Goal: Book appointment/travel/reservation

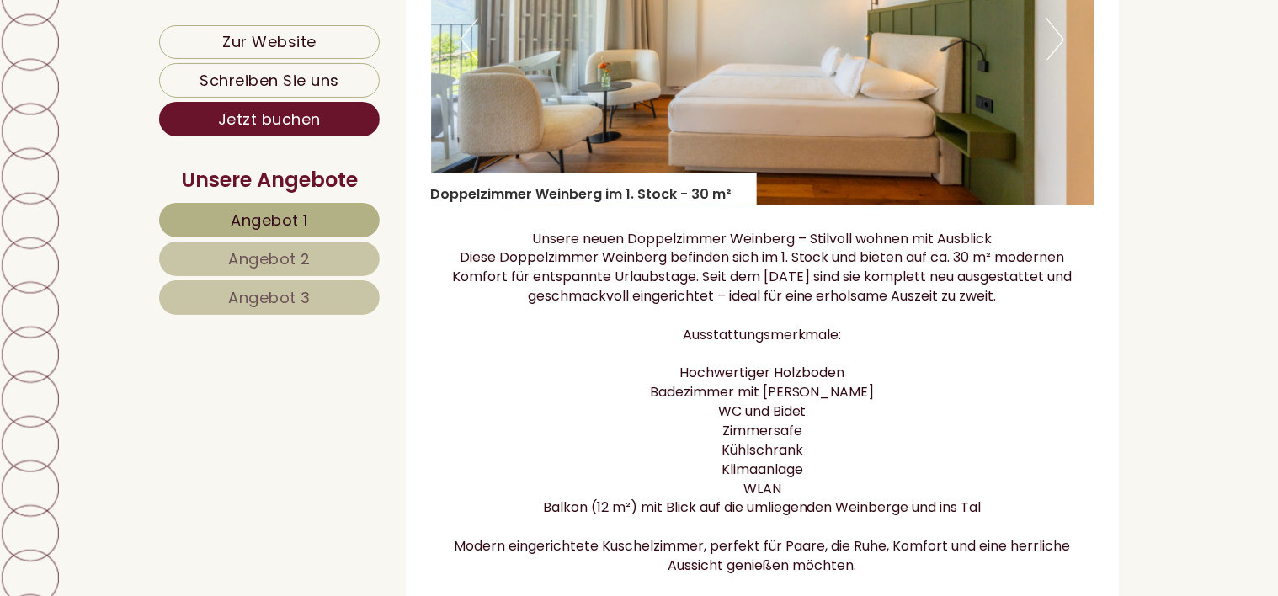
scroll to position [1600, 0]
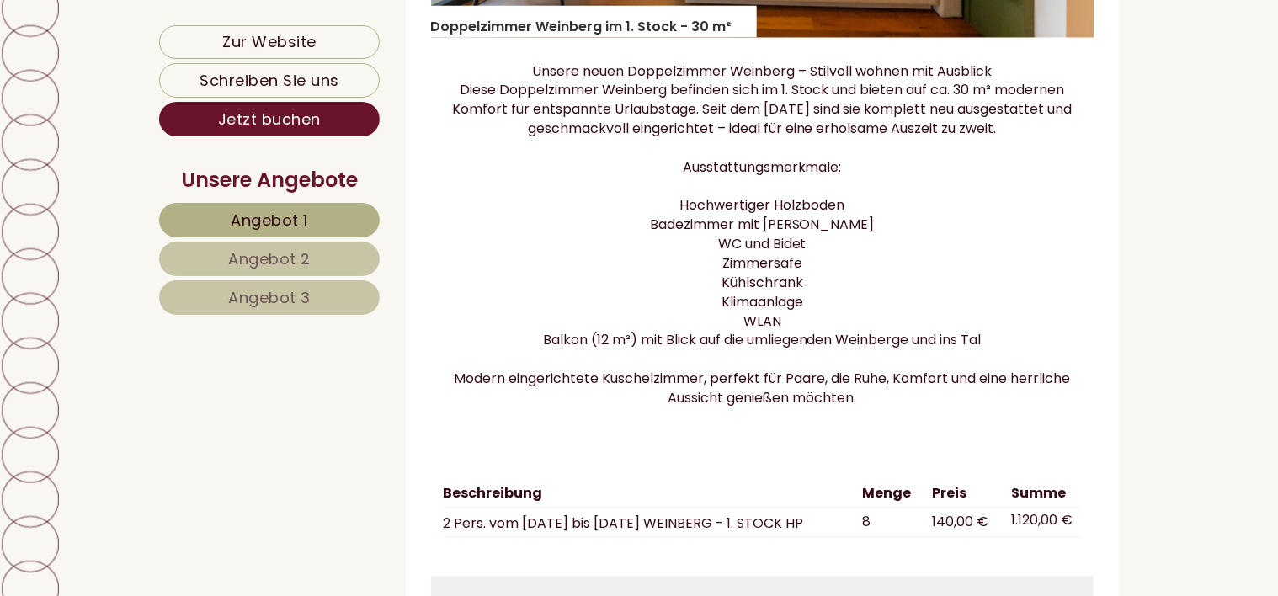
click at [272, 253] on span "Angebot 2" at bounding box center [269, 258] width 83 height 21
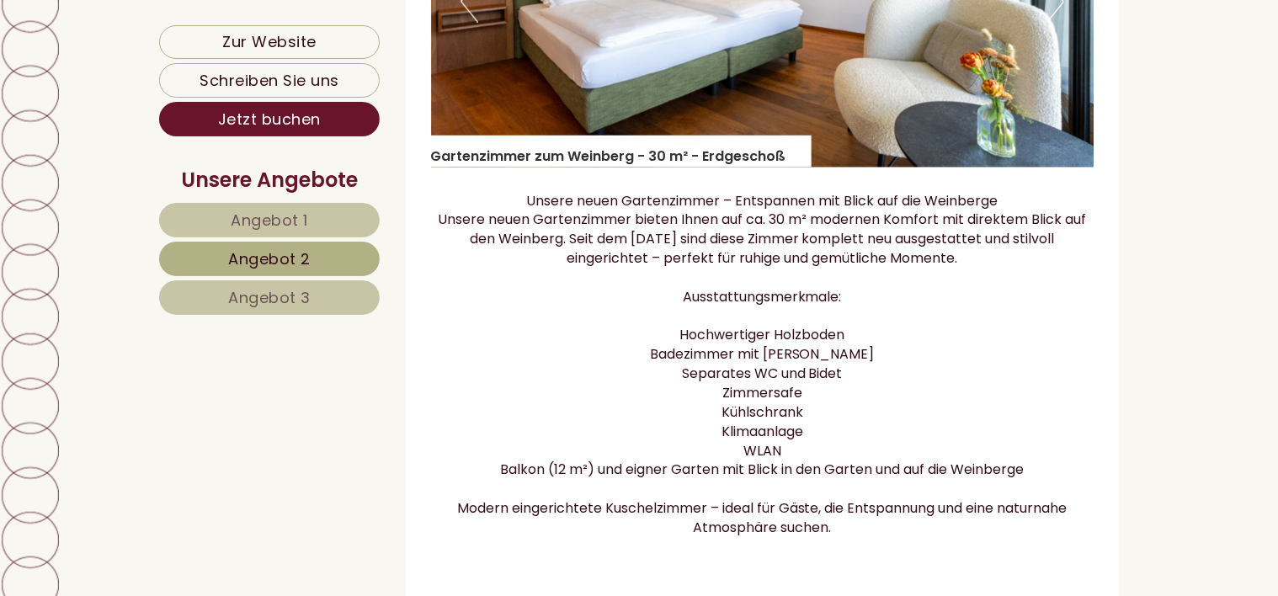
scroll to position [1377, 0]
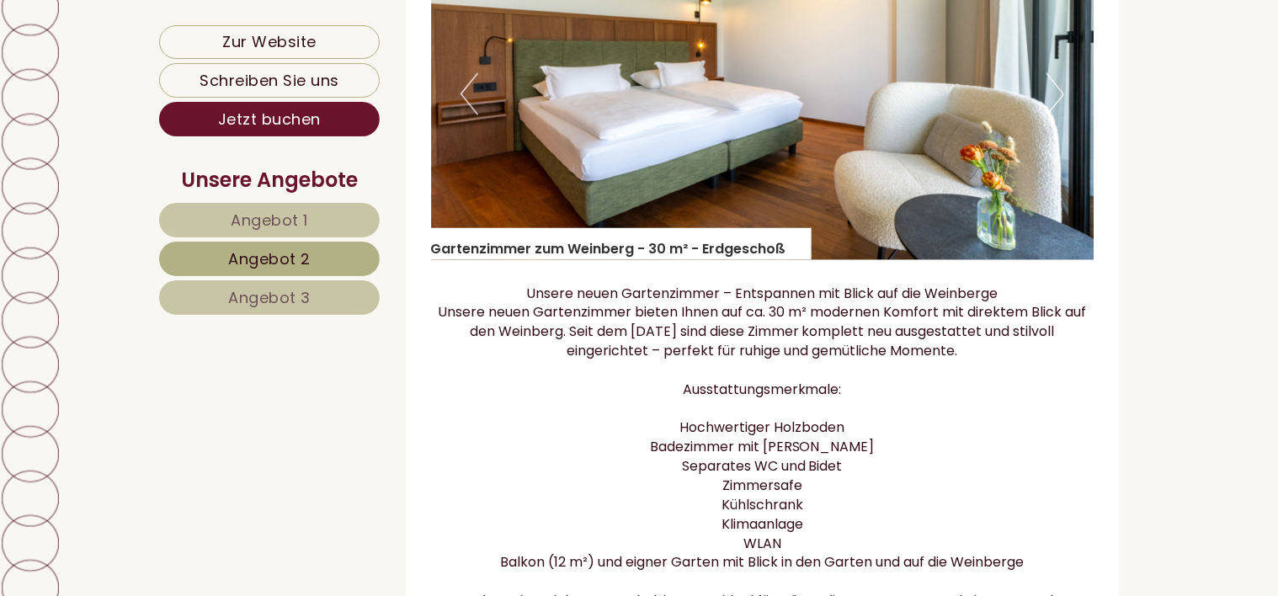
click at [265, 288] on span "Angebot 3" at bounding box center [269, 297] width 83 height 21
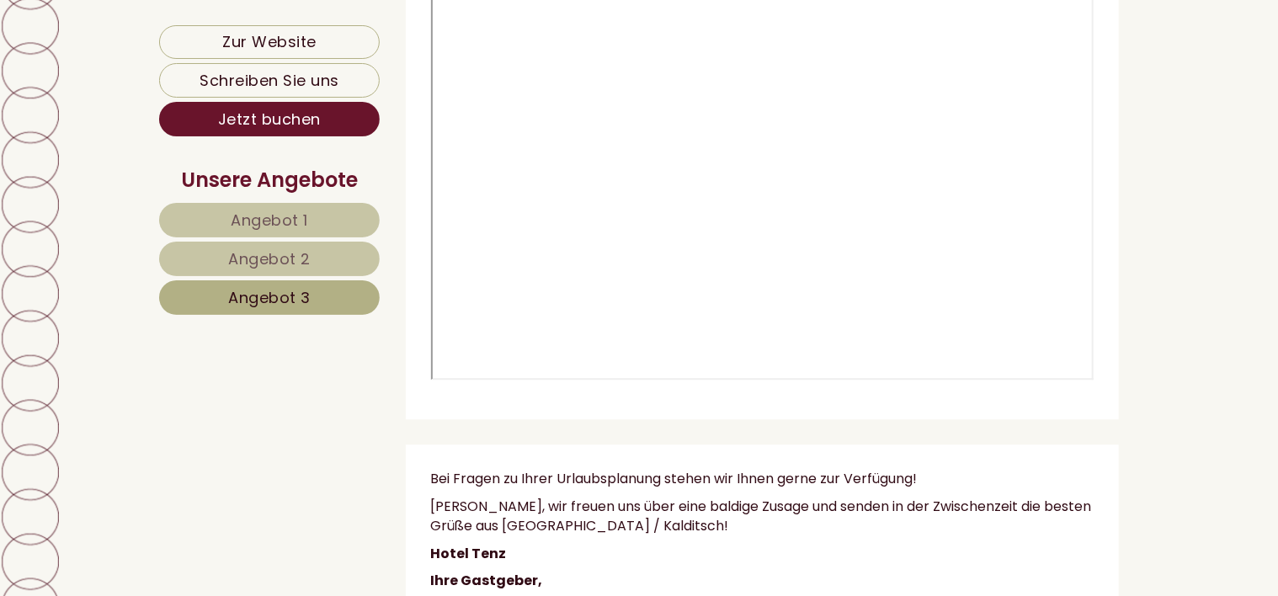
scroll to position [5221, 0]
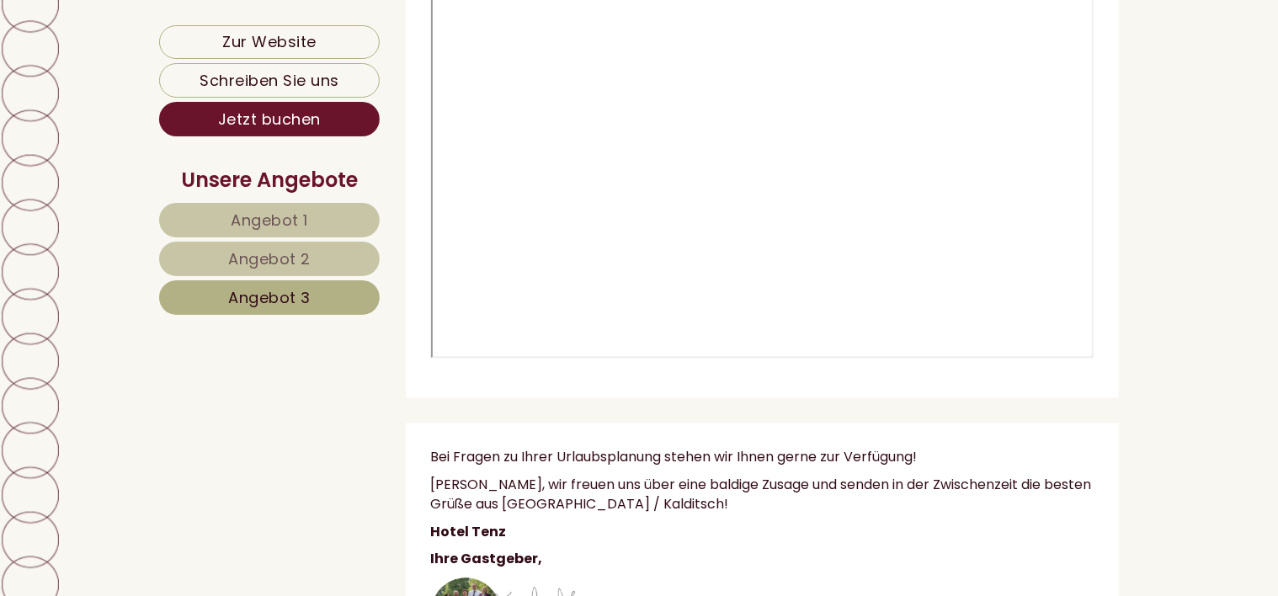
click at [274, 252] on span "Angebot 2" at bounding box center [269, 258] width 83 height 21
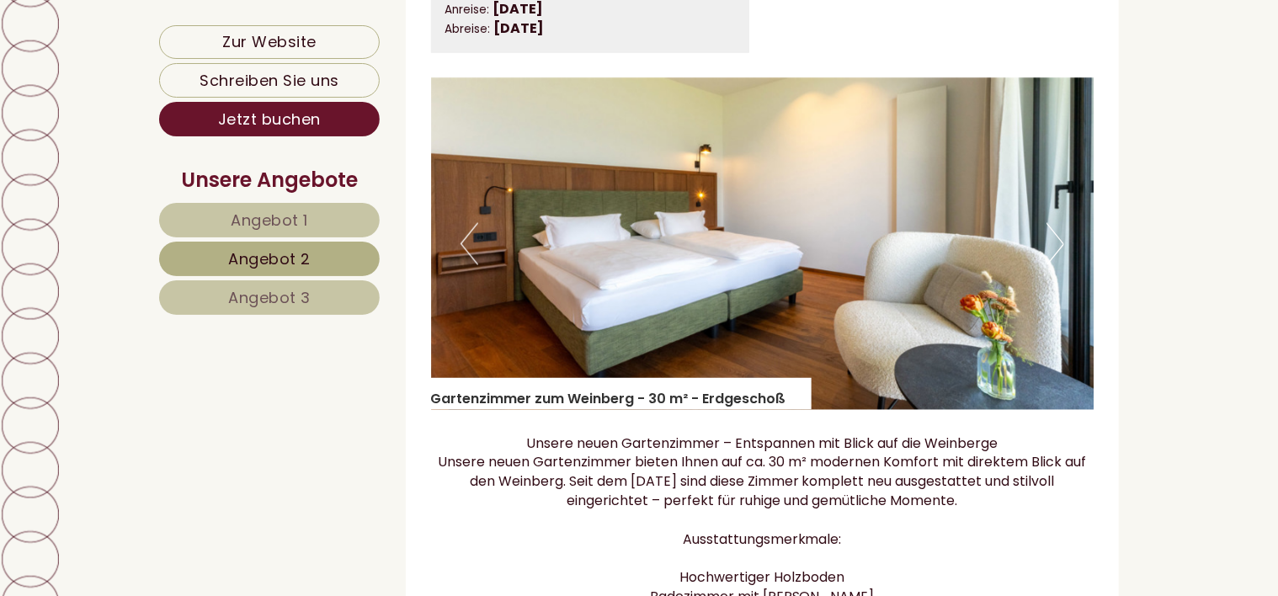
scroll to position [1293, 0]
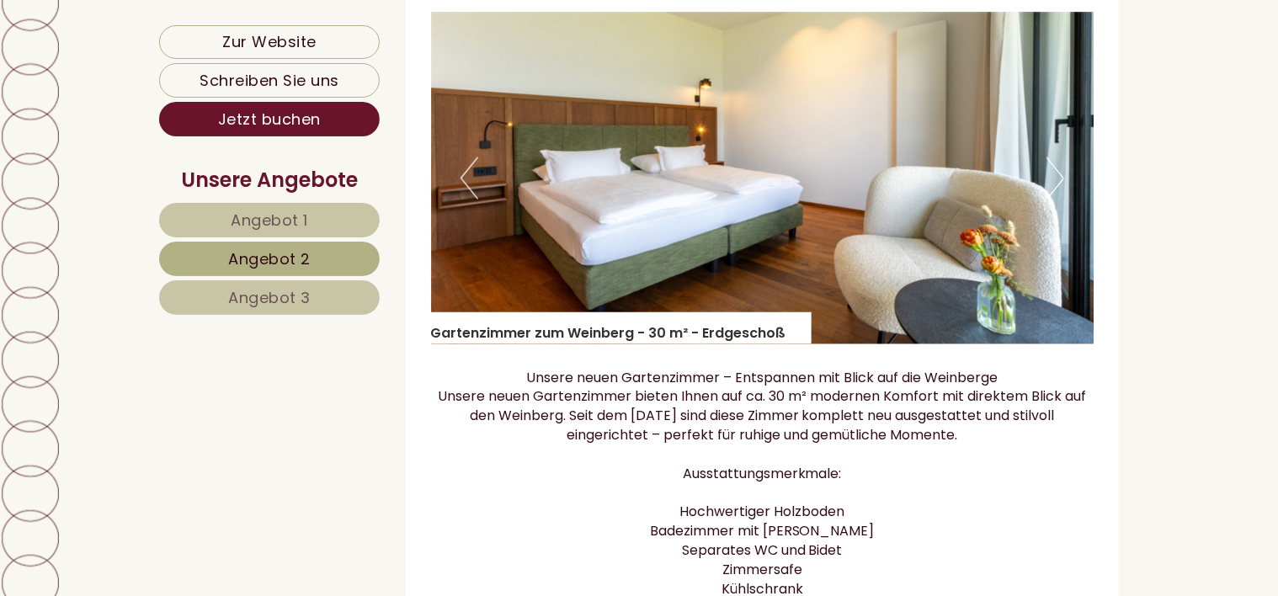
click at [279, 211] on span "Angebot 1" at bounding box center [269, 220] width 77 height 21
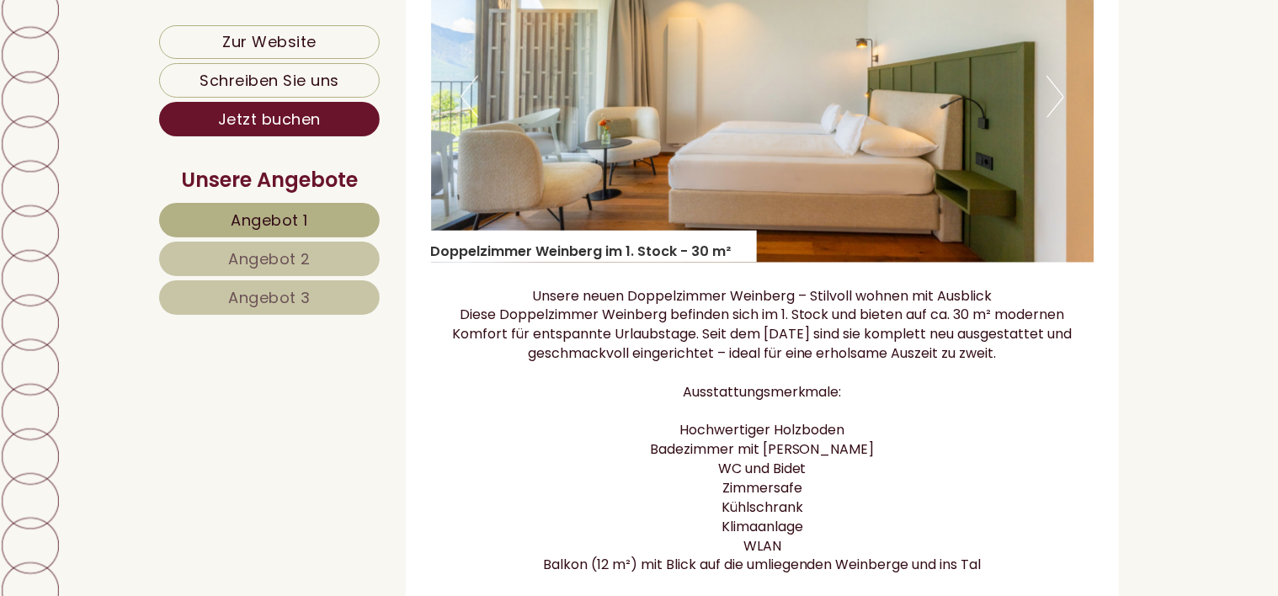
scroll to position [1377, 0]
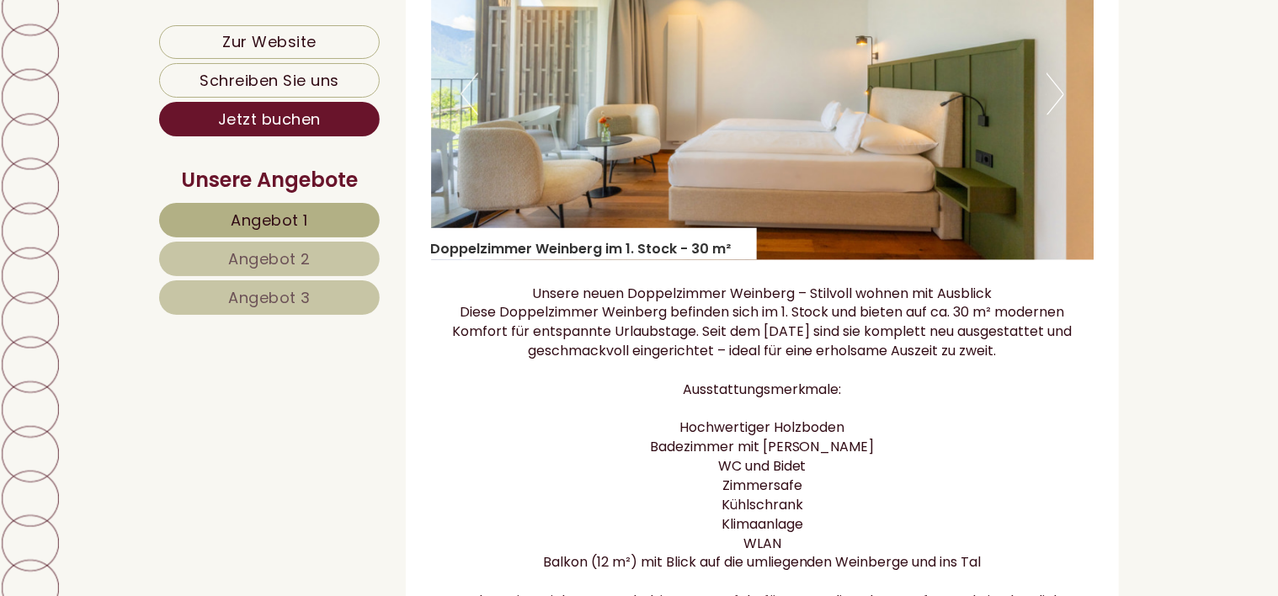
click at [201, 295] on link "Angebot 3" at bounding box center [269, 297] width 221 height 35
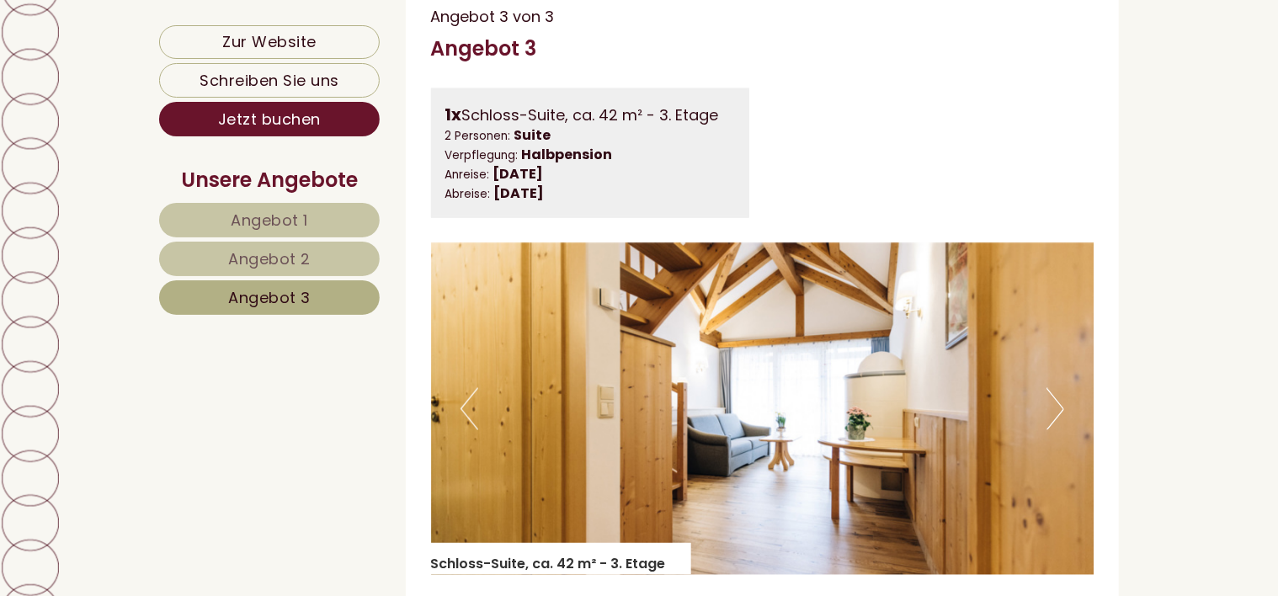
click at [228, 247] on link "Angebot 2" at bounding box center [269, 259] width 221 height 35
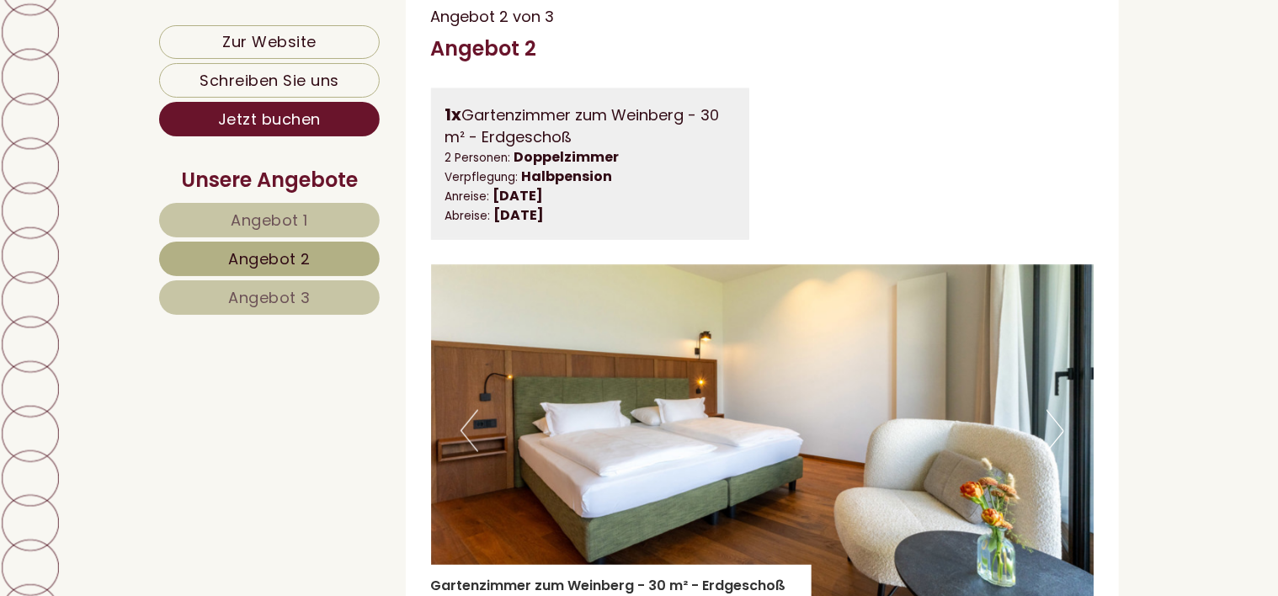
click at [237, 206] on link "Angebot 1" at bounding box center [269, 220] width 221 height 35
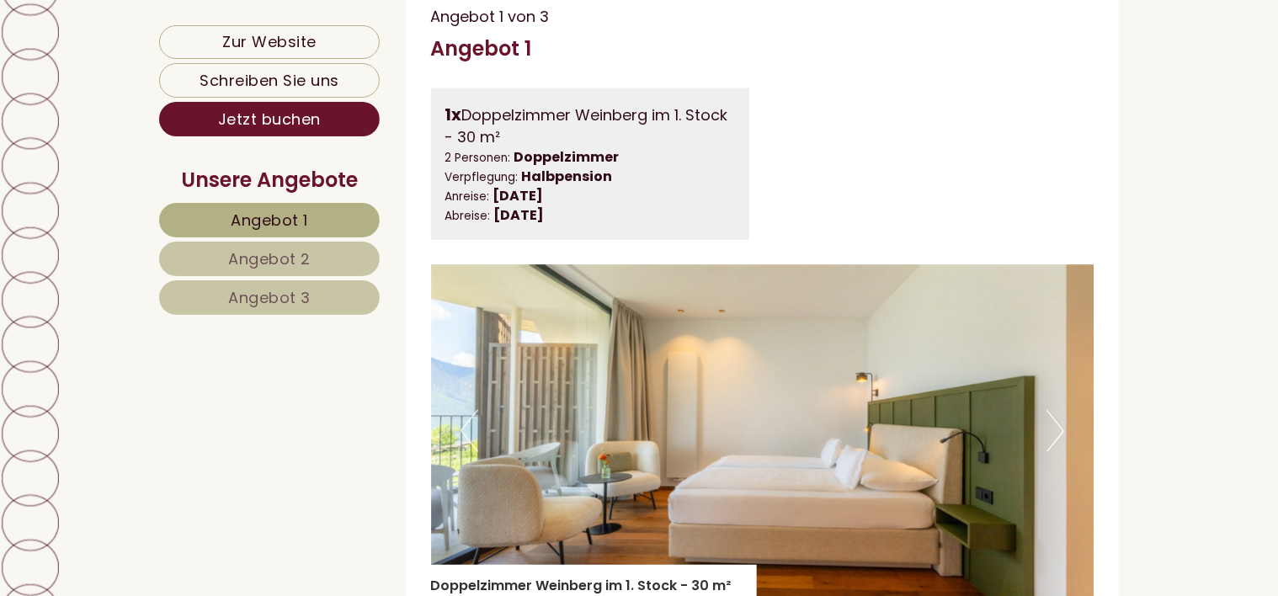
click at [246, 256] on span "Angebot 2" at bounding box center [269, 258] width 83 height 21
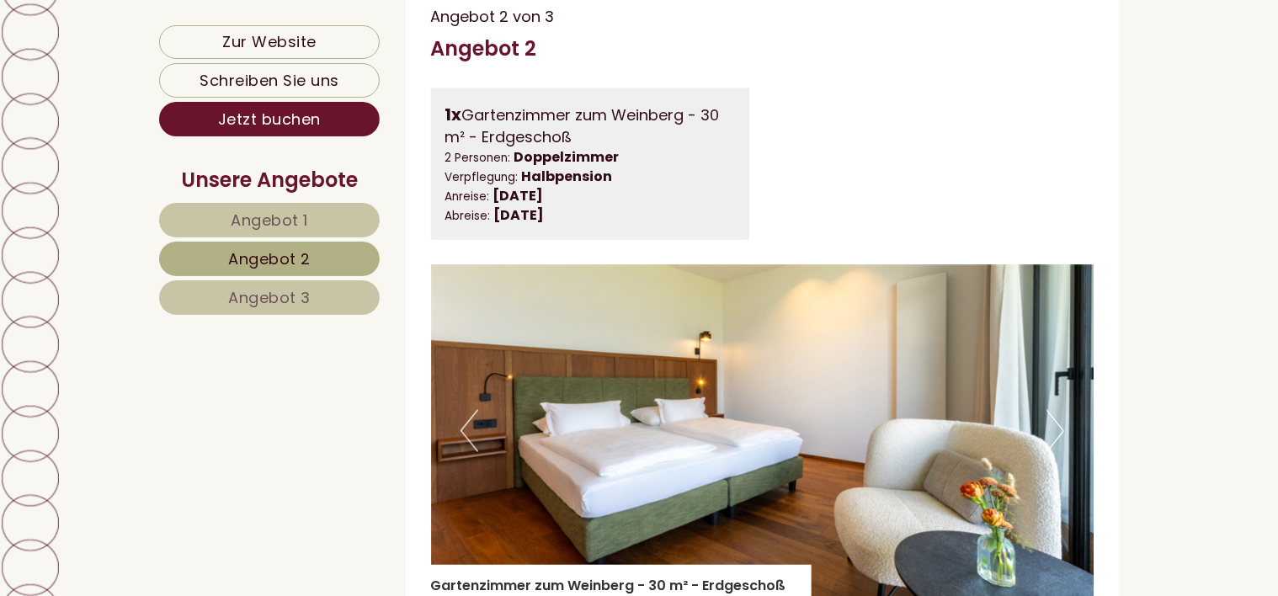
click at [1059, 452] on button "Next" at bounding box center [1056, 431] width 18 height 42
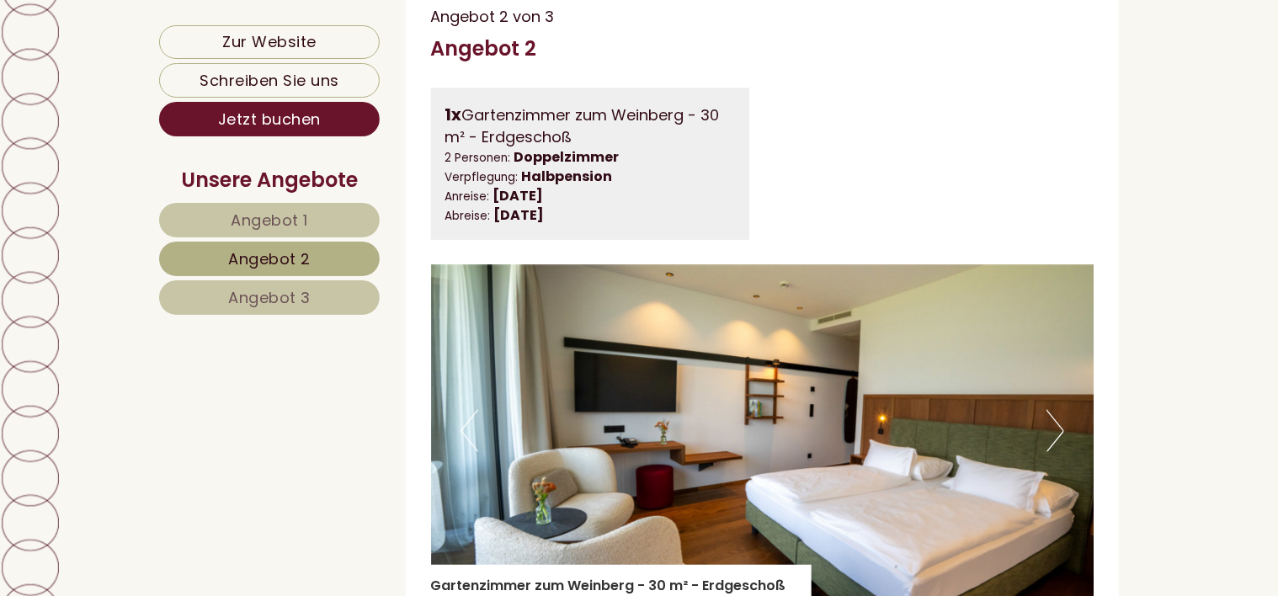
click at [1060, 452] on button "Next" at bounding box center [1056, 431] width 18 height 42
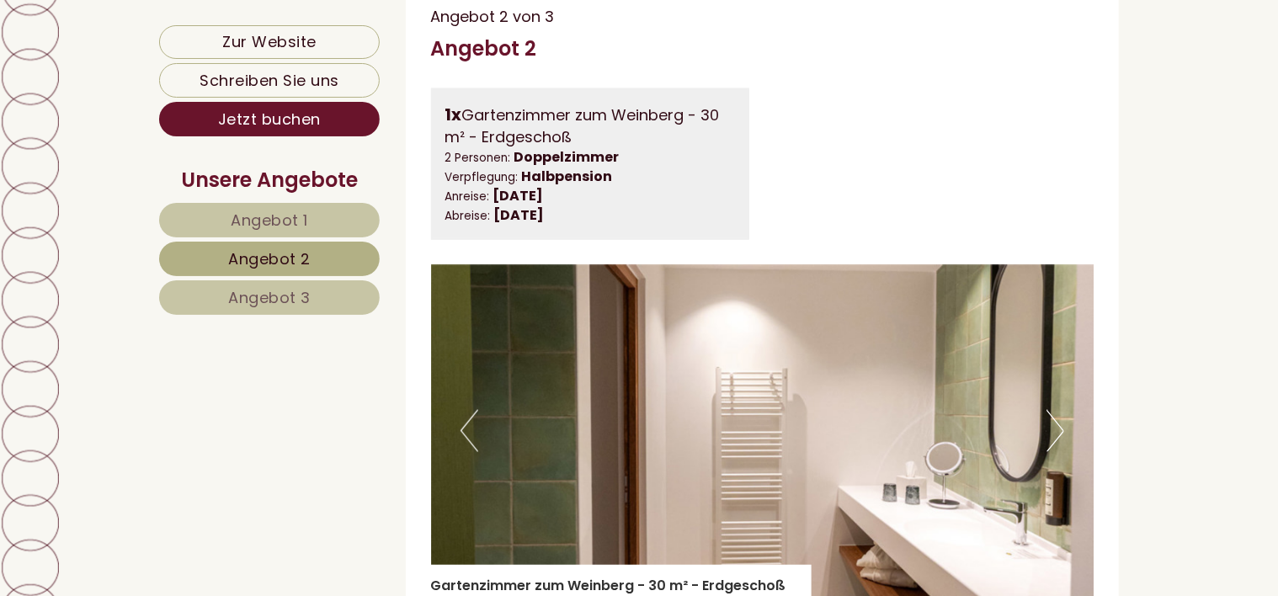
click at [1060, 452] on button "Next" at bounding box center [1056, 431] width 18 height 42
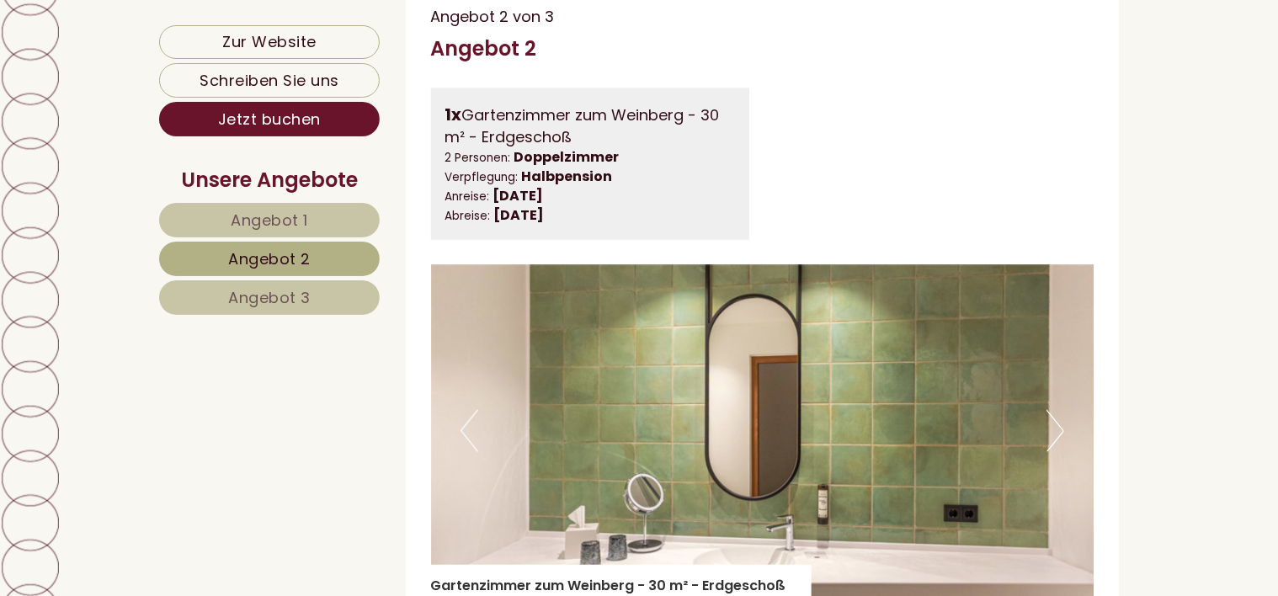
click at [1060, 452] on button "Next" at bounding box center [1056, 431] width 18 height 42
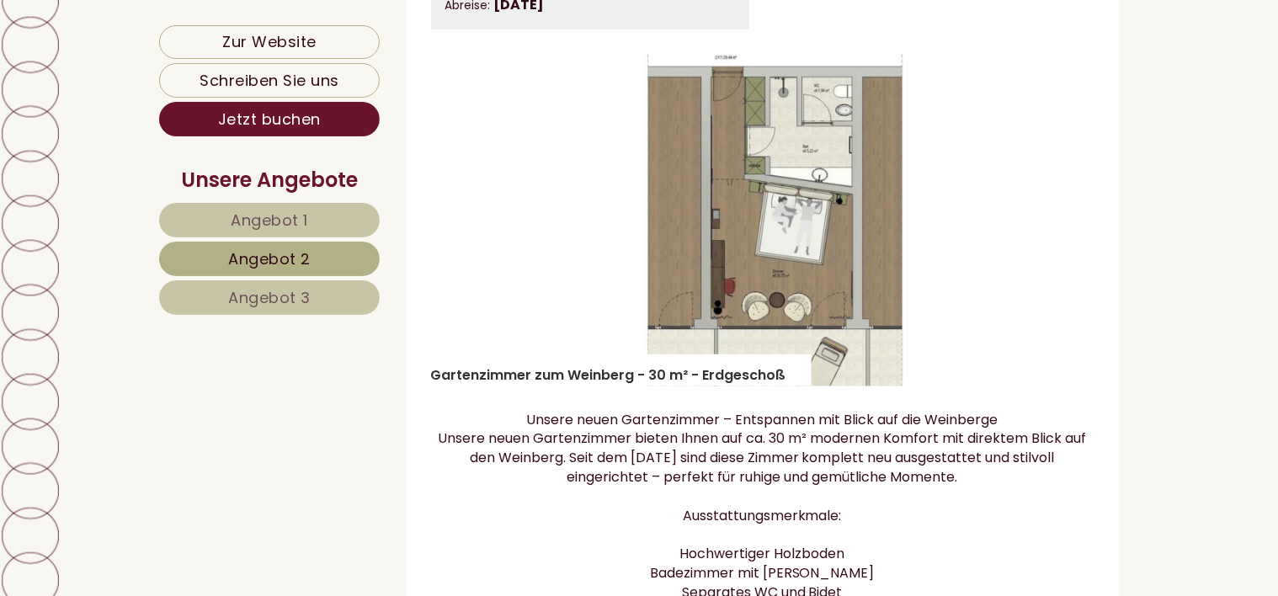
scroll to position [1293, 0]
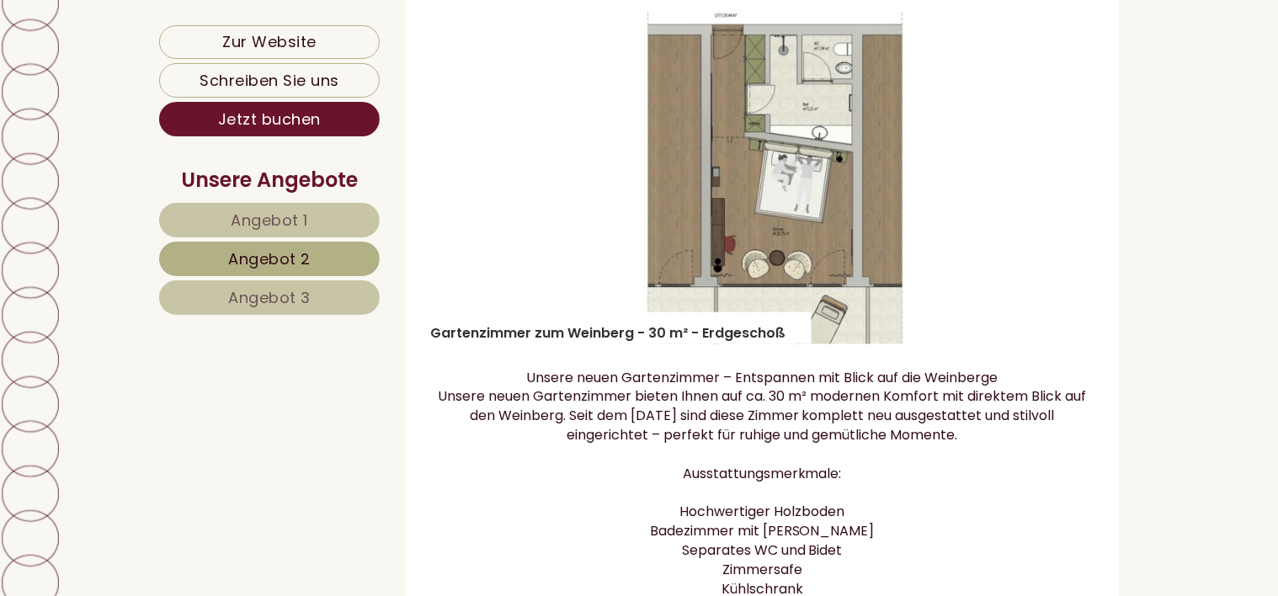
click at [303, 296] on span "Angebot 3" at bounding box center [269, 297] width 83 height 21
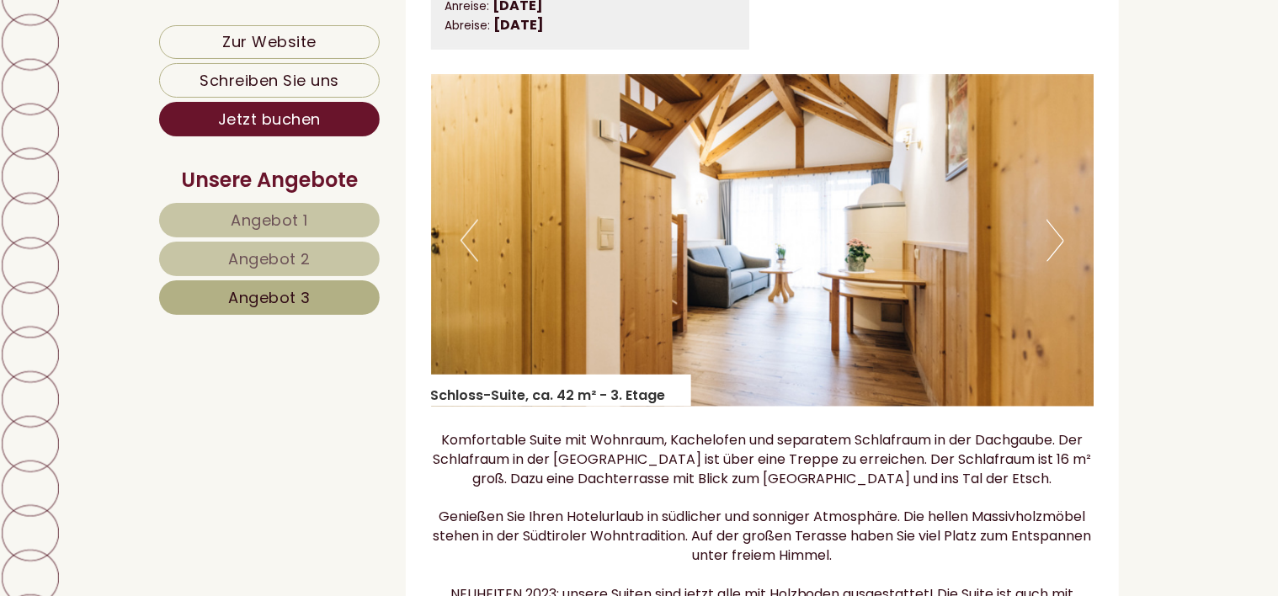
scroll to position [1040, 0]
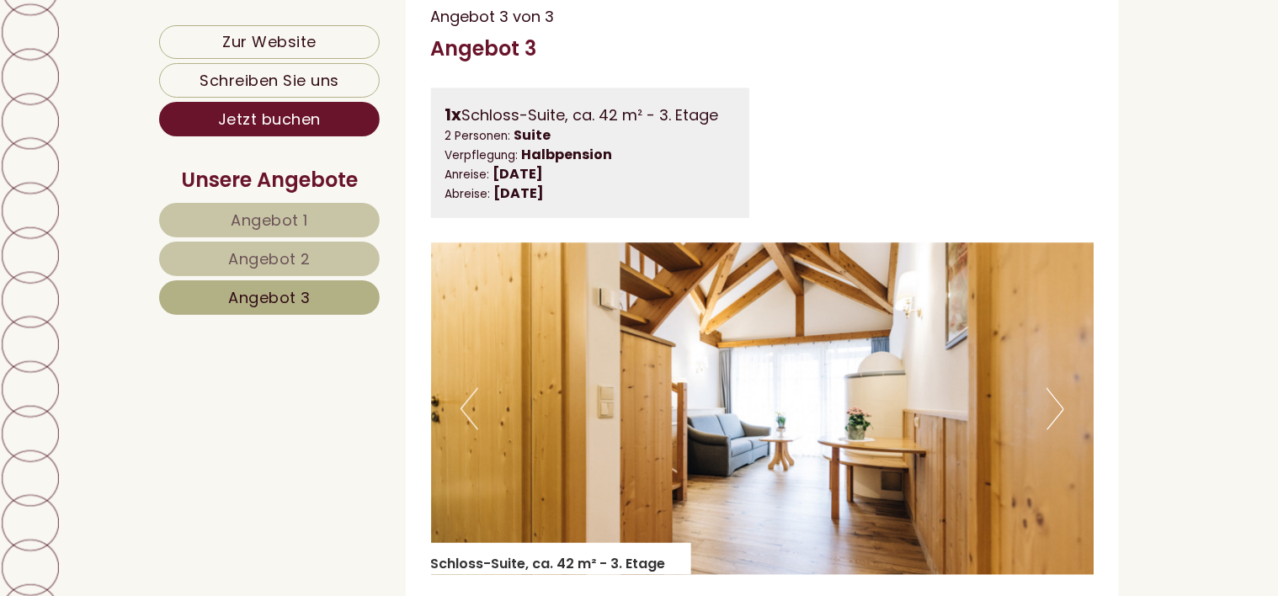
click at [1051, 429] on button "Next" at bounding box center [1056, 409] width 18 height 42
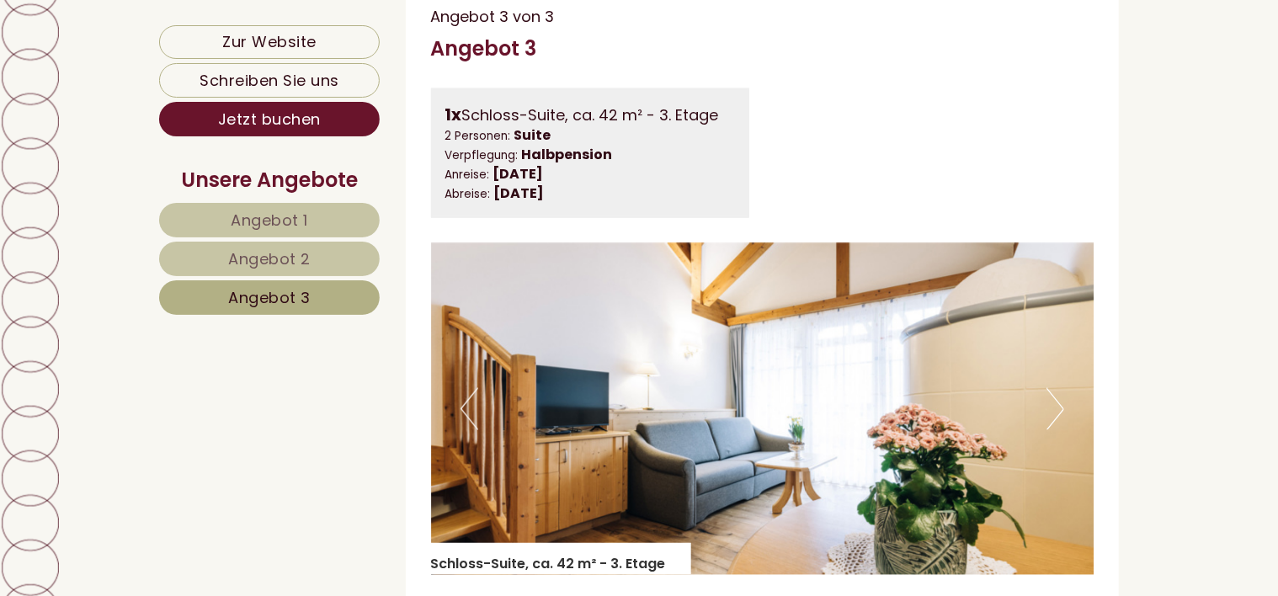
click at [1054, 425] on button "Next" at bounding box center [1056, 409] width 18 height 42
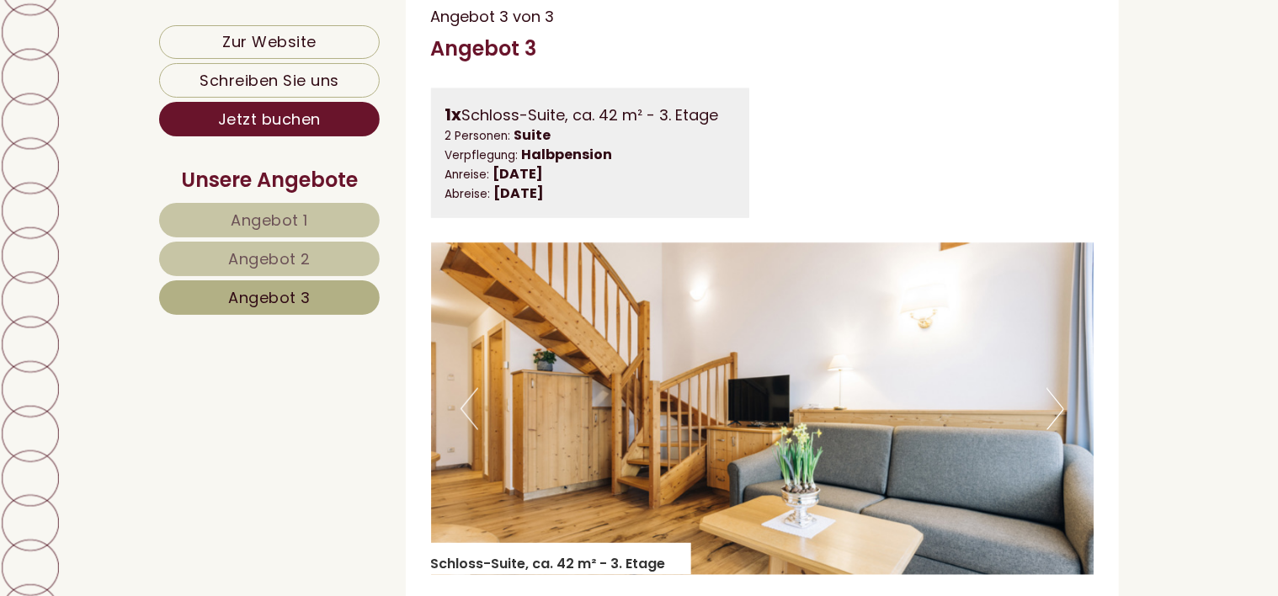
click at [1054, 425] on button "Next" at bounding box center [1056, 409] width 18 height 42
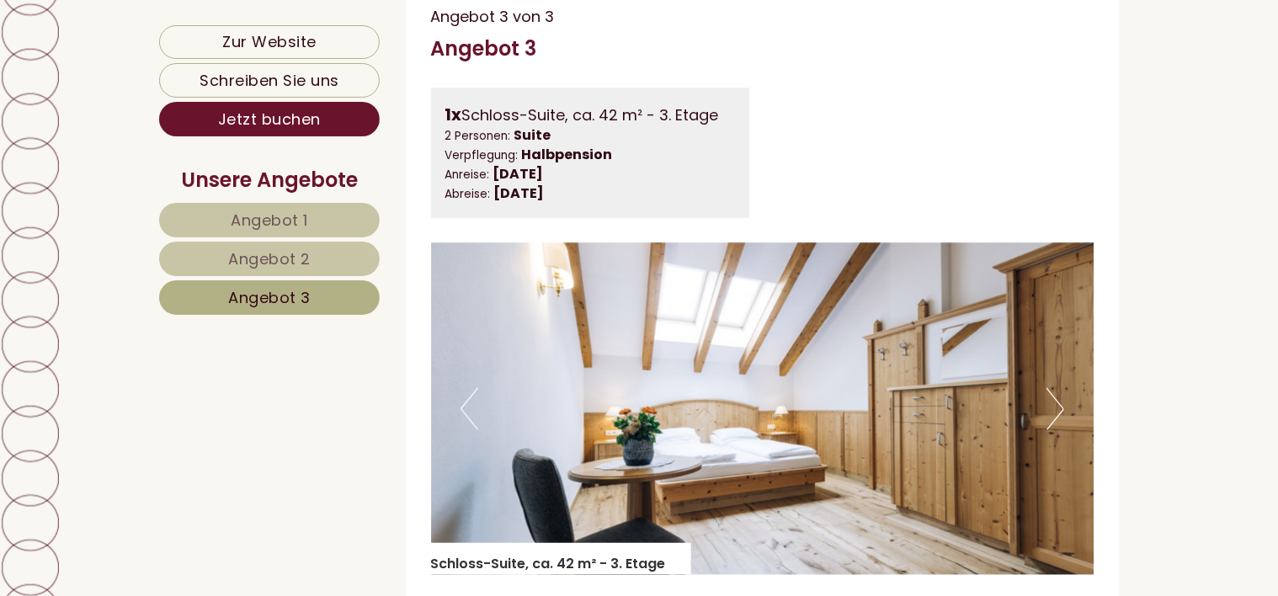
click at [1054, 425] on button "Next" at bounding box center [1056, 409] width 18 height 42
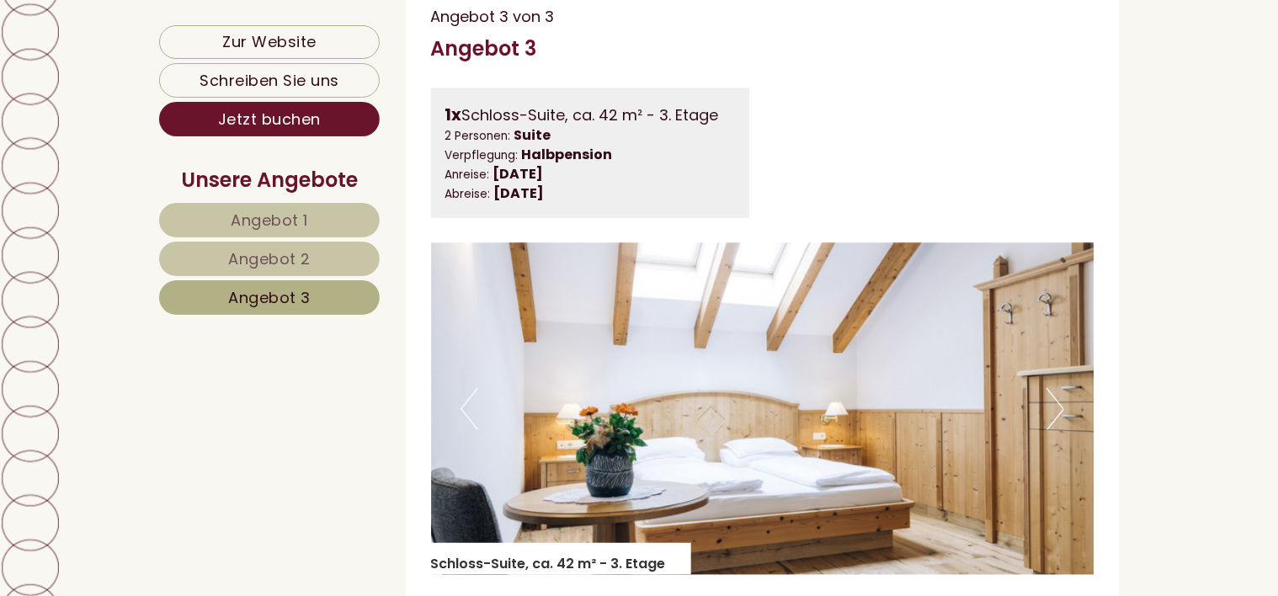
click at [1054, 425] on button "Next" at bounding box center [1056, 409] width 18 height 42
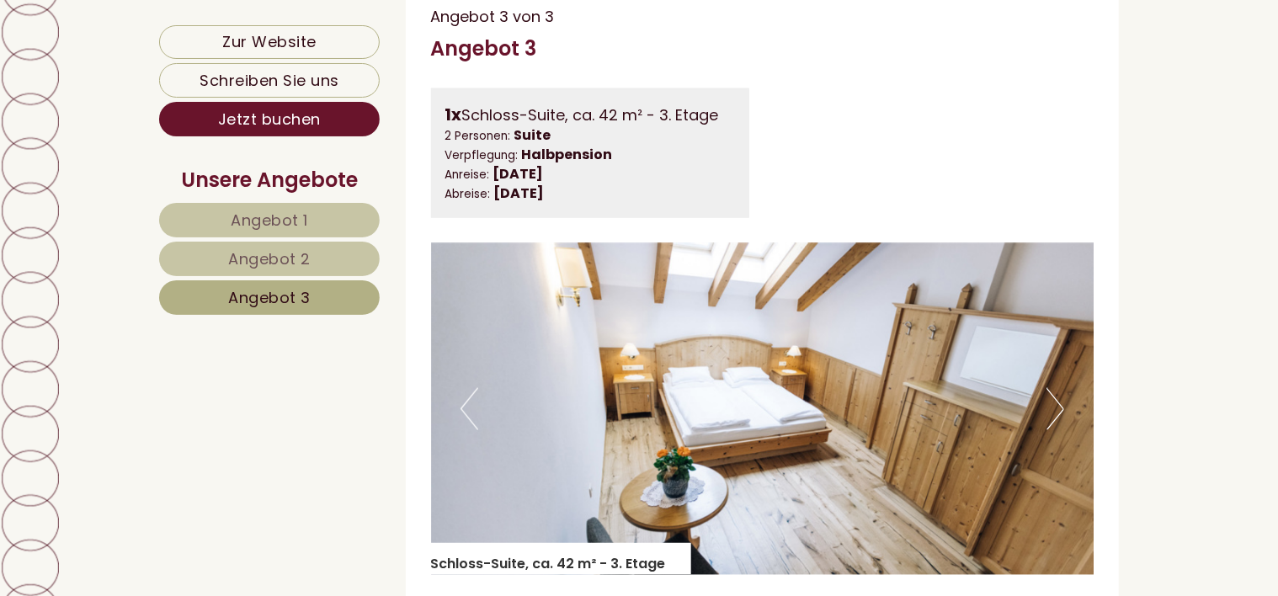
click at [1057, 430] on button "Next" at bounding box center [1056, 409] width 18 height 42
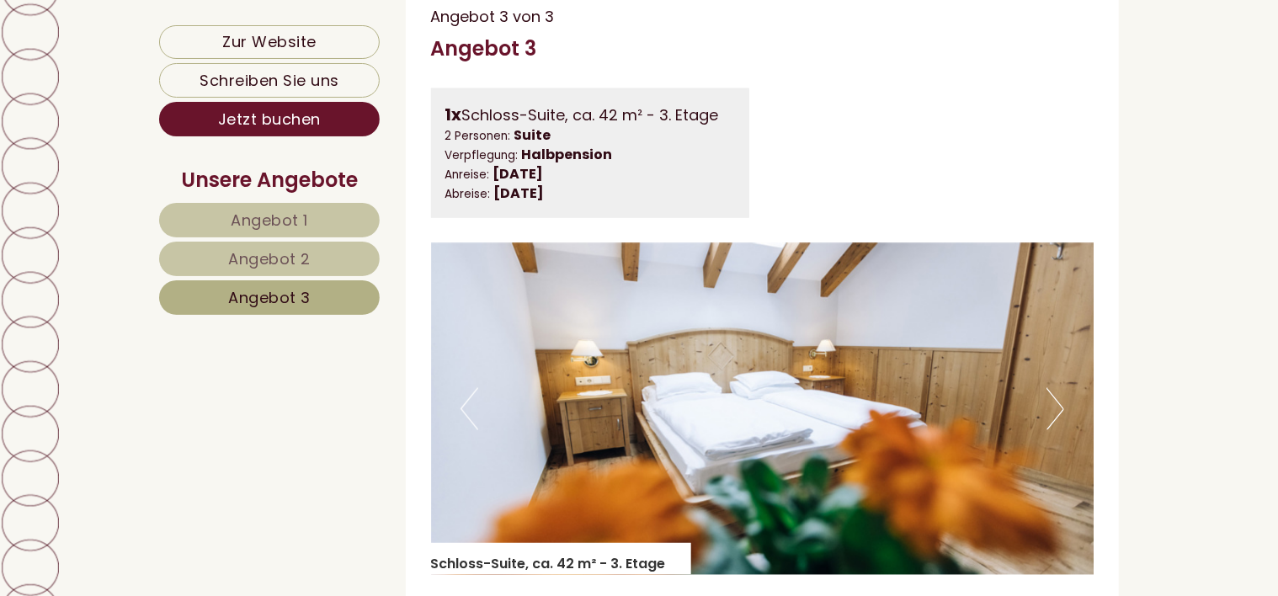
click at [1055, 430] on button "Next" at bounding box center [1056, 409] width 18 height 42
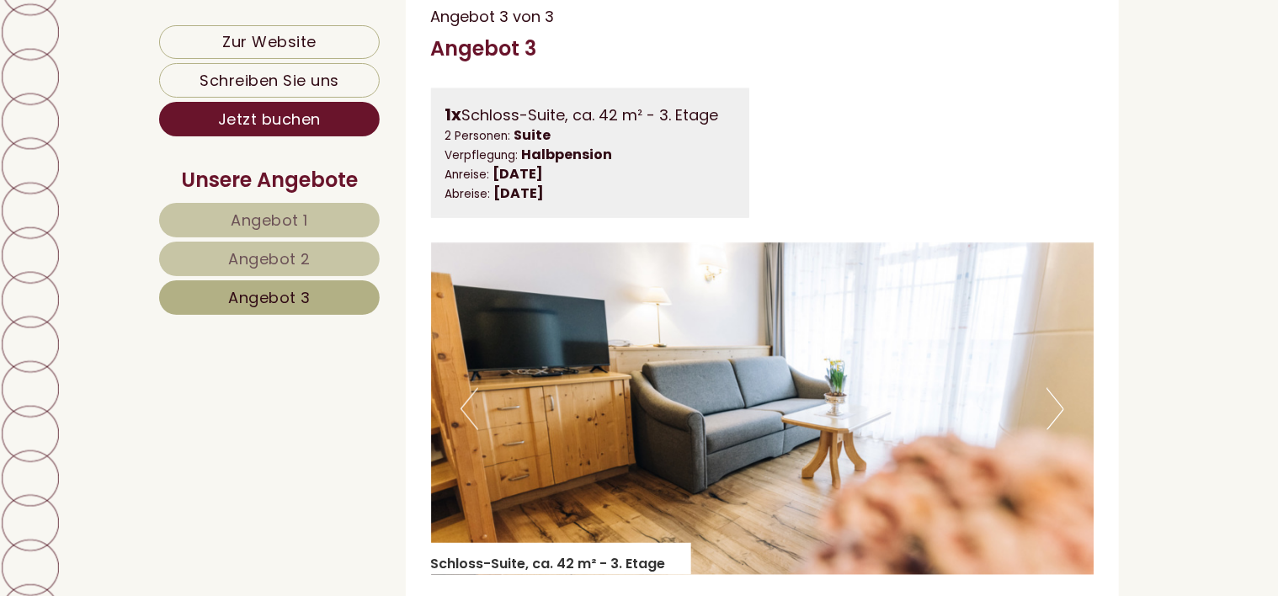
click at [1054, 429] on button "Next" at bounding box center [1056, 409] width 18 height 42
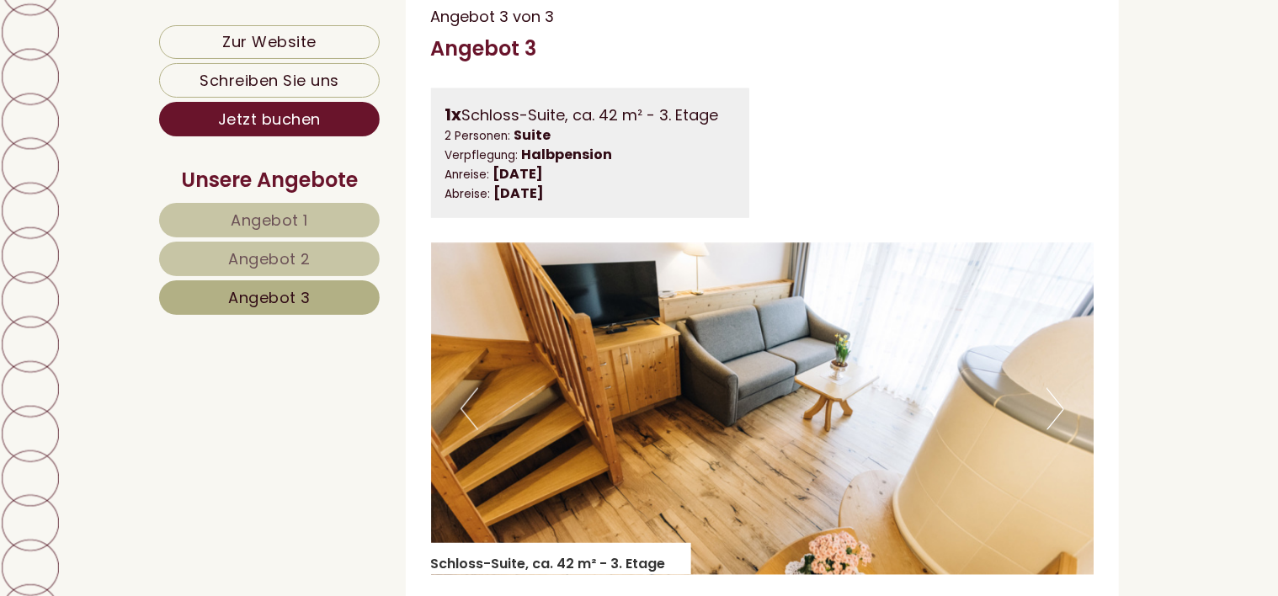
click at [1054, 427] on button "Next" at bounding box center [1056, 409] width 18 height 42
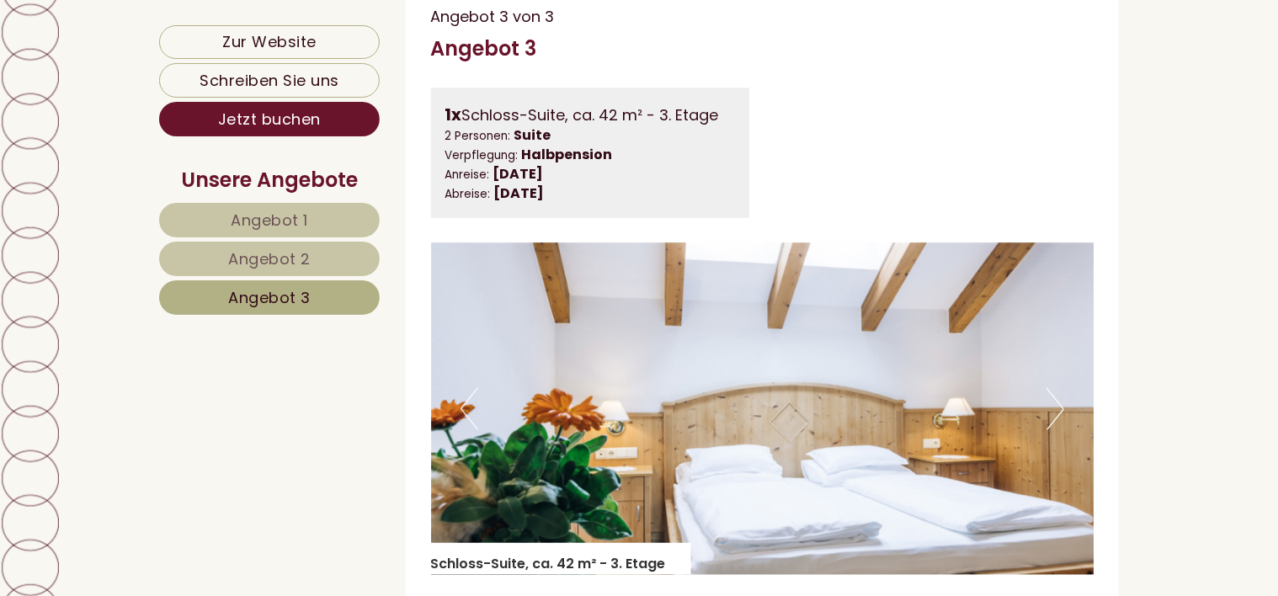
click at [1054, 427] on button "Next" at bounding box center [1056, 409] width 18 height 42
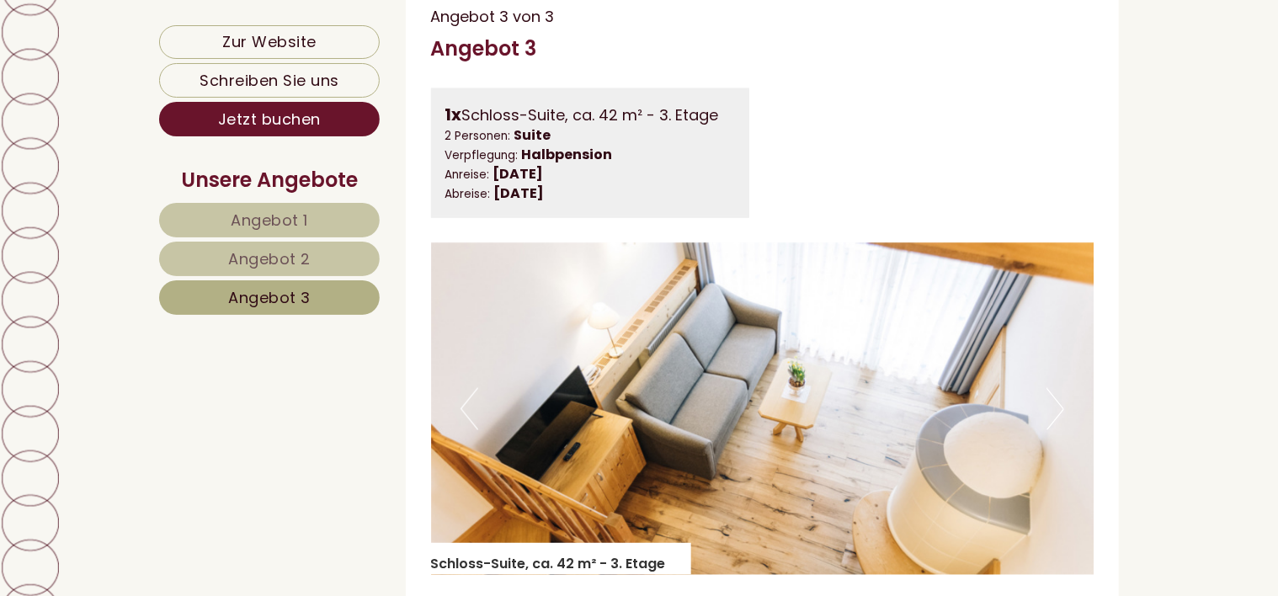
click at [1052, 427] on button "Next" at bounding box center [1056, 409] width 18 height 42
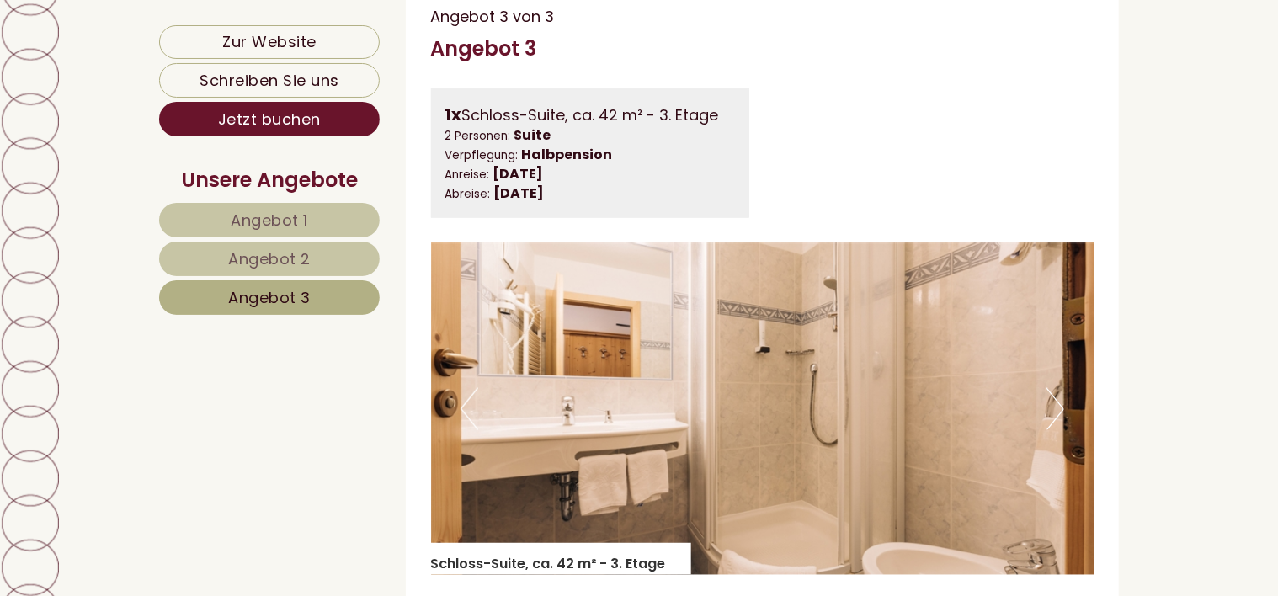
click at [472, 416] on button "Previous" at bounding box center [470, 409] width 18 height 42
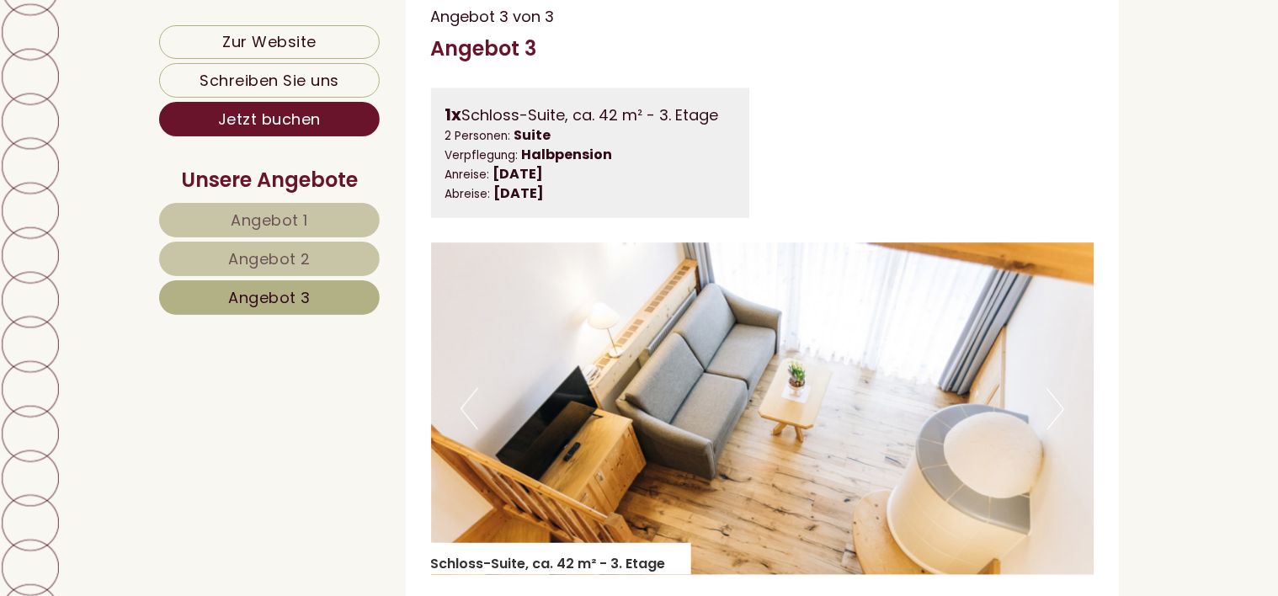
click at [280, 218] on span "Angebot 1" at bounding box center [269, 220] width 77 height 21
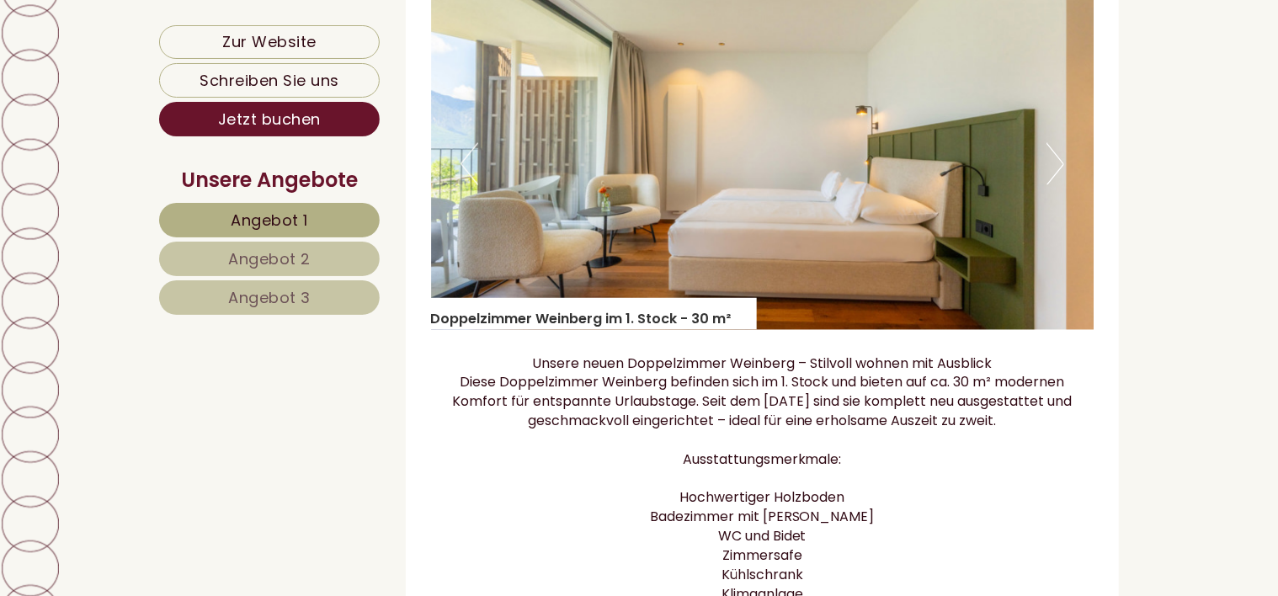
scroll to position [1461, 0]
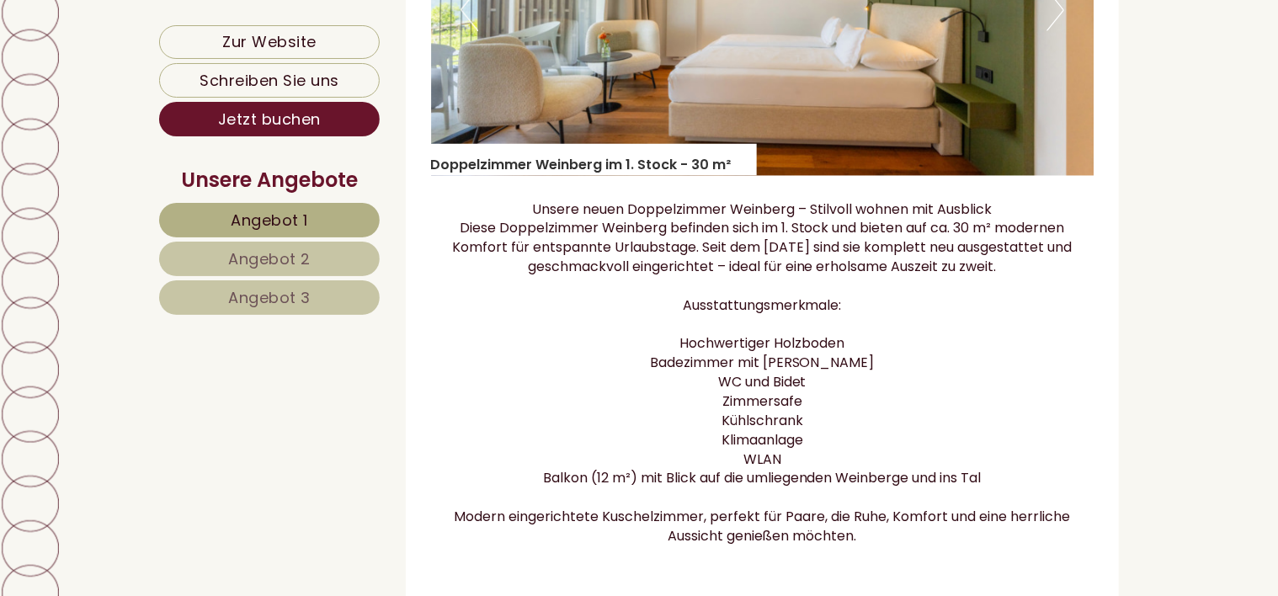
click at [280, 250] on span "Angebot 2" at bounding box center [269, 258] width 83 height 21
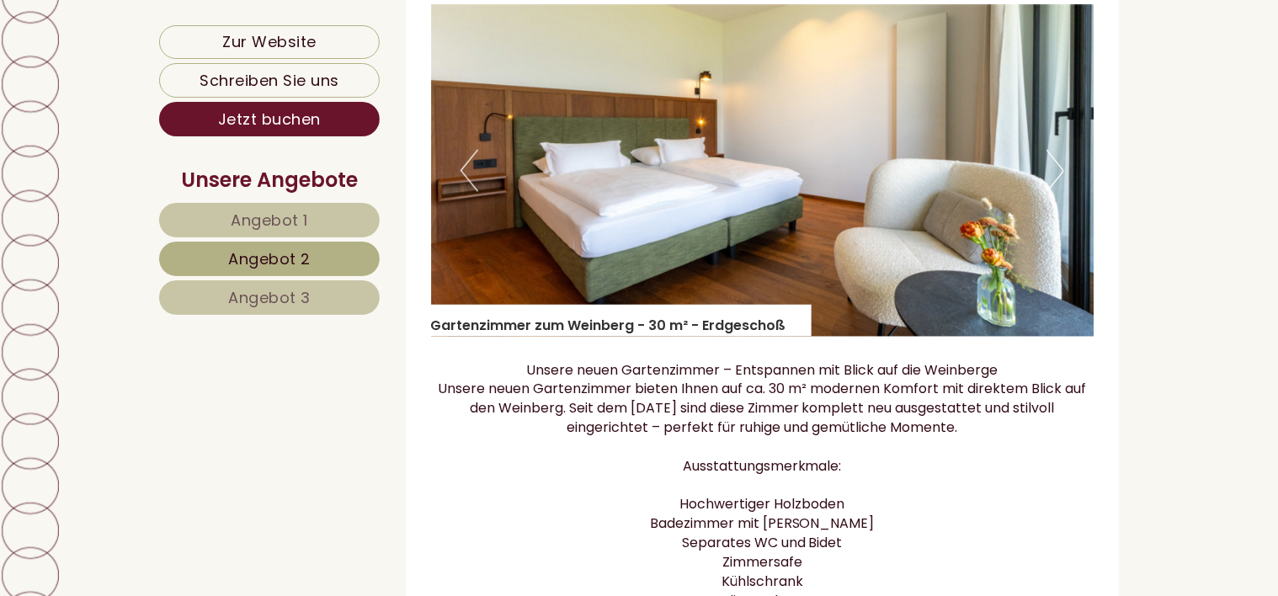
scroll to position [1293, 0]
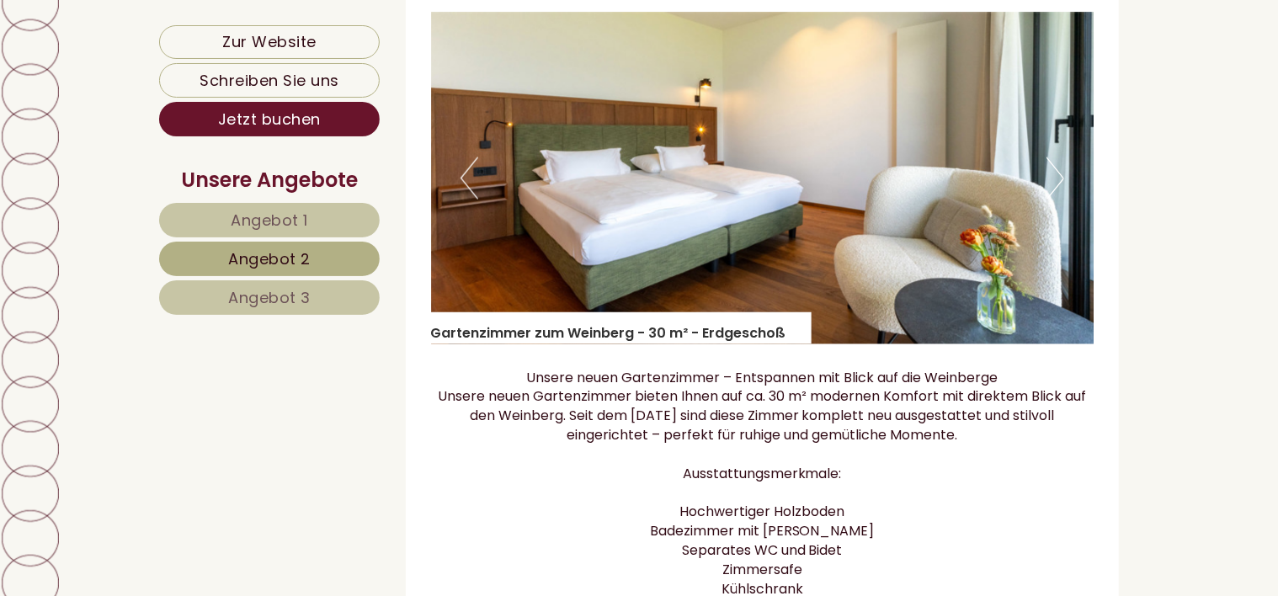
click at [241, 213] on span "Angebot 1" at bounding box center [269, 220] width 77 height 21
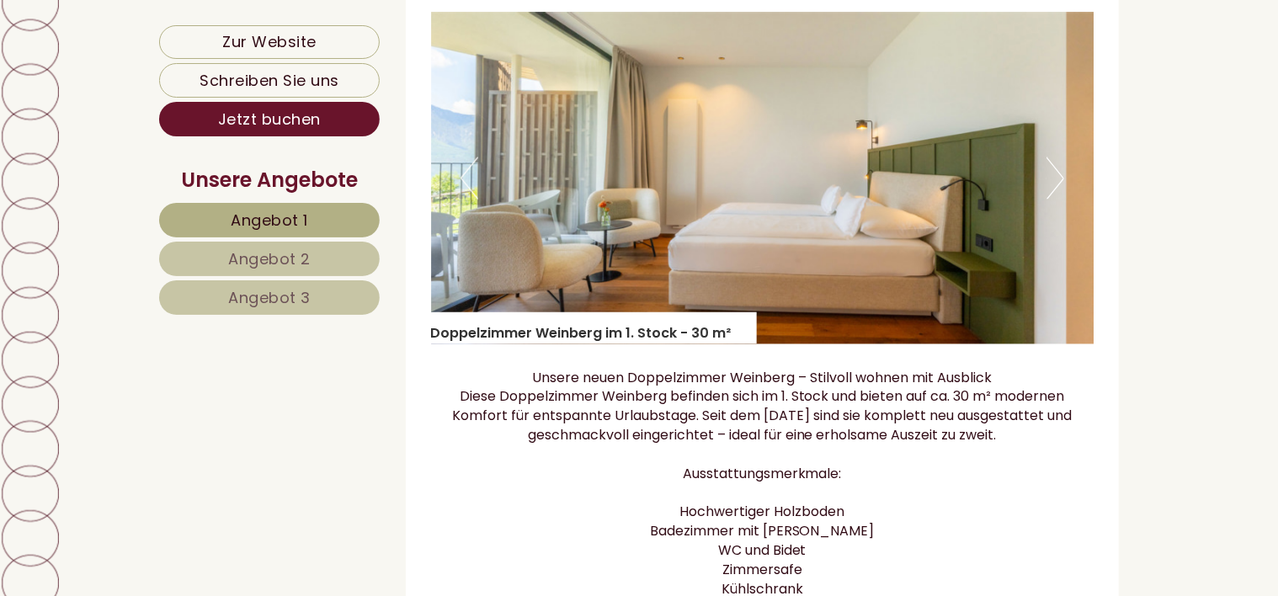
click at [250, 212] on span "Angebot 1" at bounding box center [269, 220] width 77 height 21
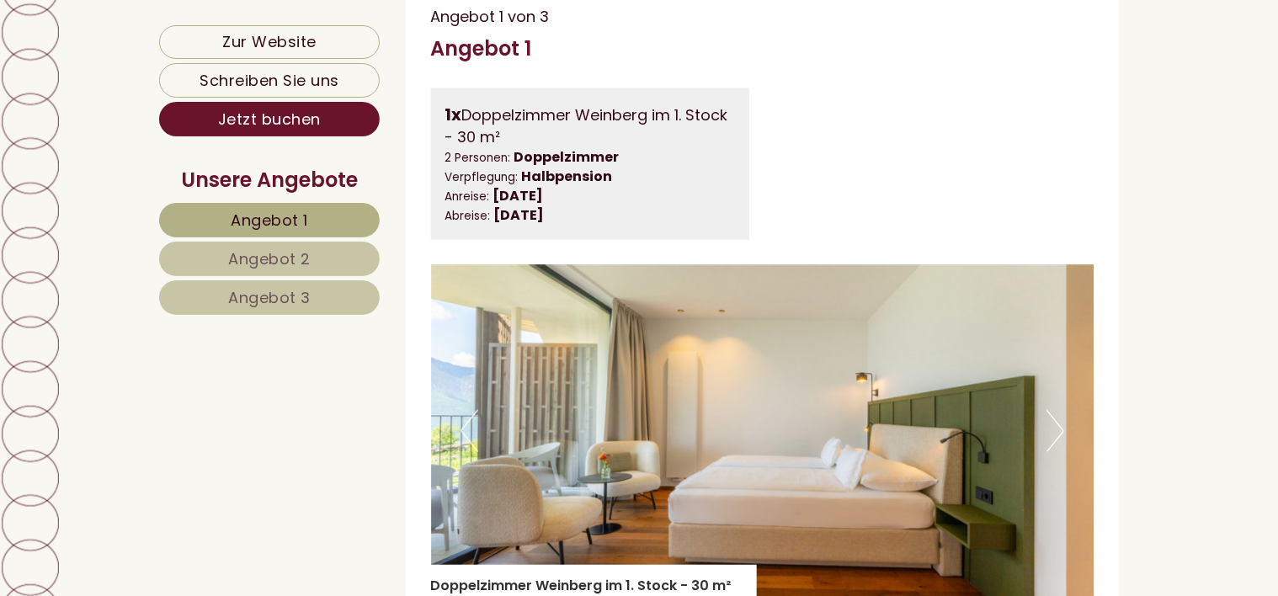
click at [280, 257] on span "Angebot 2" at bounding box center [269, 258] width 83 height 21
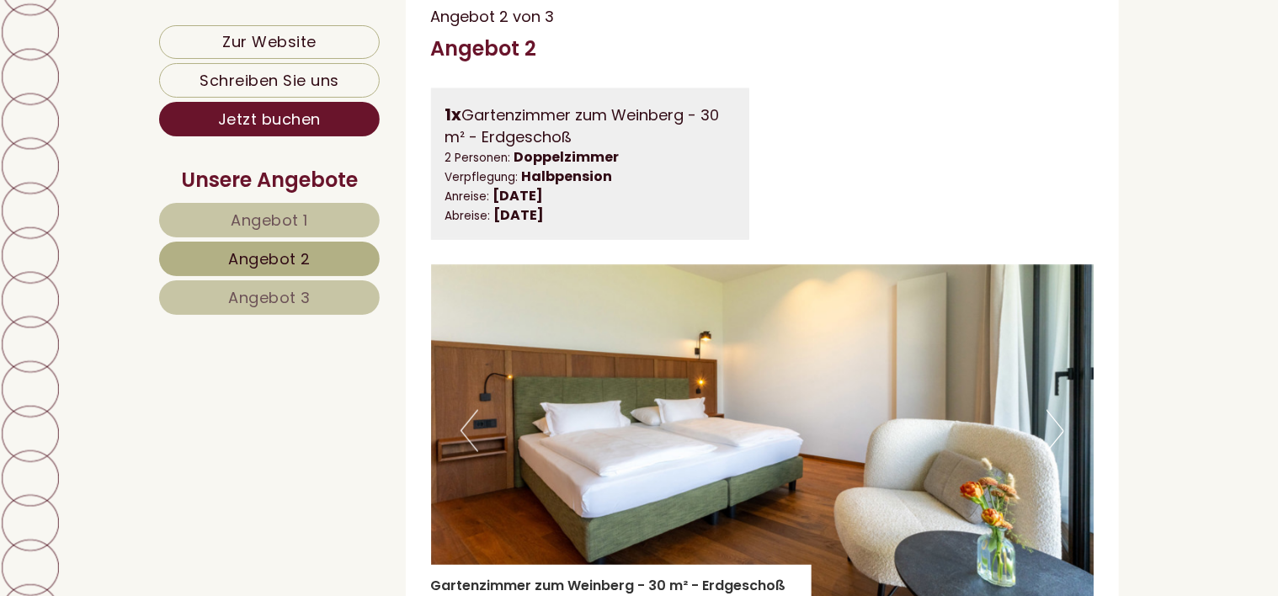
click at [269, 210] on span "Angebot 1" at bounding box center [269, 220] width 77 height 21
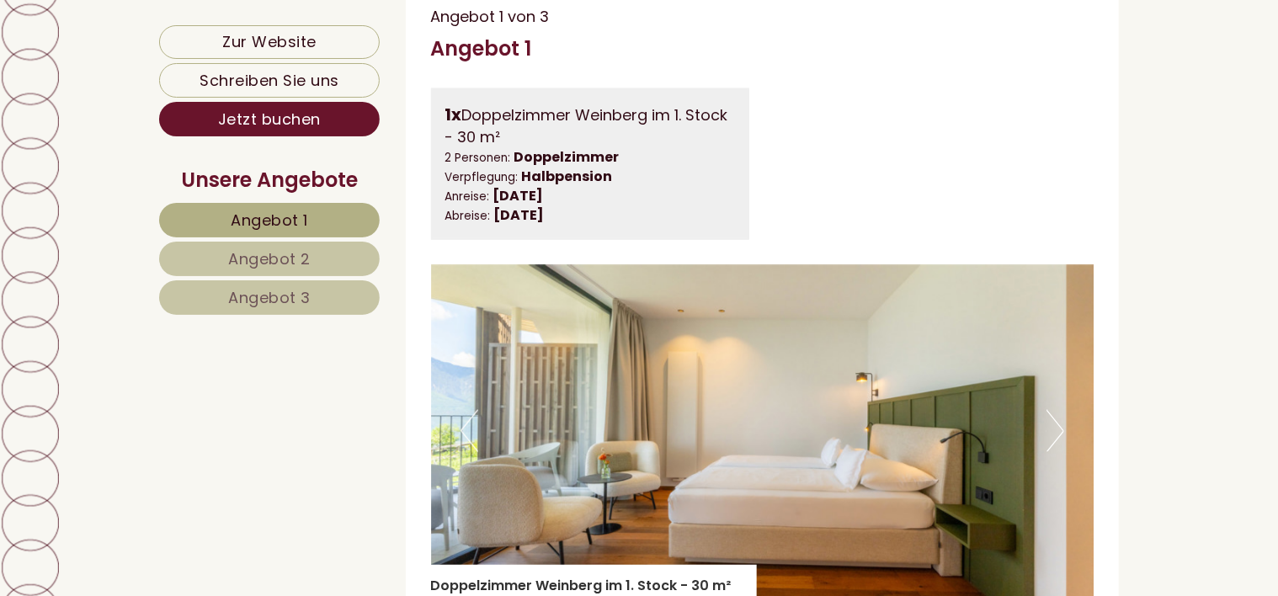
click at [308, 249] on span "Angebot 2" at bounding box center [269, 258] width 83 height 21
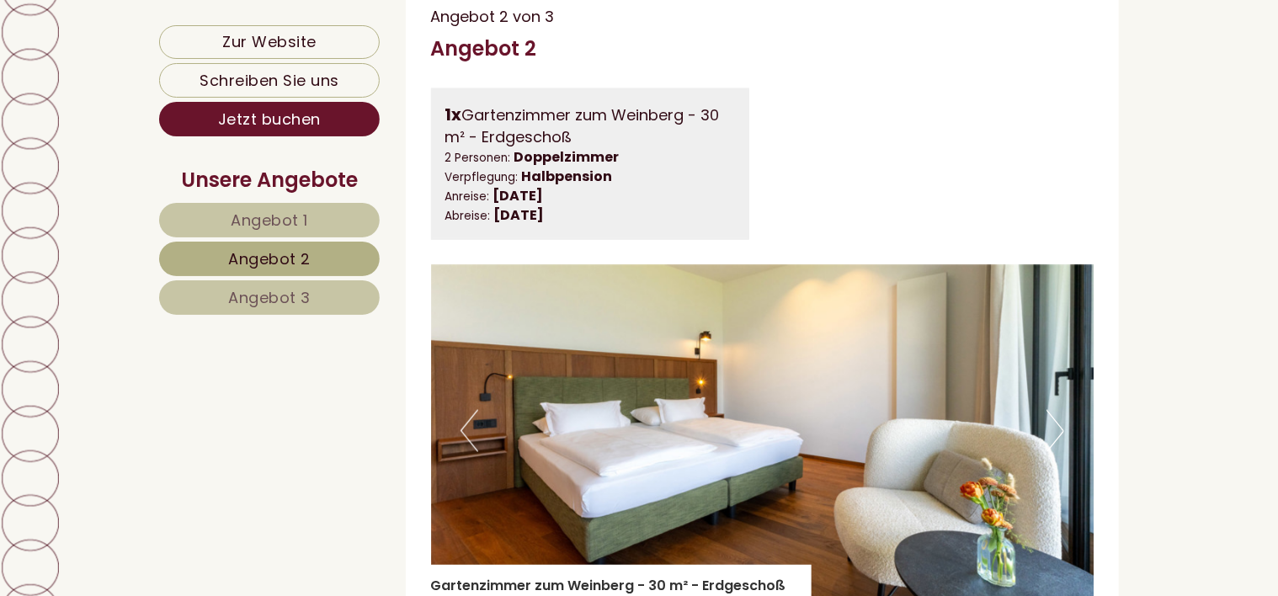
click at [301, 213] on span "Angebot 1" at bounding box center [269, 220] width 77 height 21
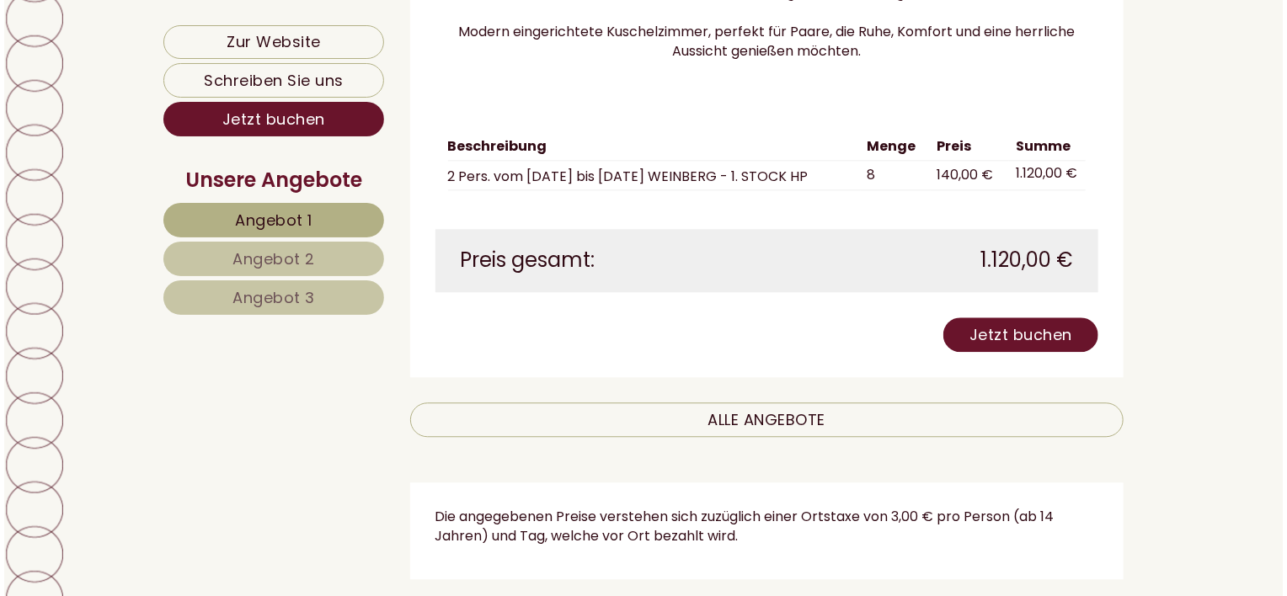
scroll to position [1966, 0]
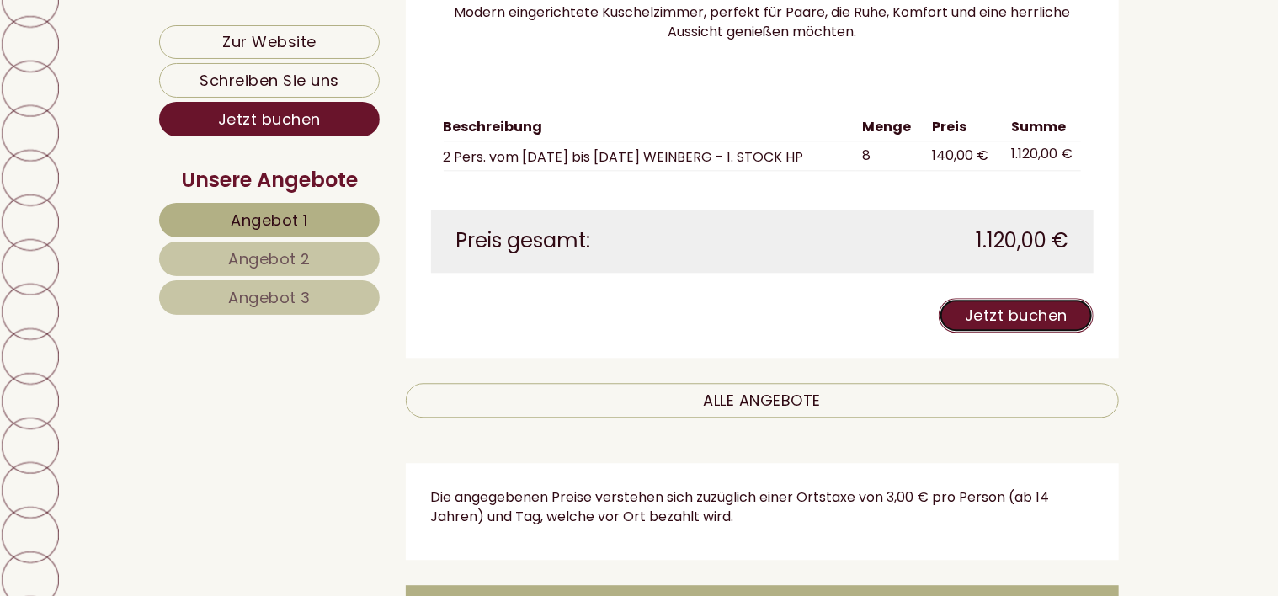
click at [1024, 332] on link "Jetzt buchen" at bounding box center [1016, 315] width 155 height 35
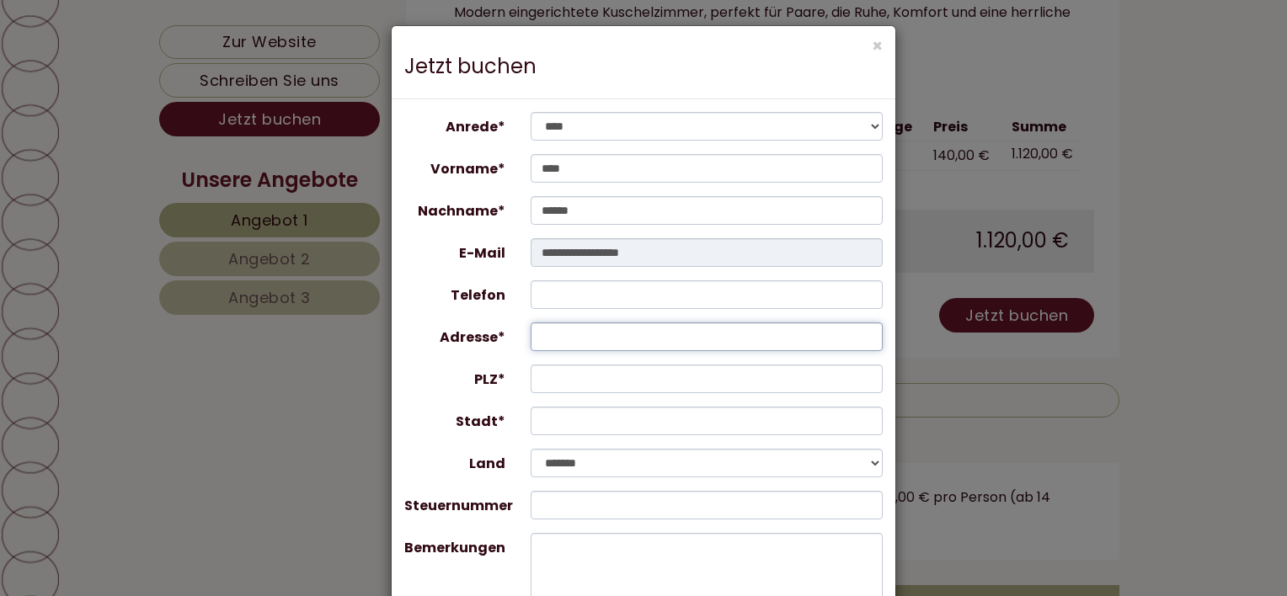
drag, startPoint x: 546, startPoint y: 337, endPoint x: 579, endPoint y: 330, distance: 34.4
click at [546, 337] on input "Adresse*" at bounding box center [707, 337] width 353 height 29
type input "**********"
type input "*****"
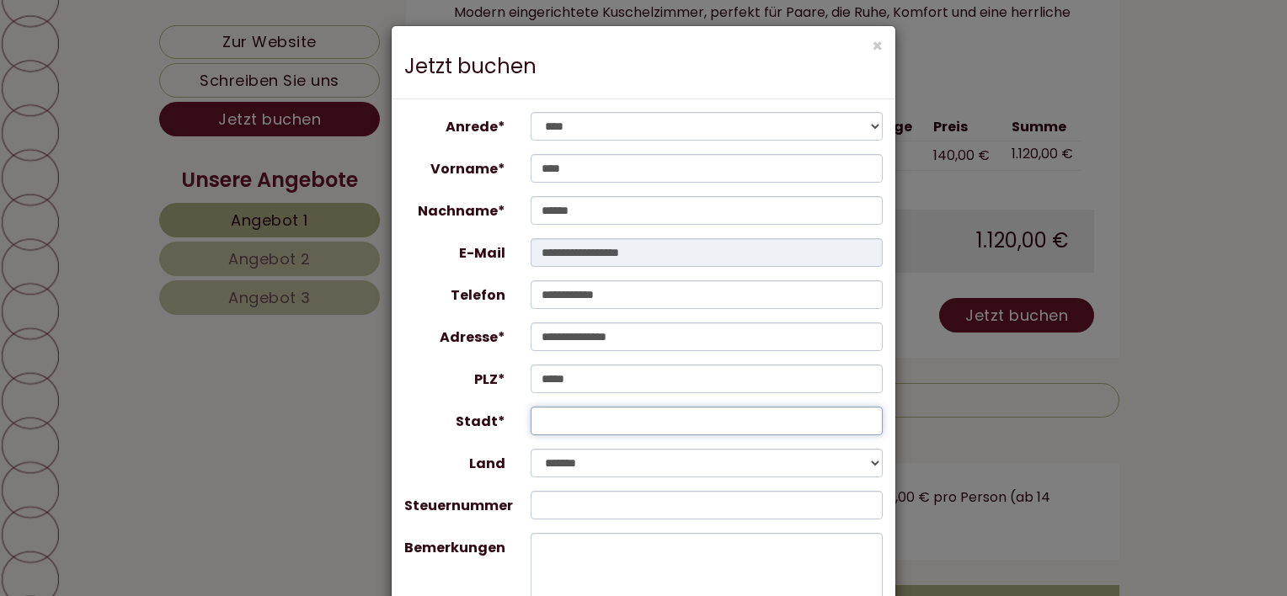
type input "**********"
select select "*"
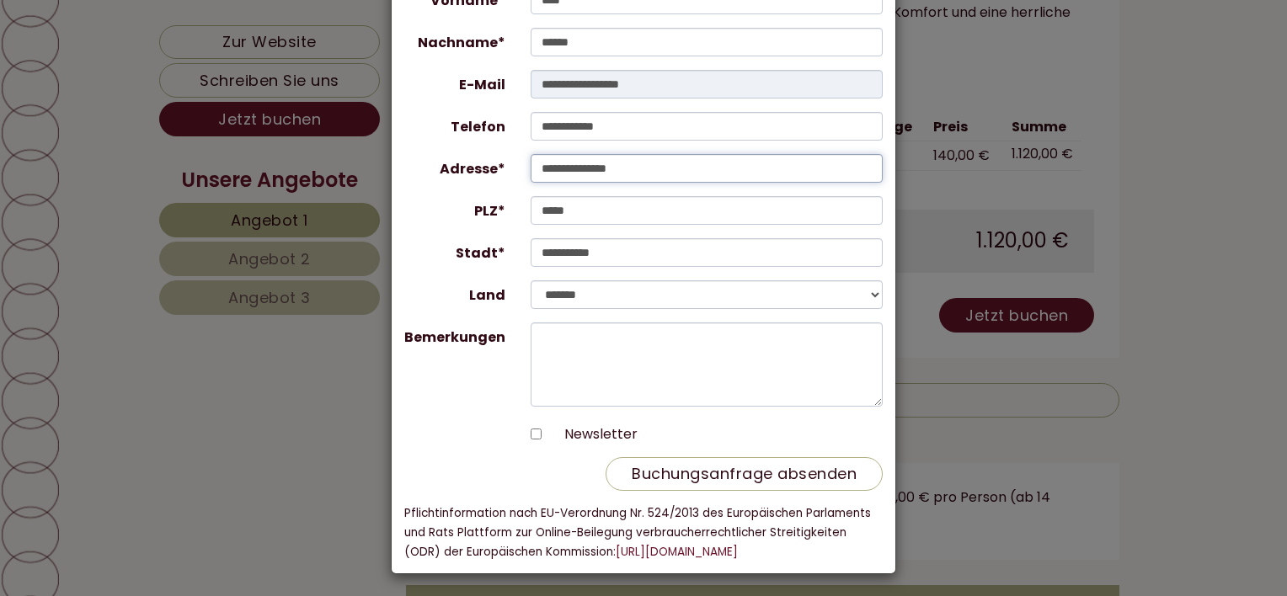
scroll to position [171, 0]
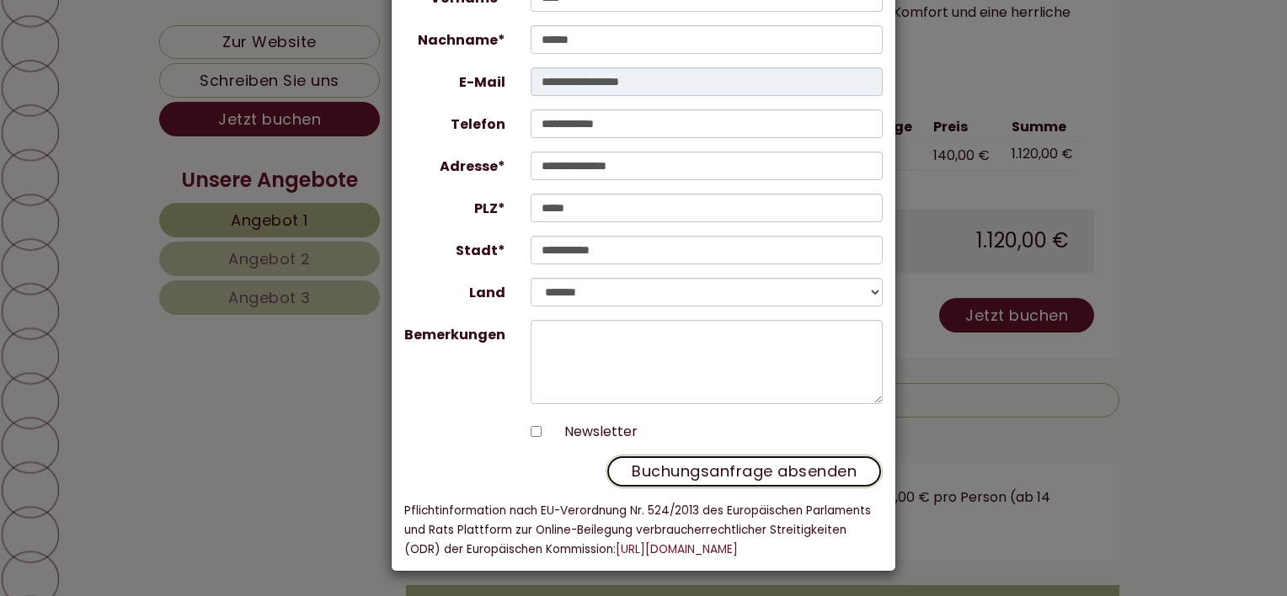
click at [755, 470] on button "Buchungsanfrage absenden" at bounding box center [744, 472] width 277 height 34
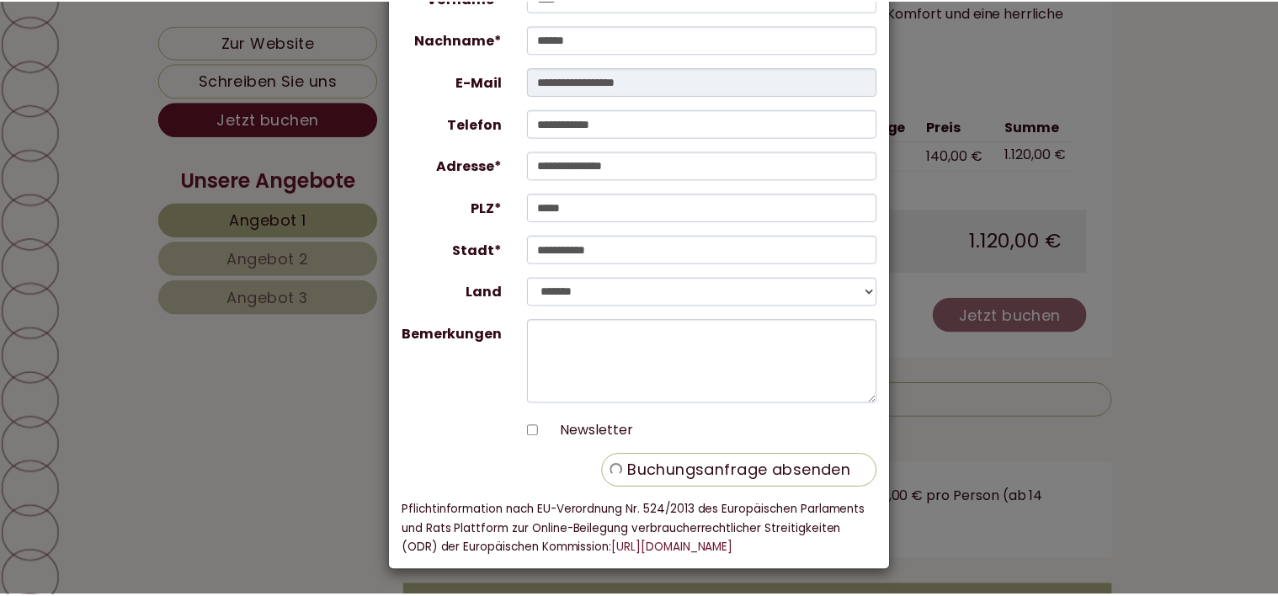
scroll to position [0, 0]
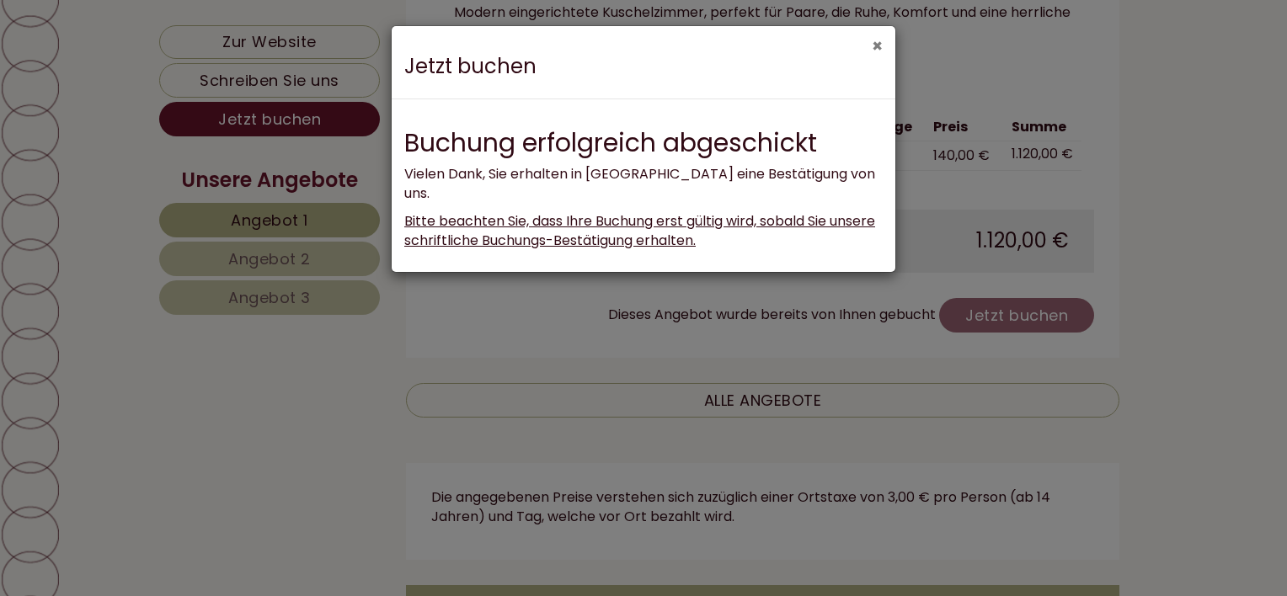
click at [879, 45] on button "×" at bounding box center [877, 46] width 11 height 18
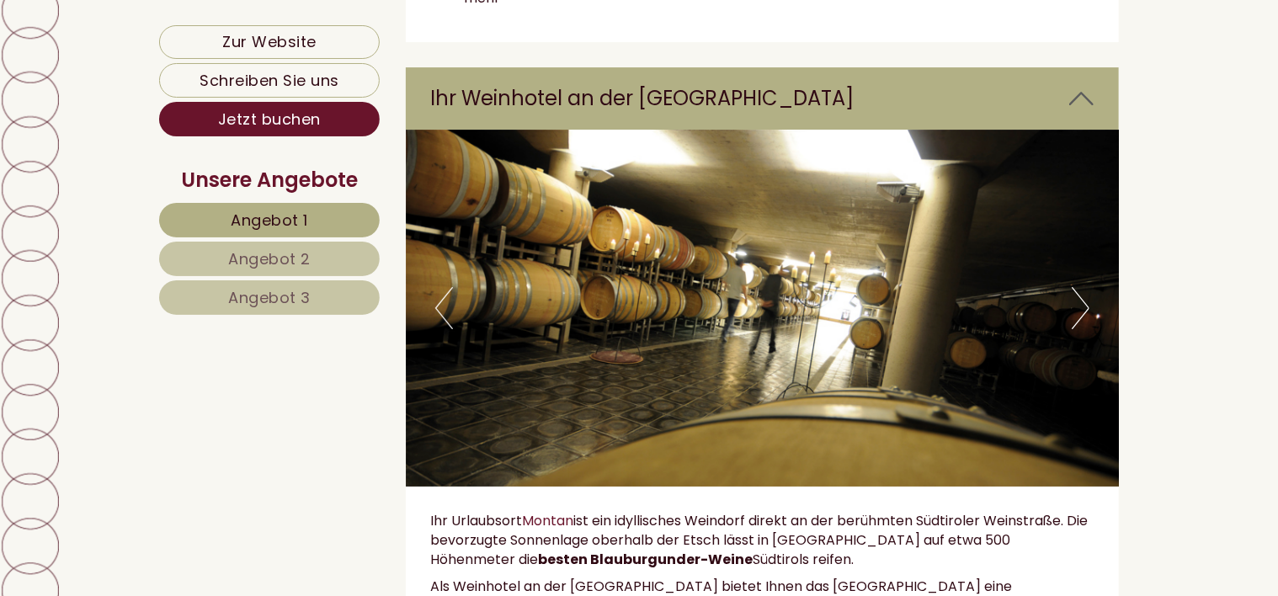
scroll to position [3061, 0]
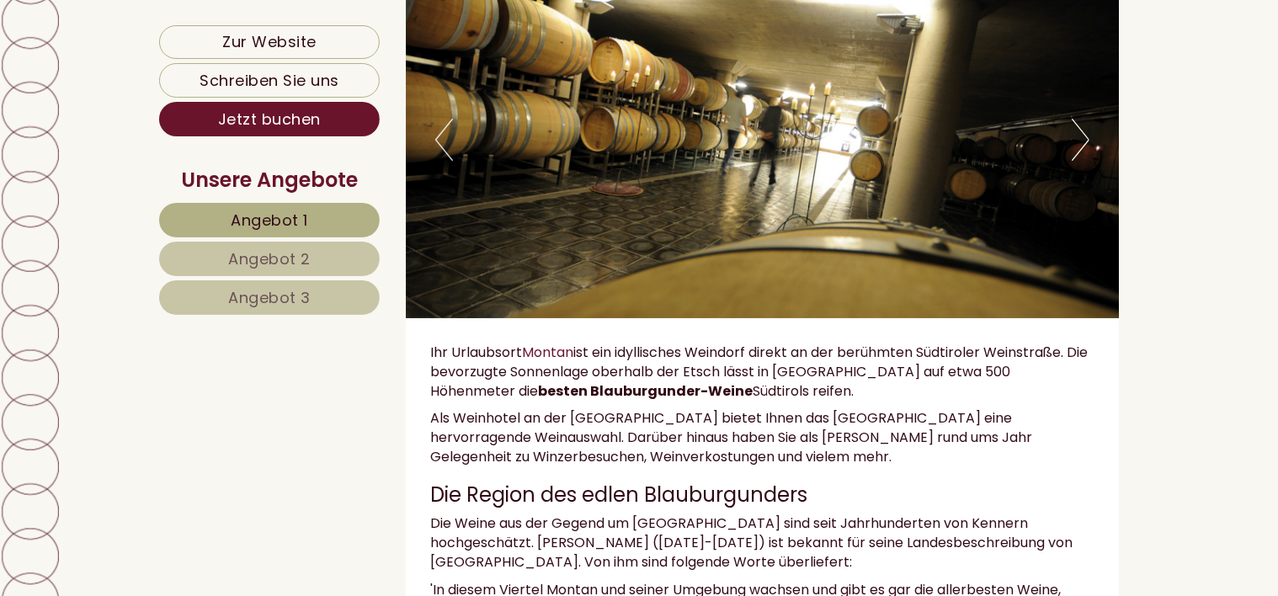
click at [1085, 158] on button "Next" at bounding box center [1081, 140] width 18 height 42
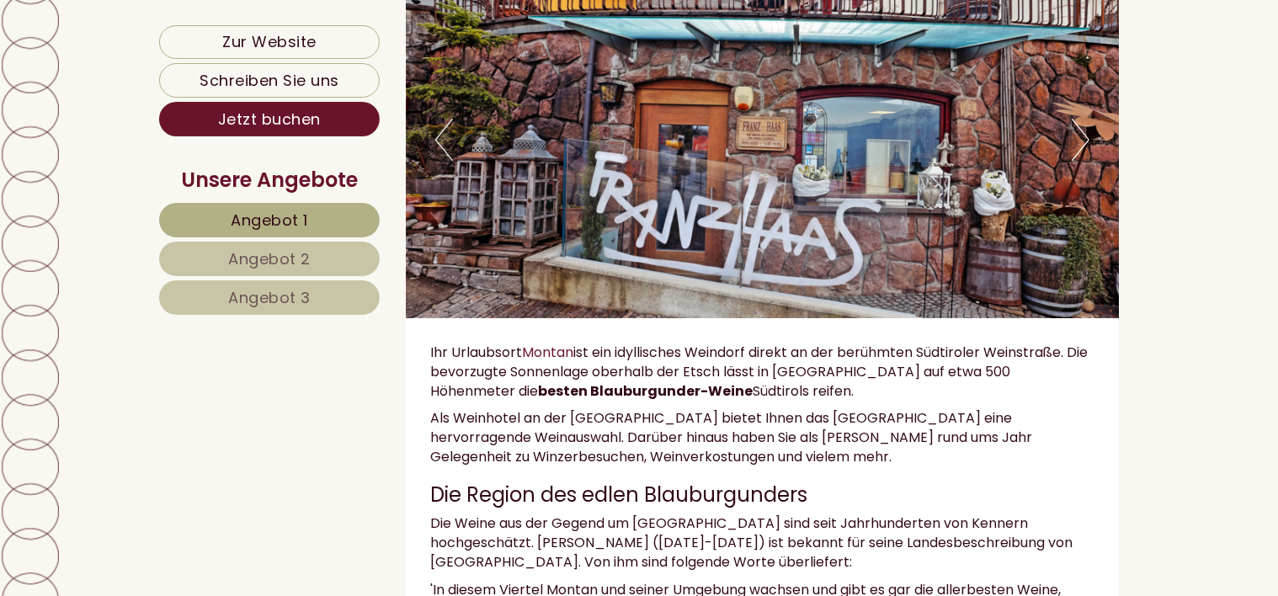
click at [1085, 158] on button "Next" at bounding box center [1081, 140] width 18 height 42
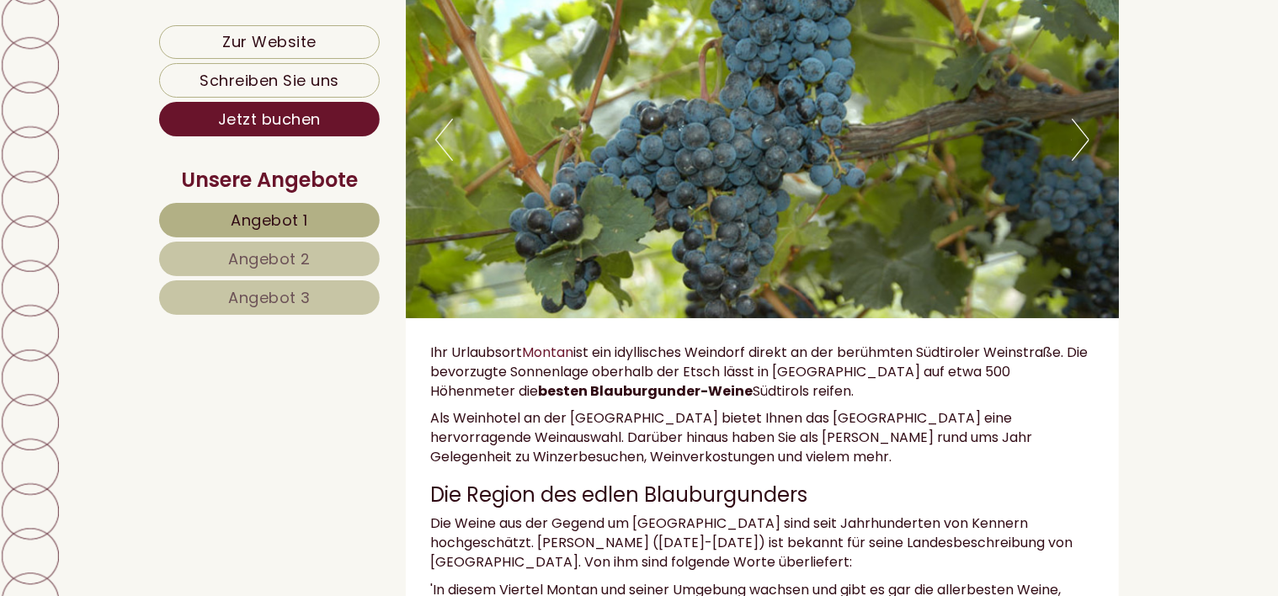
click at [1085, 158] on button "Next" at bounding box center [1081, 140] width 18 height 42
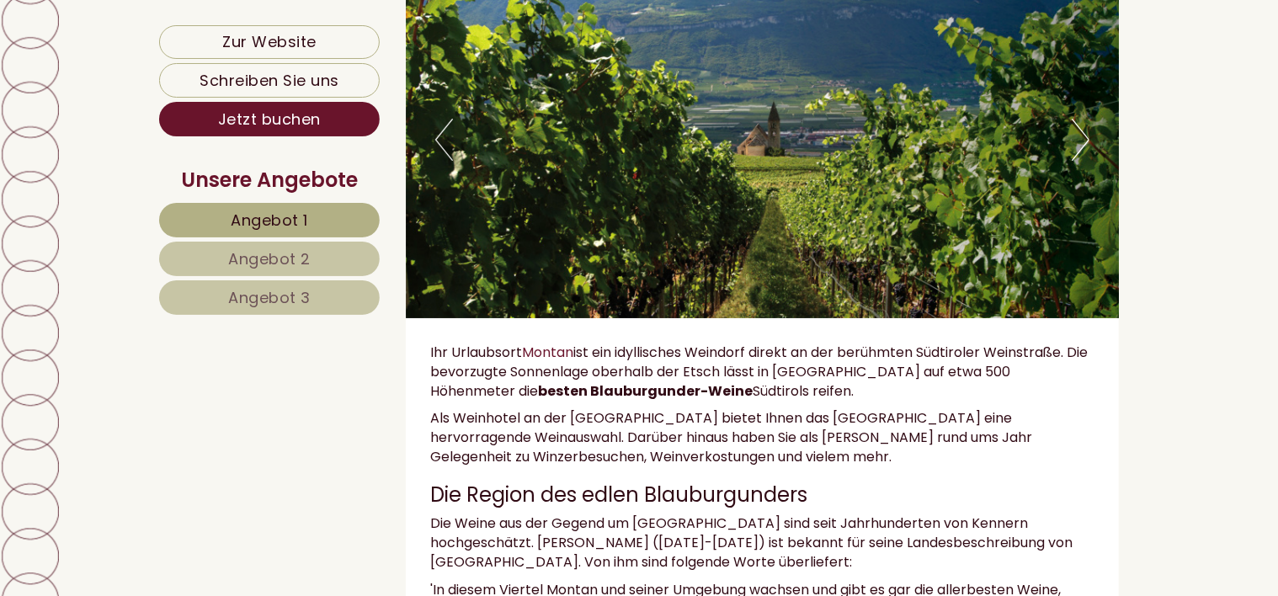
click at [1085, 158] on button "Next" at bounding box center [1081, 140] width 18 height 42
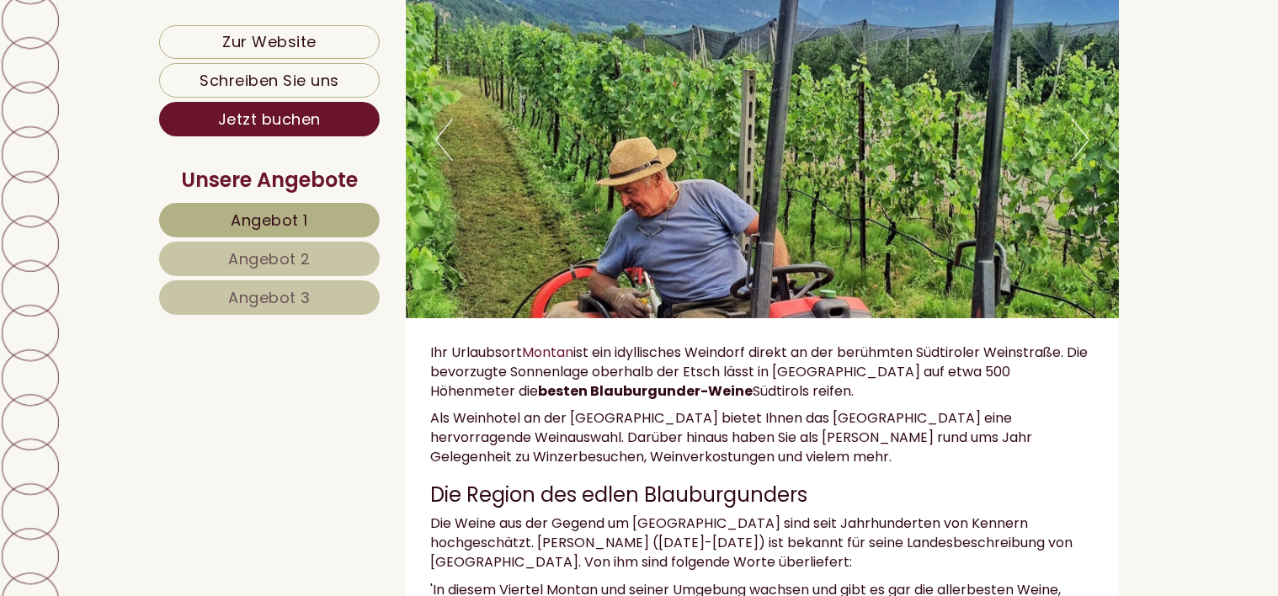
click at [1085, 158] on button "Next" at bounding box center [1081, 140] width 18 height 42
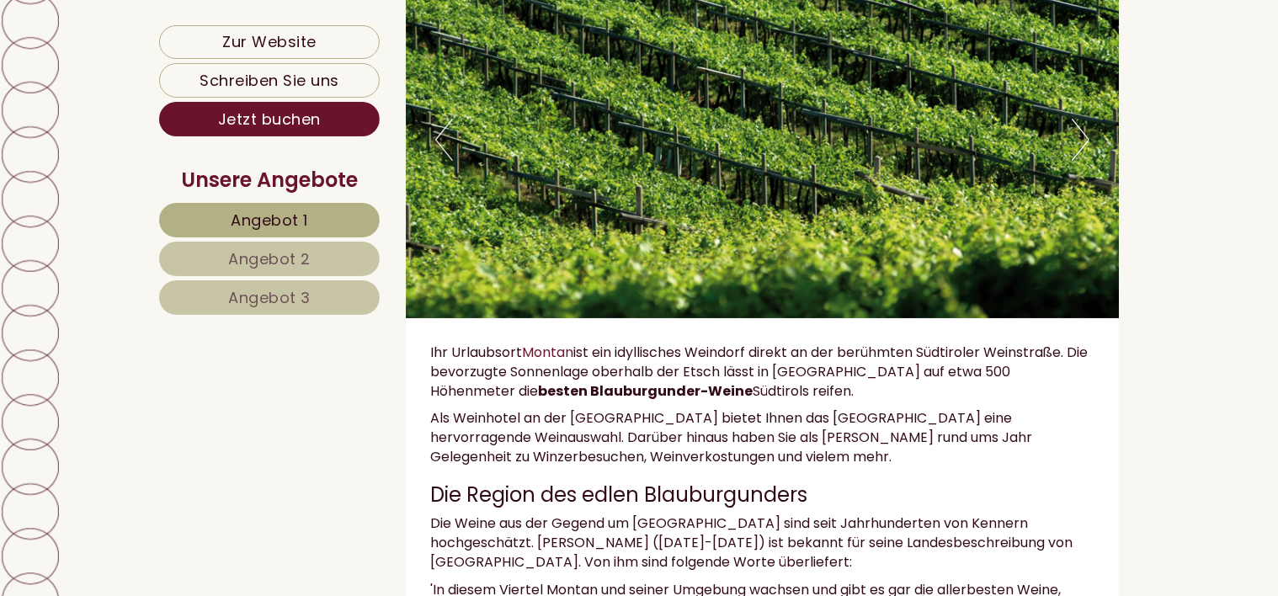
click at [1085, 158] on button "Next" at bounding box center [1081, 140] width 18 height 42
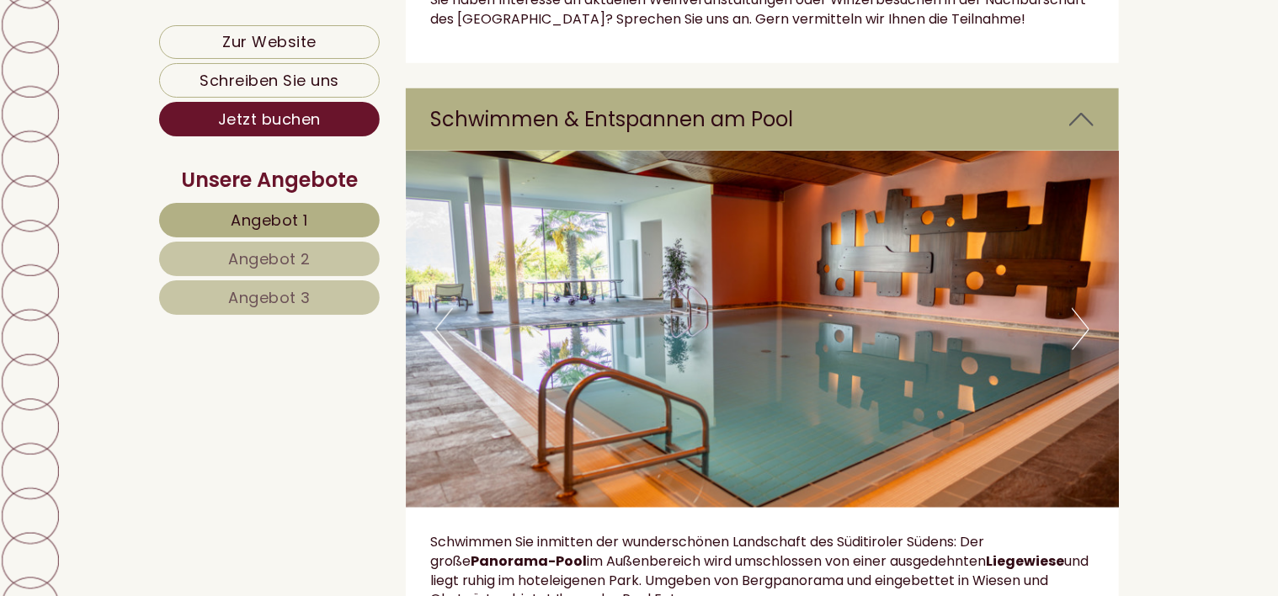
scroll to position [3988, 0]
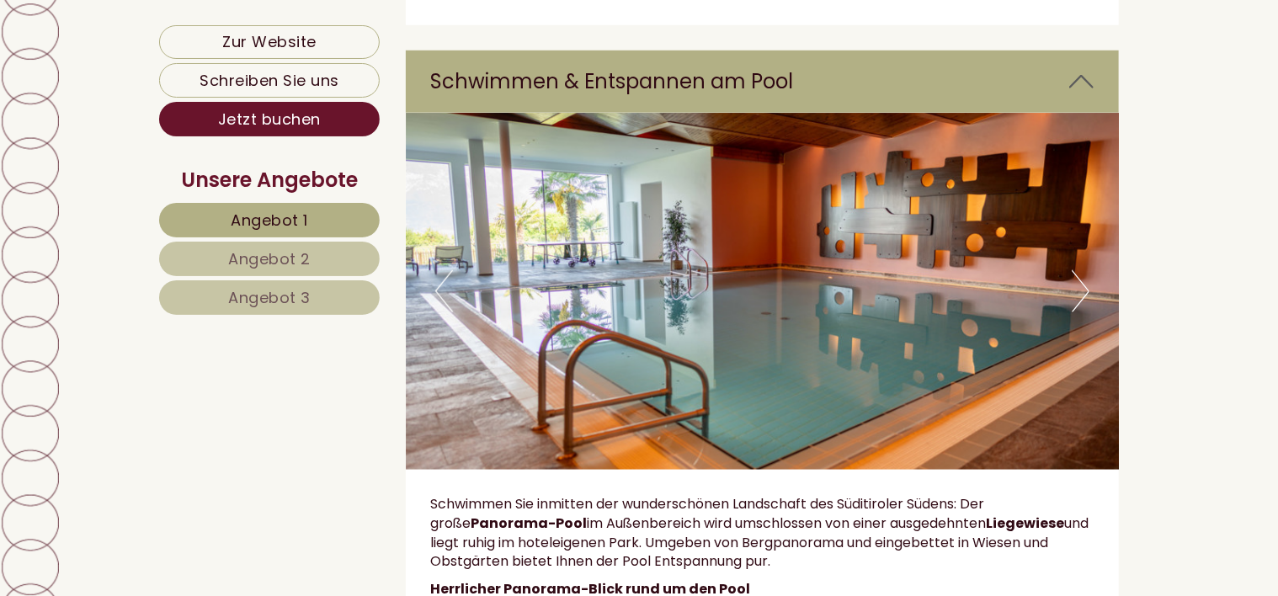
click at [1085, 270] on button "Next" at bounding box center [1081, 291] width 18 height 42
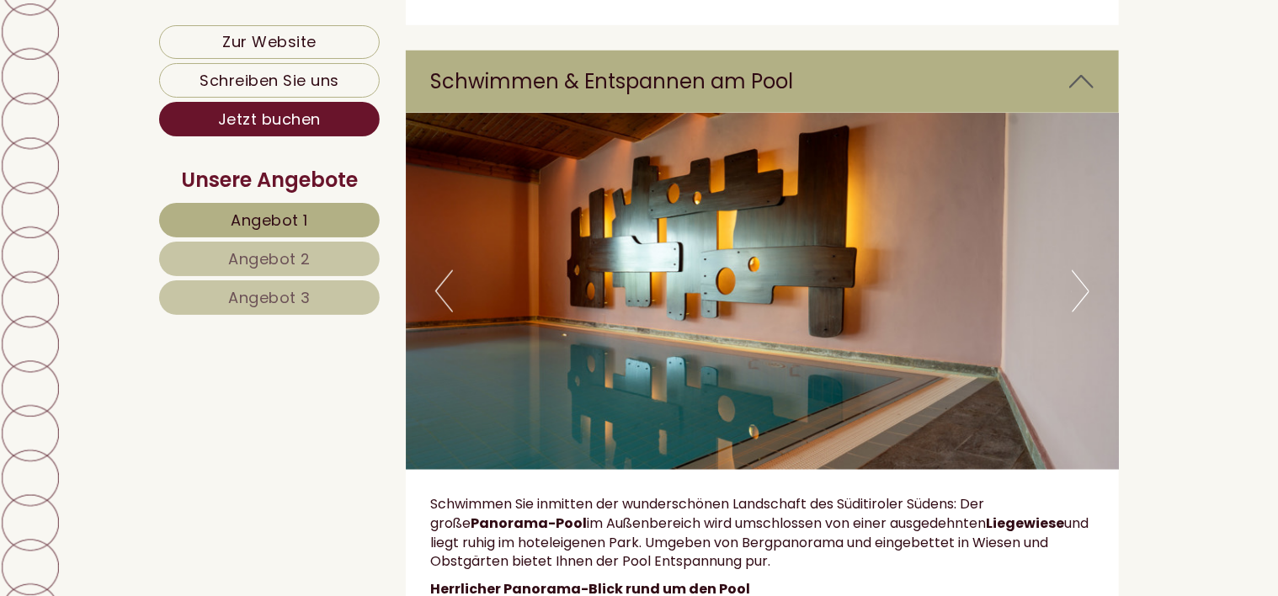
click at [1085, 270] on button "Next" at bounding box center [1081, 291] width 18 height 42
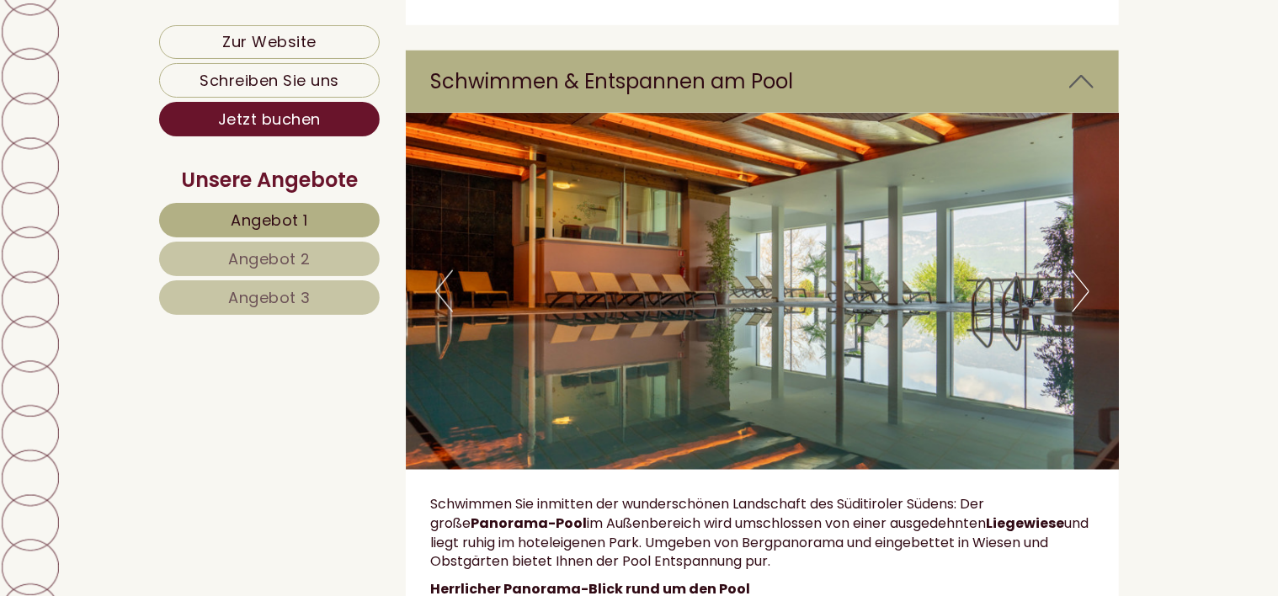
click at [1085, 270] on button "Next" at bounding box center [1081, 291] width 18 height 42
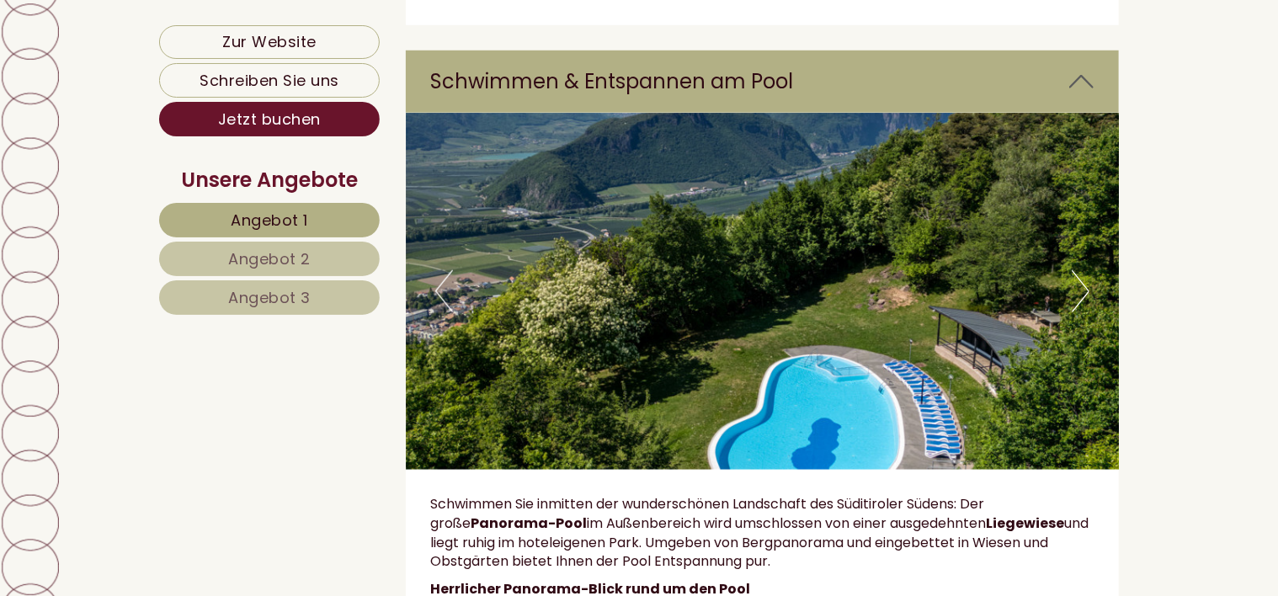
click at [1085, 270] on button "Next" at bounding box center [1081, 291] width 18 height 42
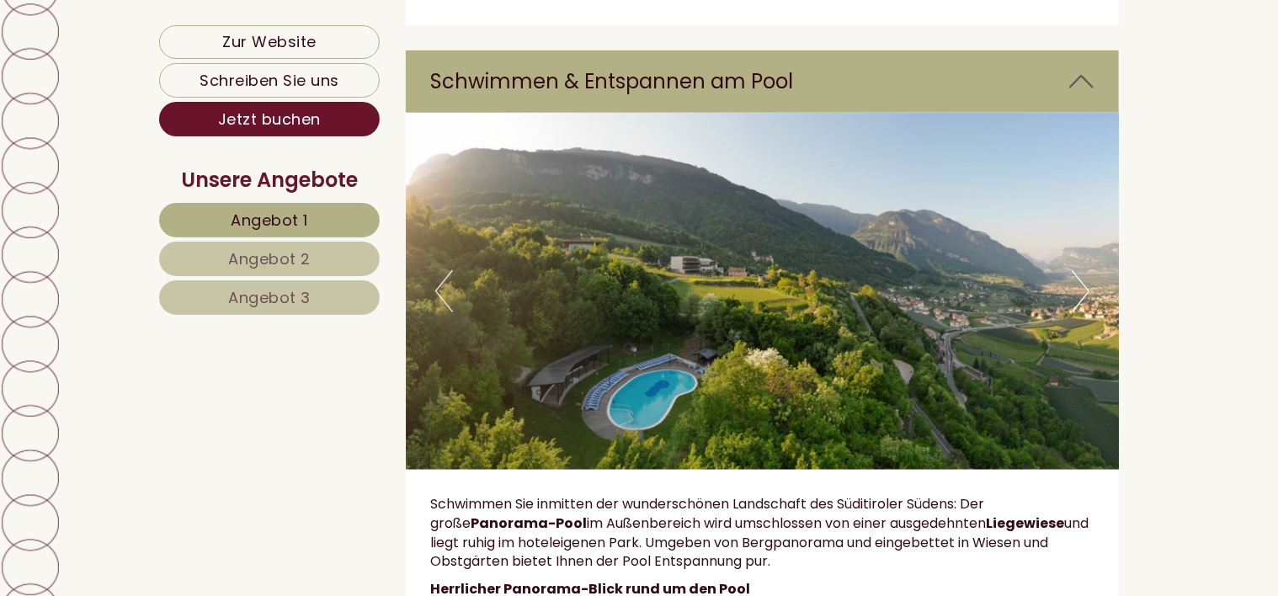
click at [1085, 270] on button "Next" at bounding box center [1081, 291] width 18 height 42
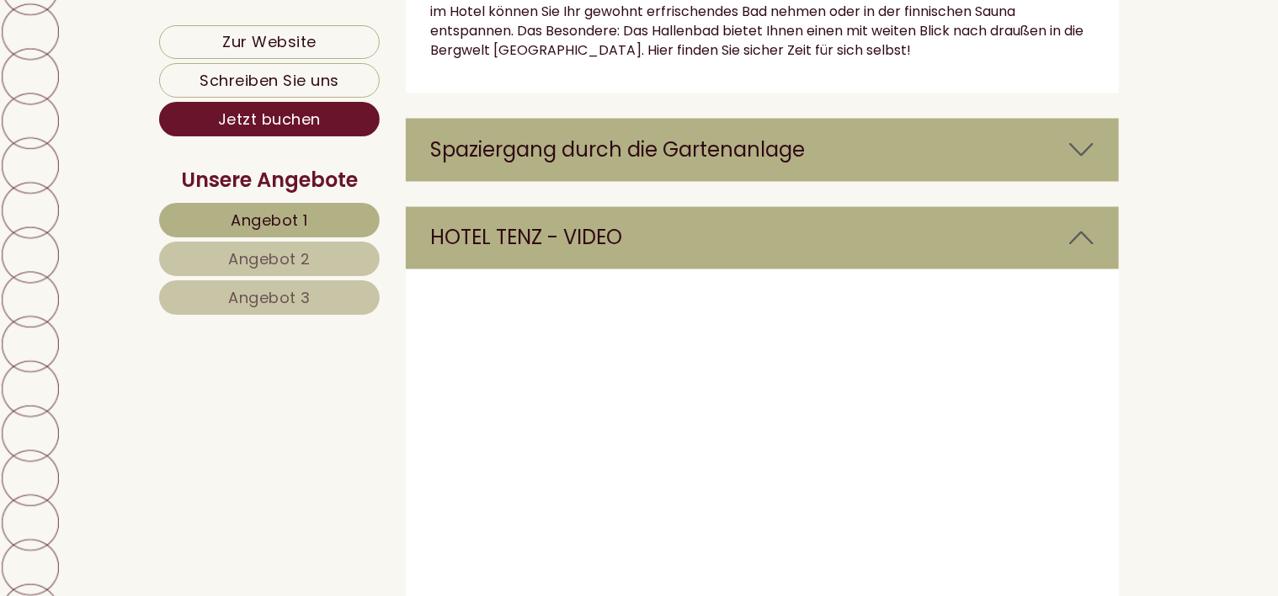
scroll to position [4746, 0]
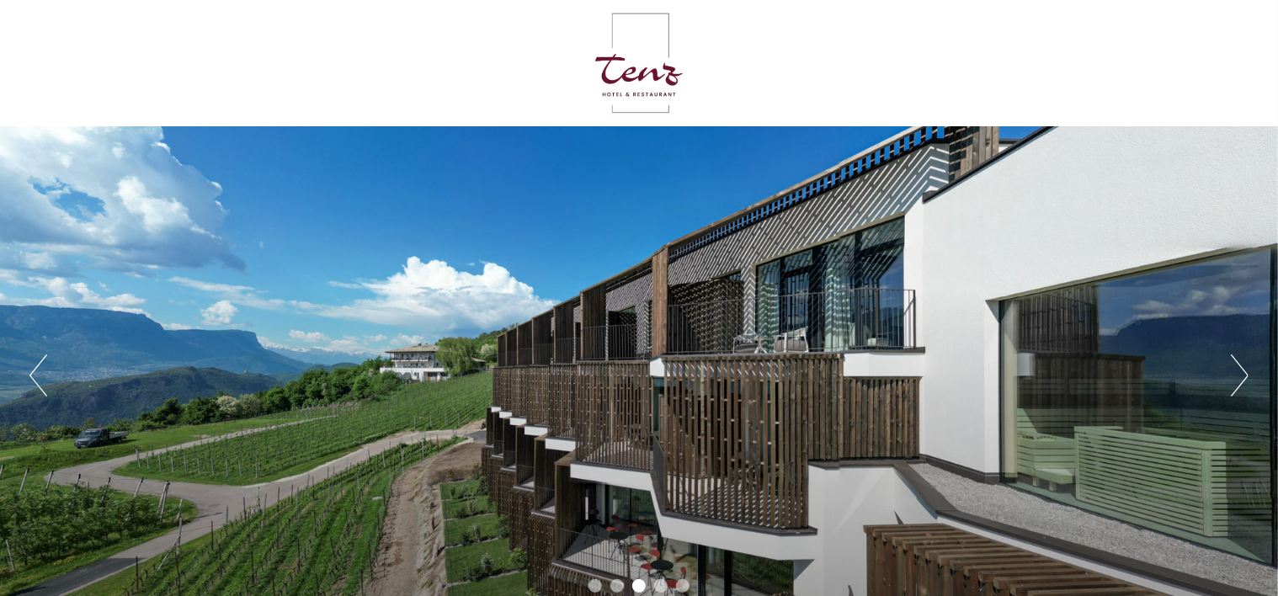
click at [1244, 374] on button "Next" at bounding box center [1240, 376] width 18 height 42
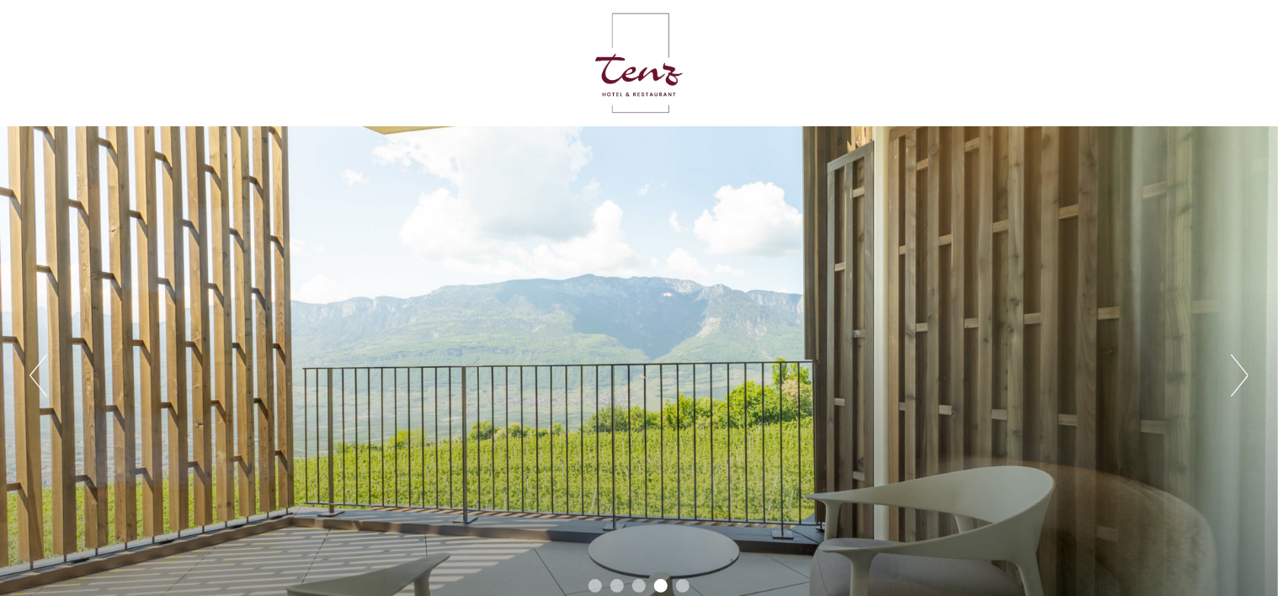
click at [1244, 374] on button "Next" at bounding box center [1240, 376] width 18 height 42
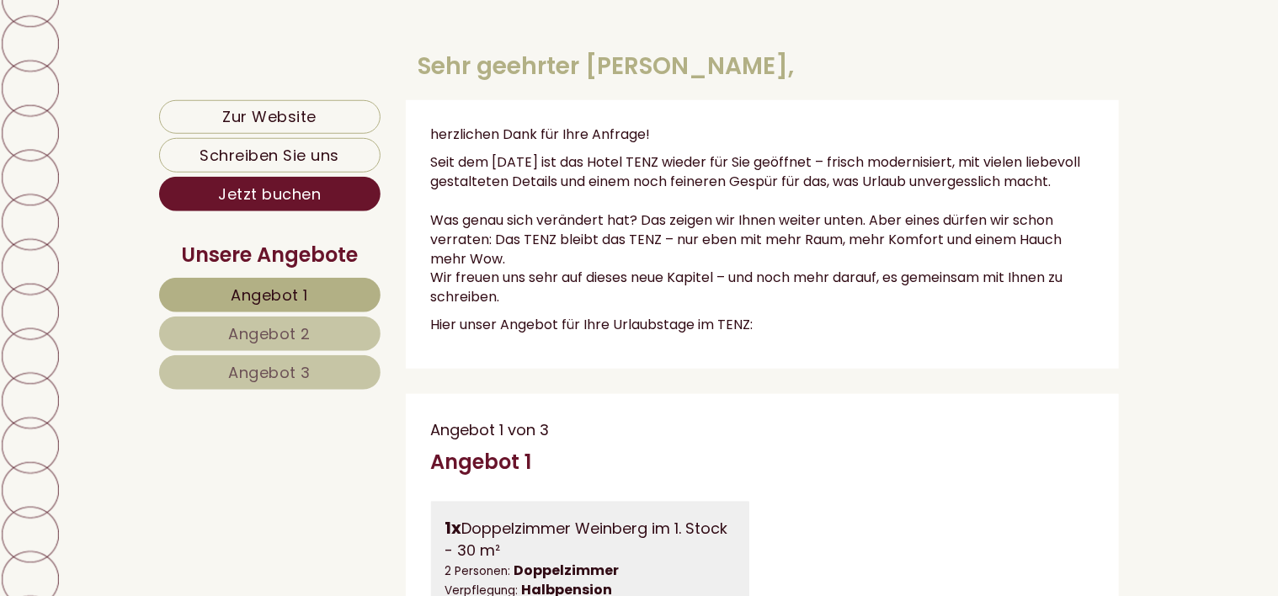
scroll to position [674, 0]
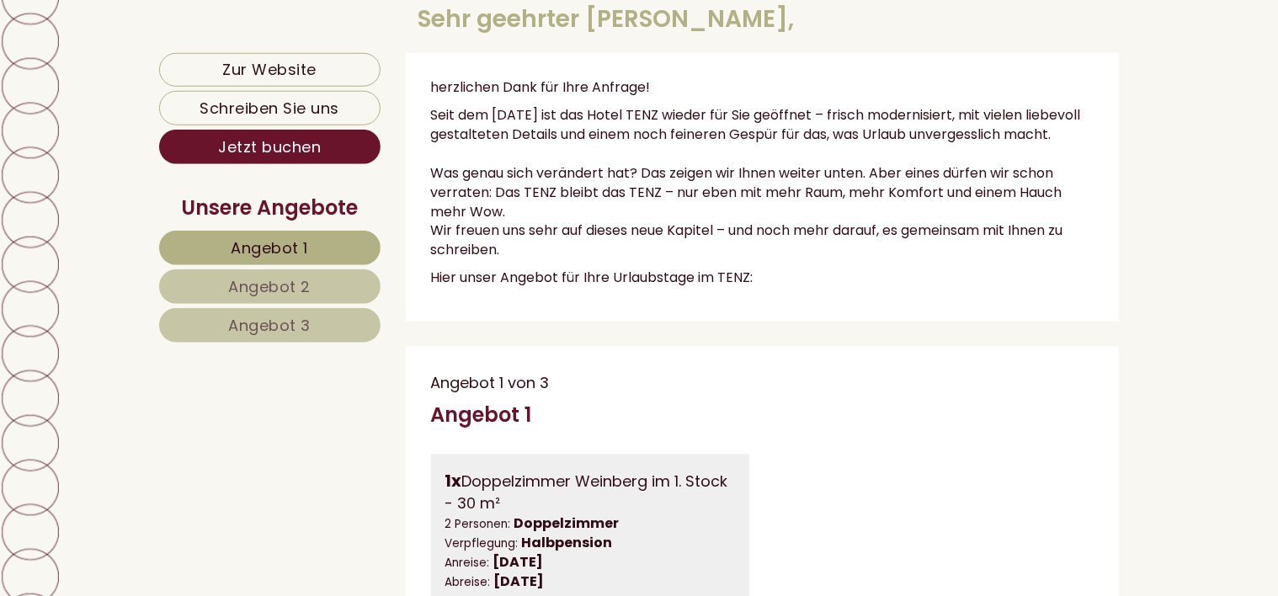
click at [287, 323] on span "Angebot 3" at bounding box center [270, 325] width 83 height 21
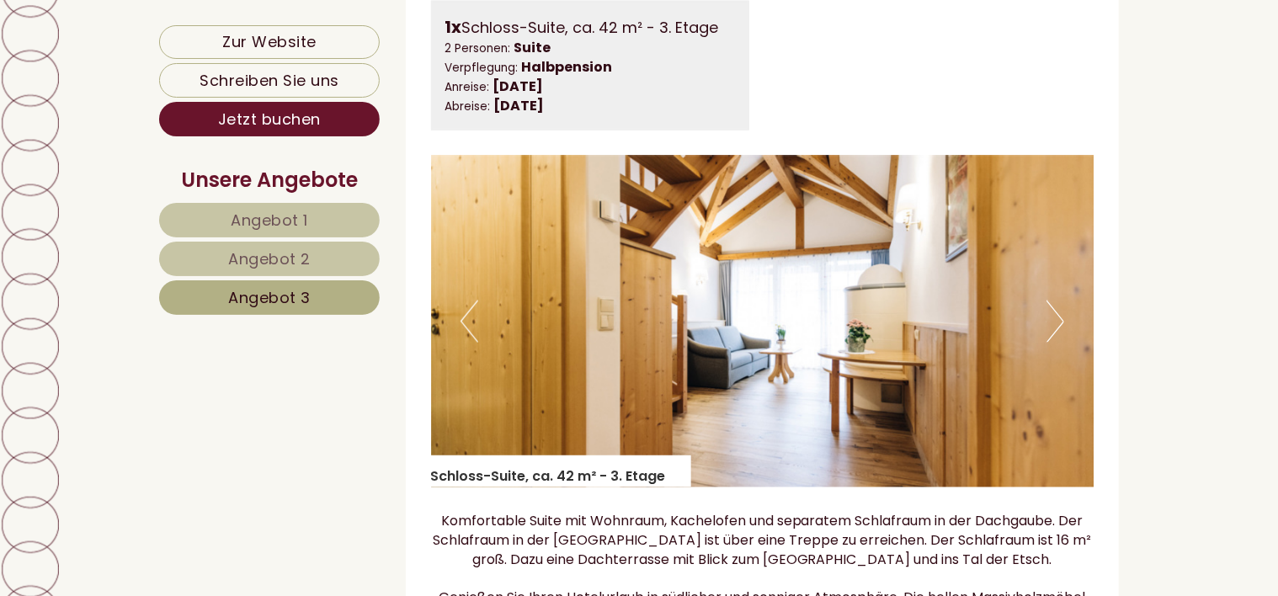
scroll to position [1124, 0]
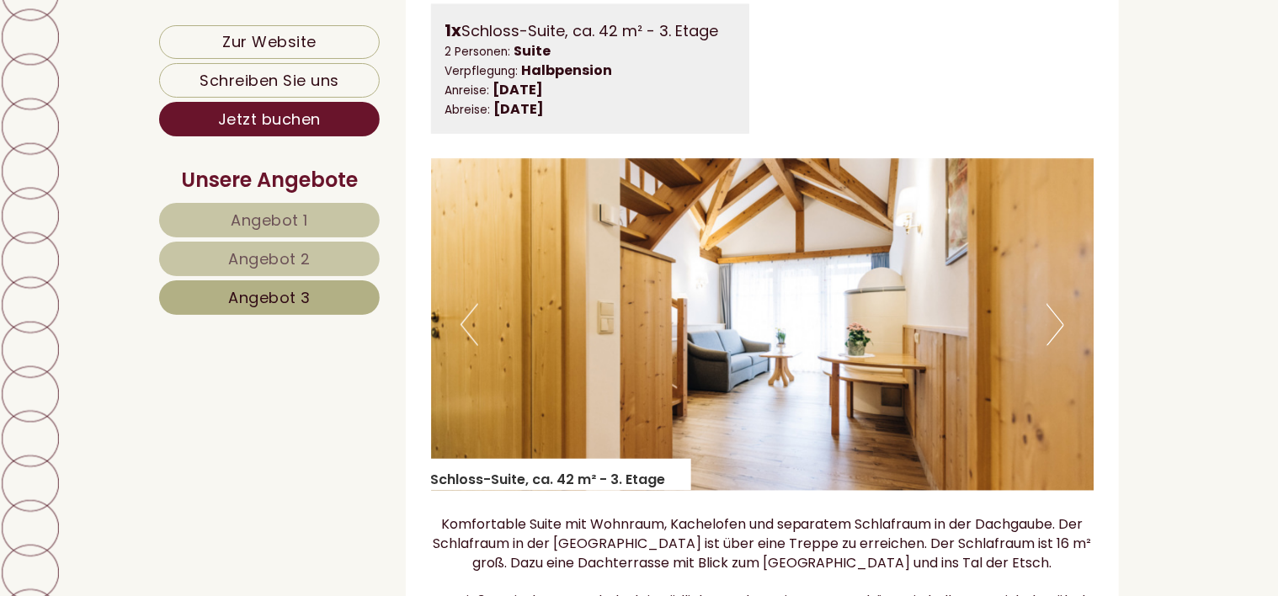
click at [1063, 345] on button "Next" at bounding box center [1056, 325] width 18 height 42
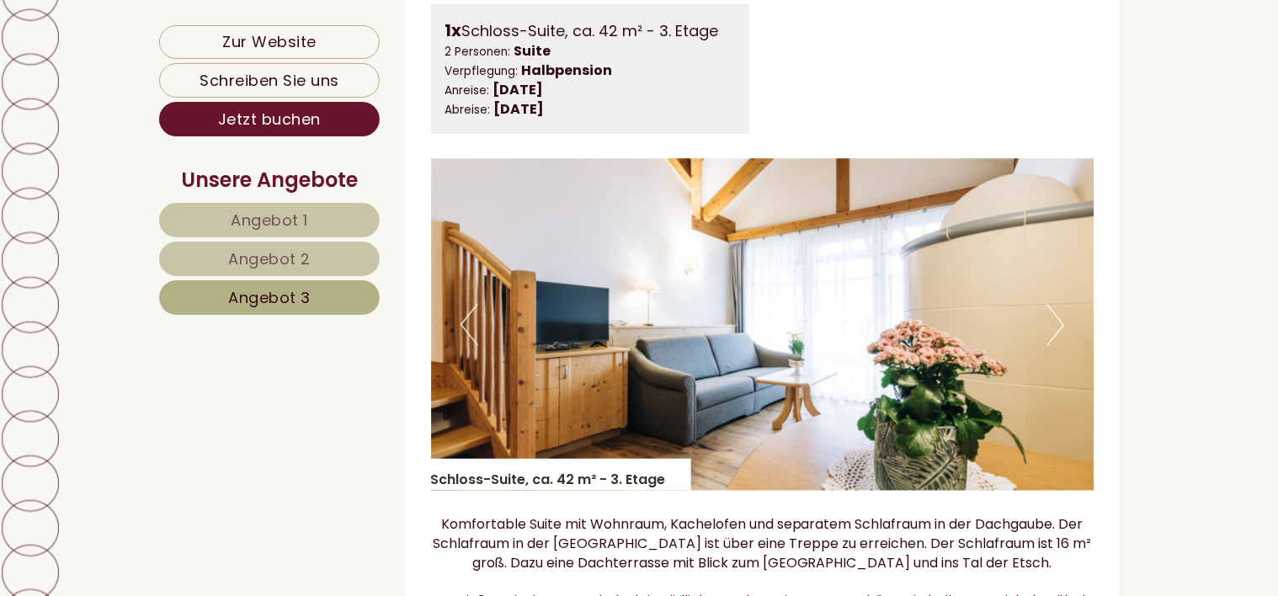
click at [1063, 345] on button "Next" at bounding box center [1056, 325] width 18 height 42
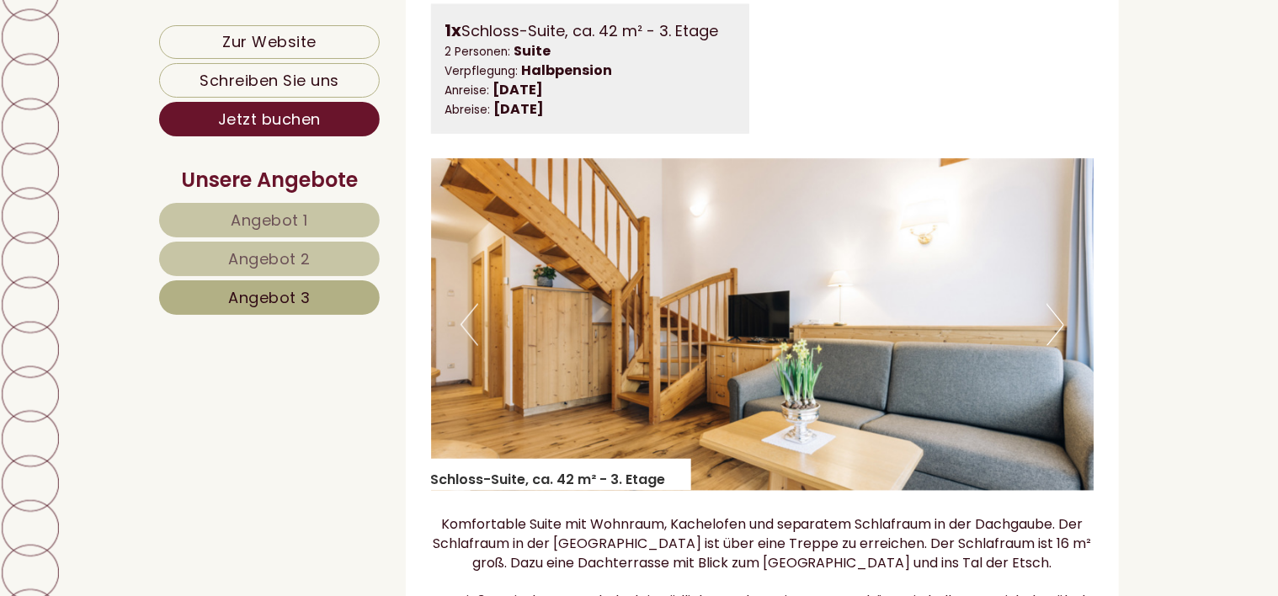
click at [1063, 345] on button "Next" at bounding box center [1056, 325] width 18 height 42
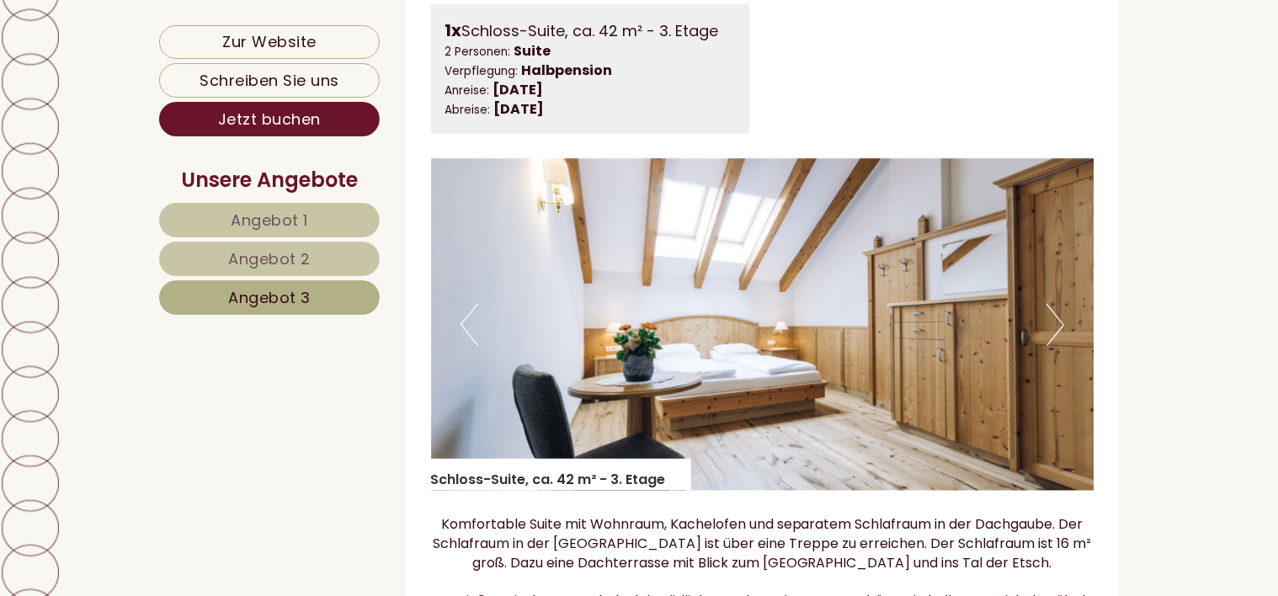
click at [1061, 345] on button "Next" at bounding box center [1056, 325] width 18 height 42
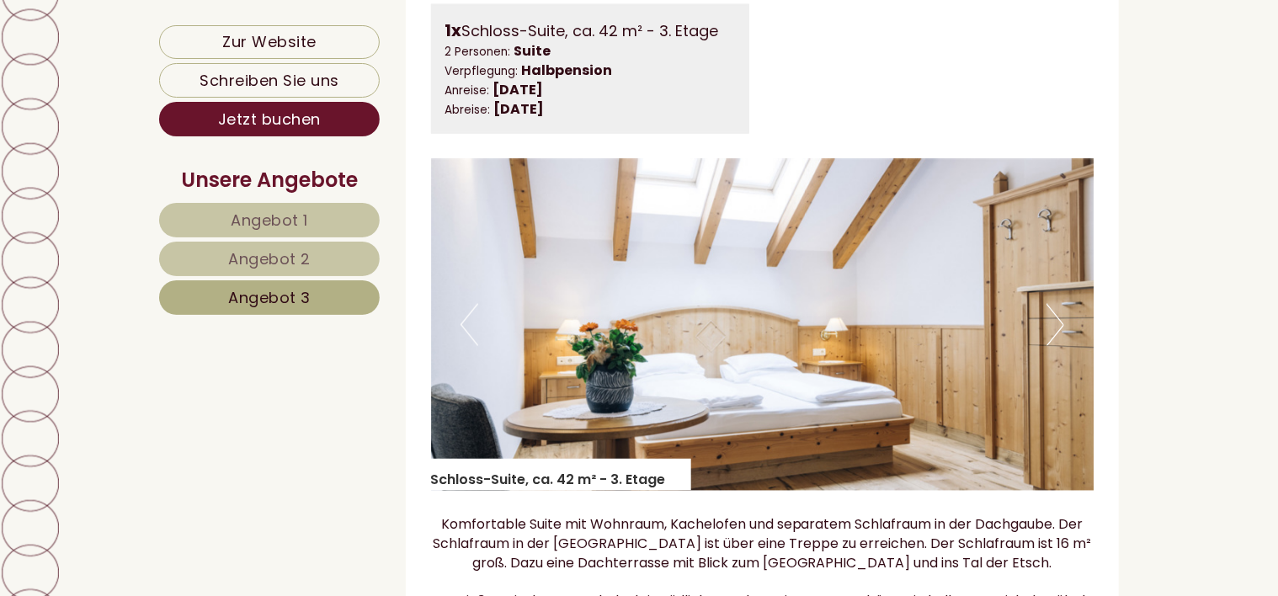
click at [1061, 345] on button "Next" at bounding box center [1056, 325] width 18 height 42
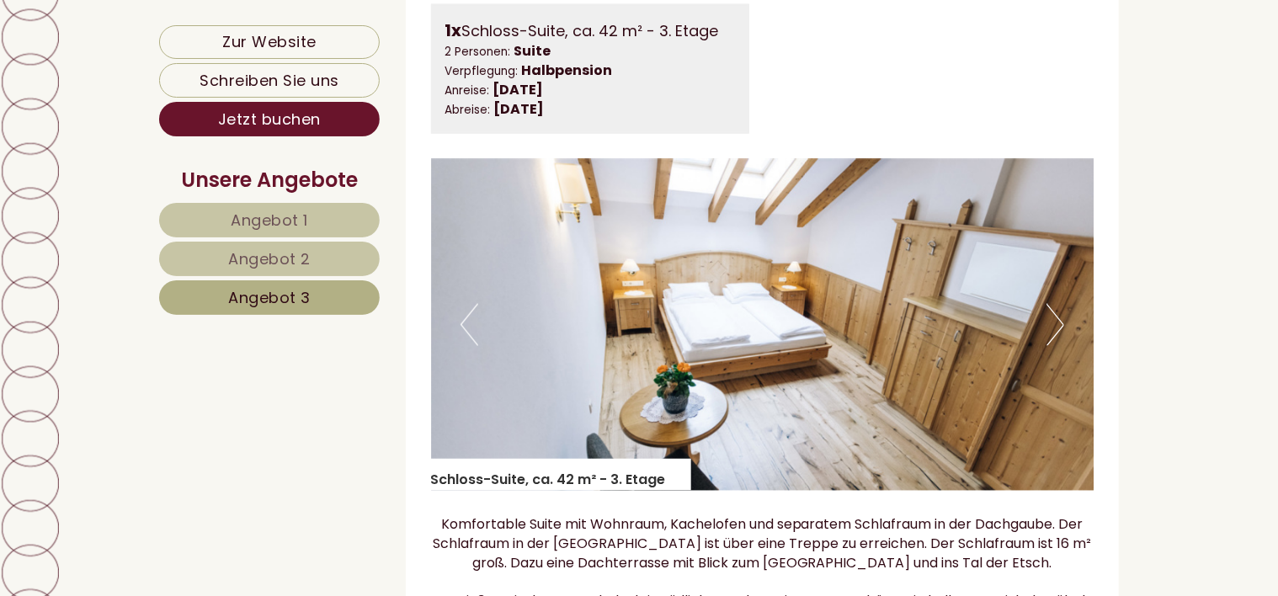
click at [1061, 345] on button "Next" at bounding box center [1056, 325] width 18 height 42
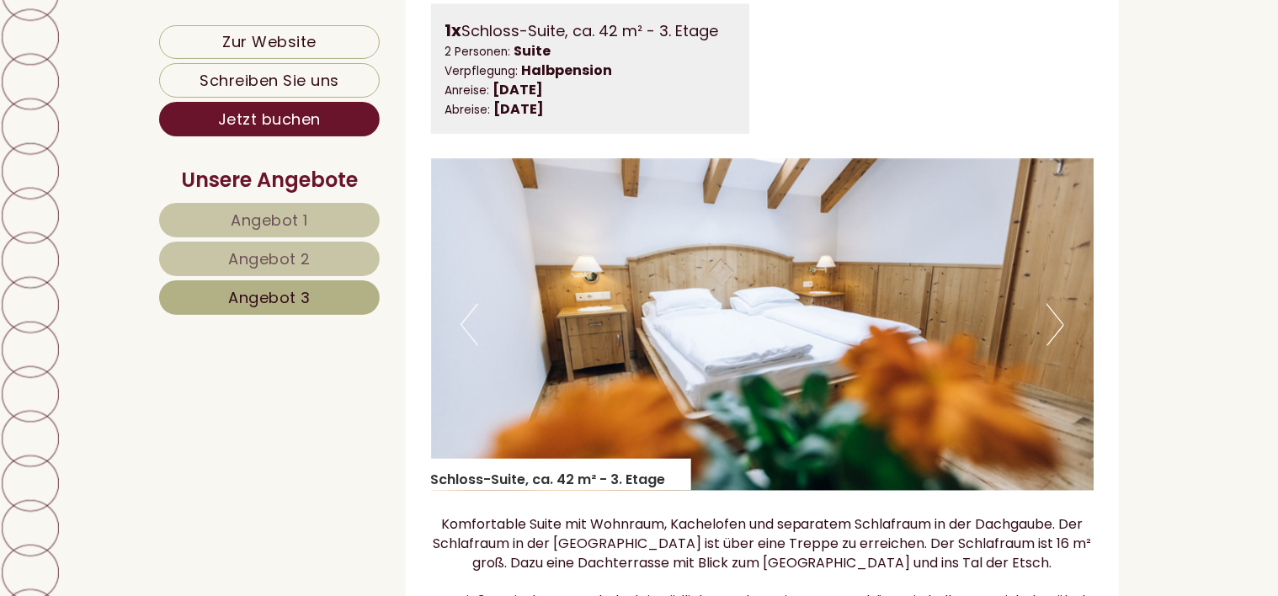
click at [1061, 345] on button "Next" at bounding box center [1056, 325] width 18 height 42
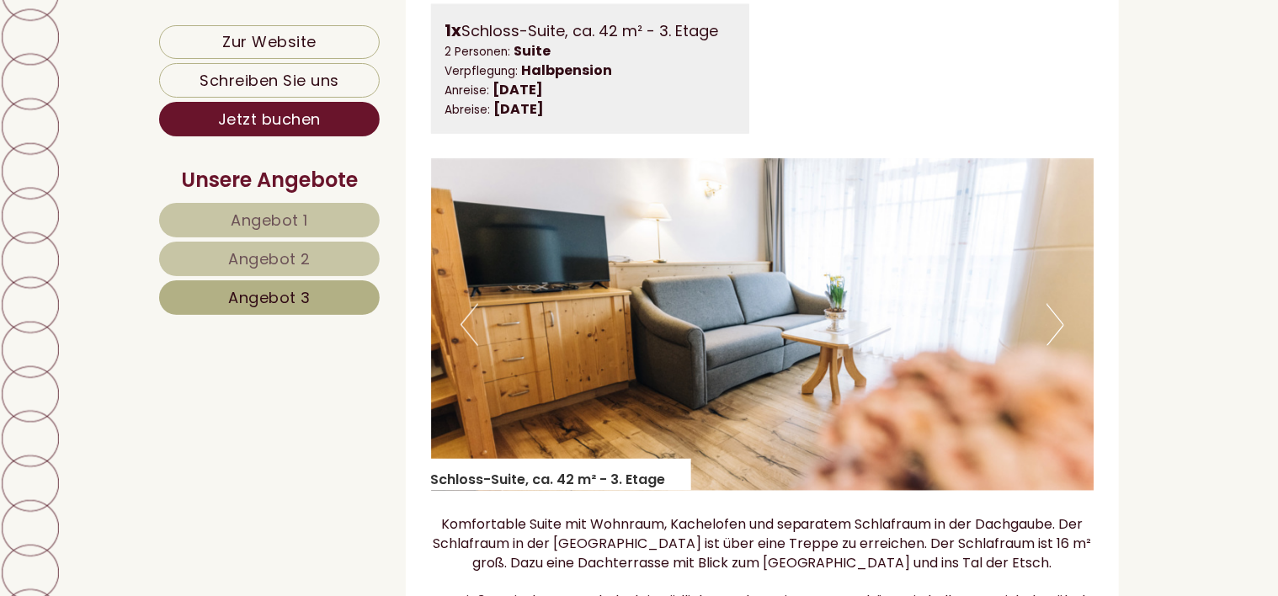
click at [1061, 345] on button "Next" at bounding box center [1056, 325] width 18 height 42
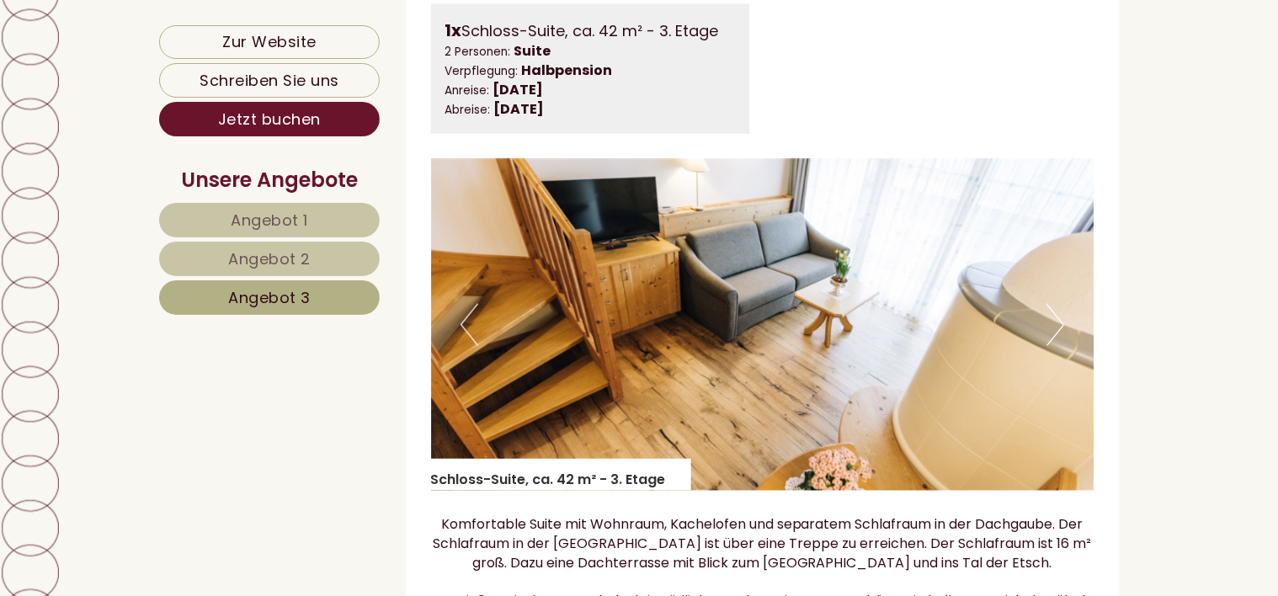
click at [1061, 345] on button "Next" at bounding box center [1056, 325] width 18 height 42
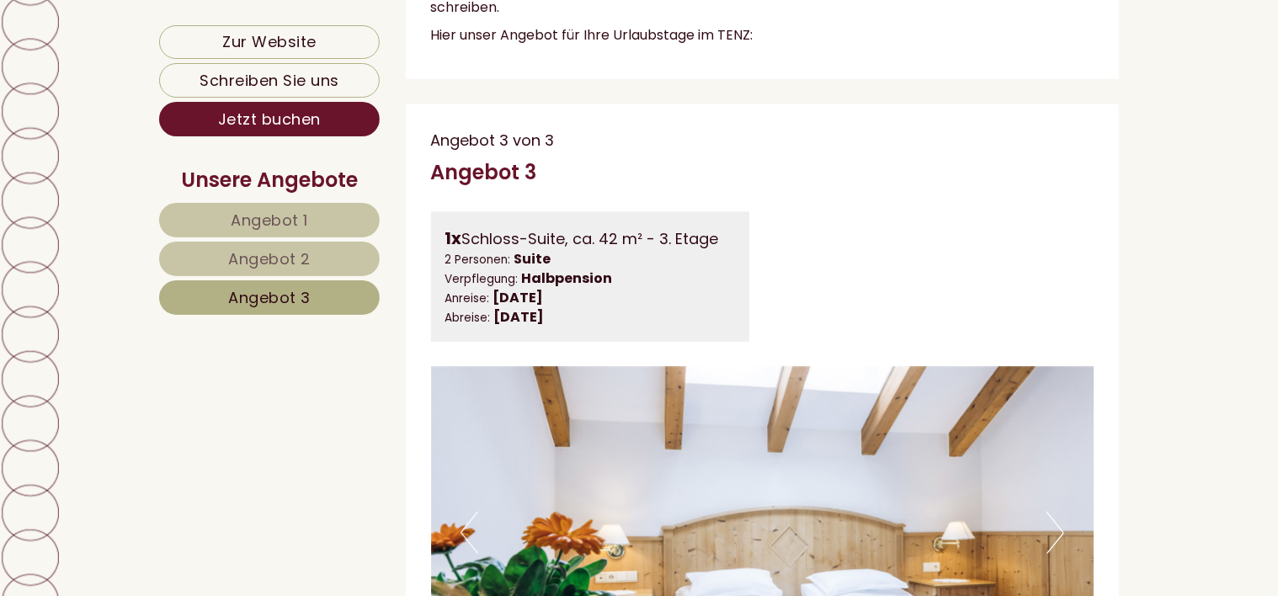
scroll to position [956, 0]
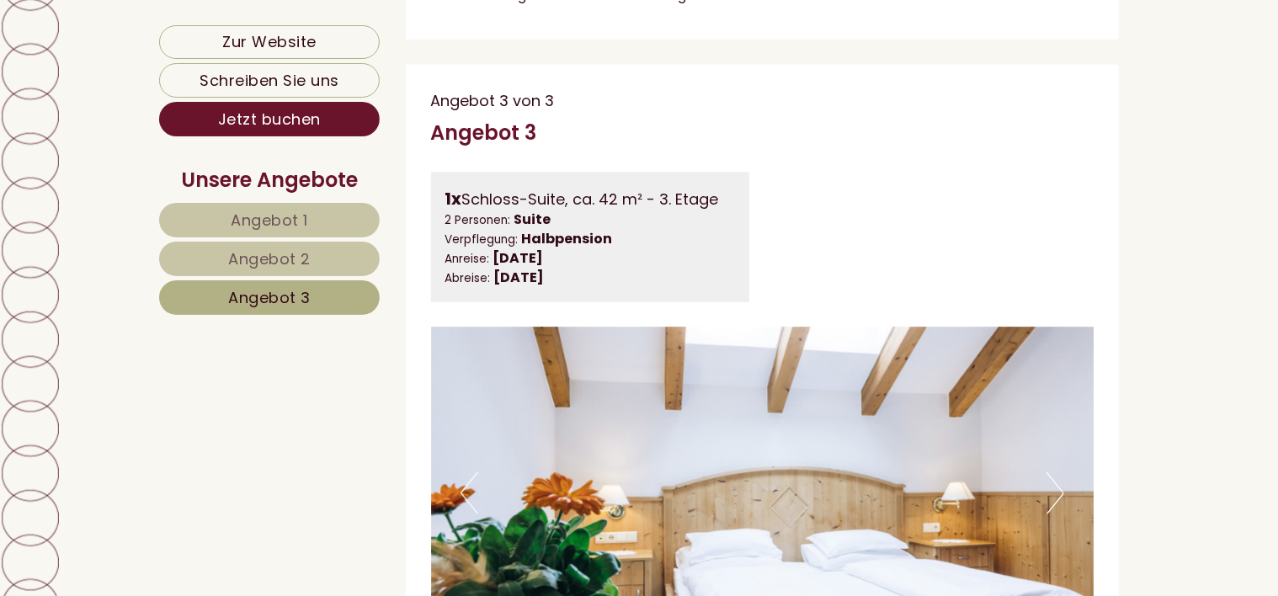
click at [235, 253] on span "Angebot 2" at bounding box center [269, 258] width 83 height 21
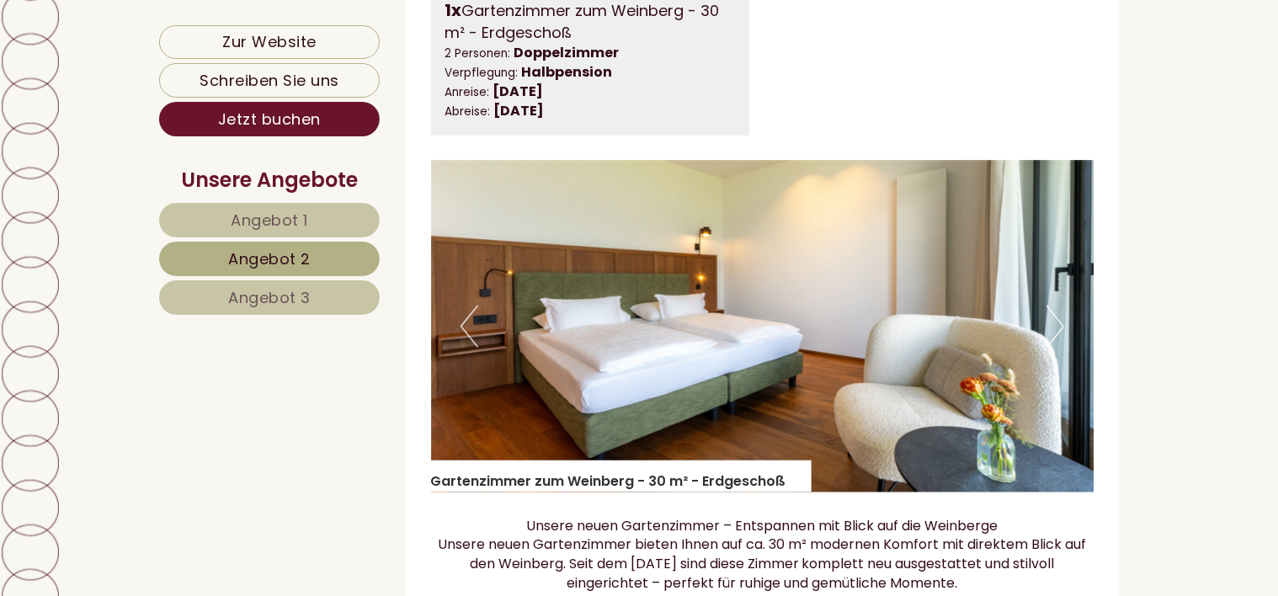
scroll to position [1293, 0]
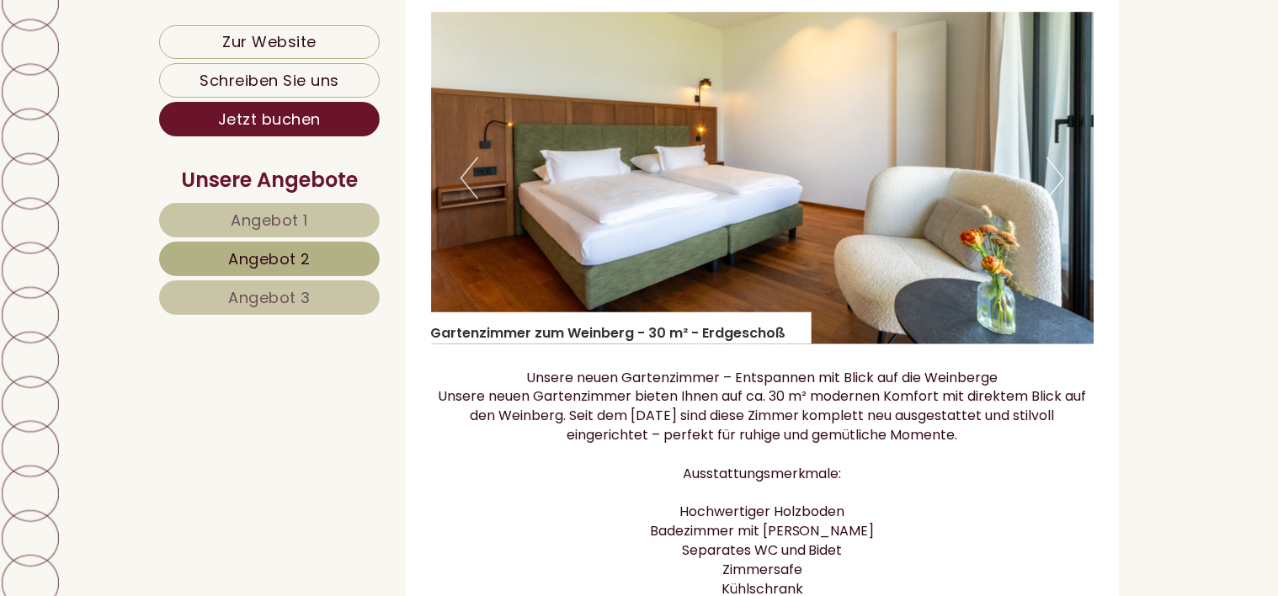
click at [1054, 192] on button "Next" at bounding box center [1056, 178] width 18 height 42
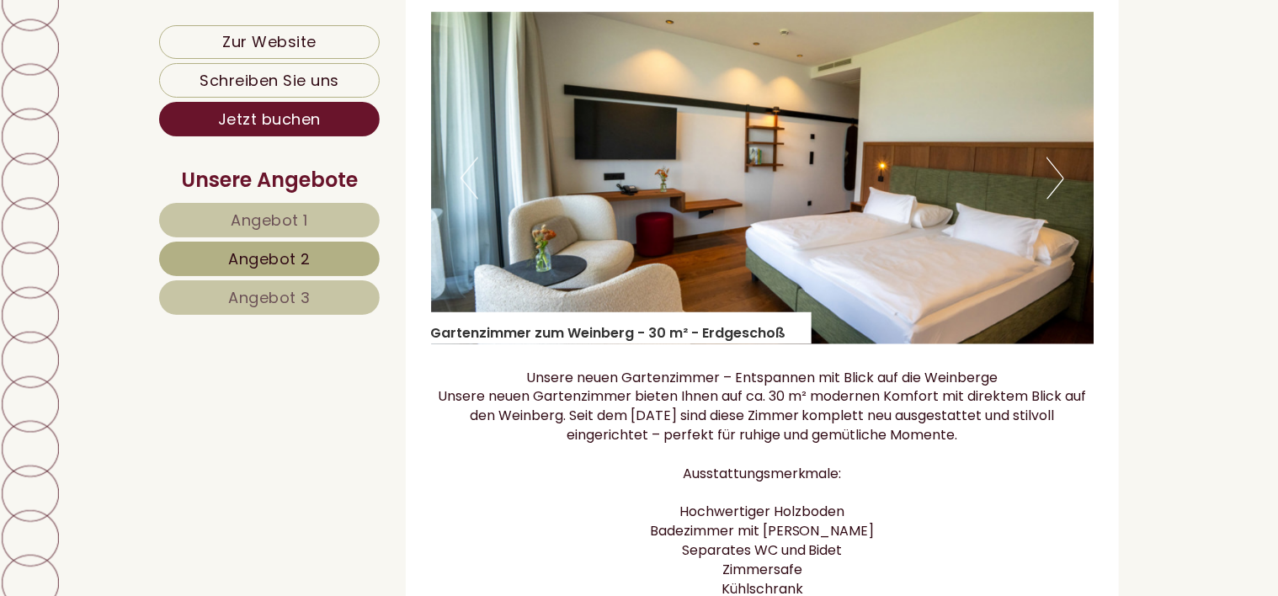
click at [1054, 192] on button "Next" at bounding box center [1056, 178] width 18 height 42
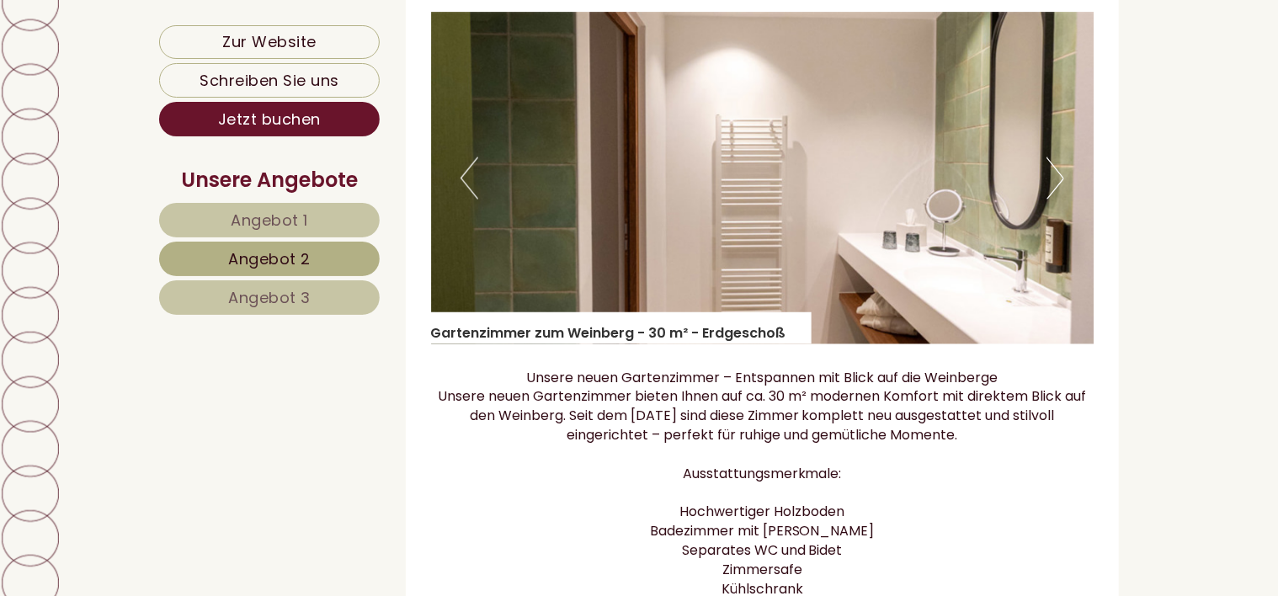
click at [1058, 196] on button "Next" at bounding box center [1056, 178] width 18 height 42
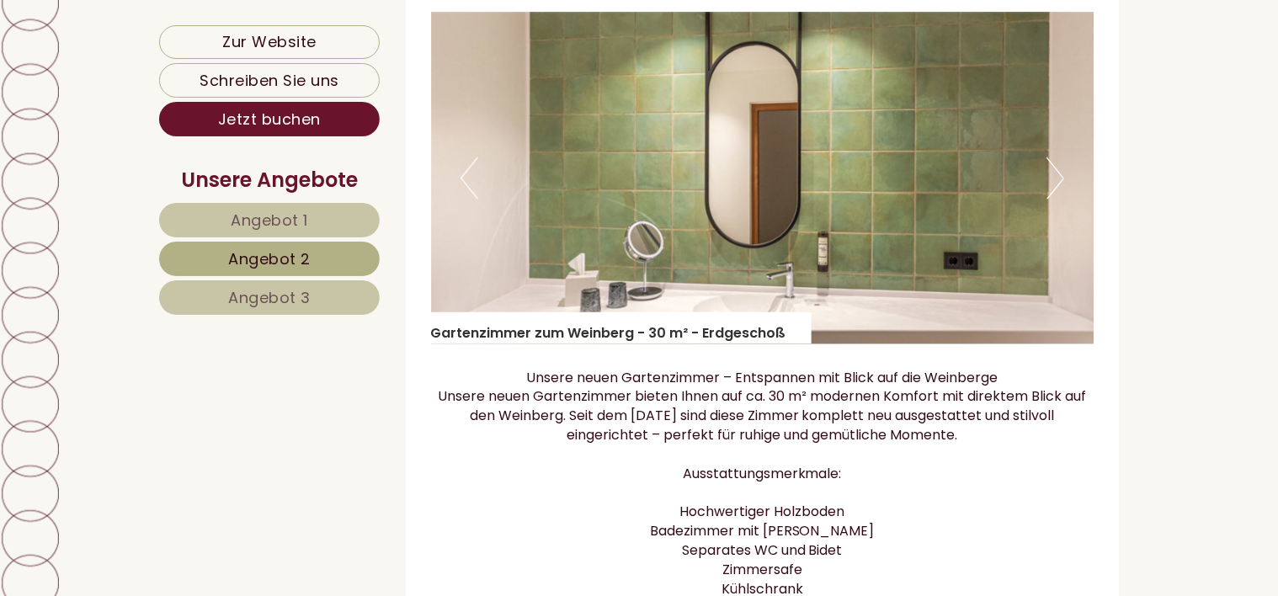
click at [1058, 196] on button "Next" at bounding box center [1056, 178] width 18 height 42
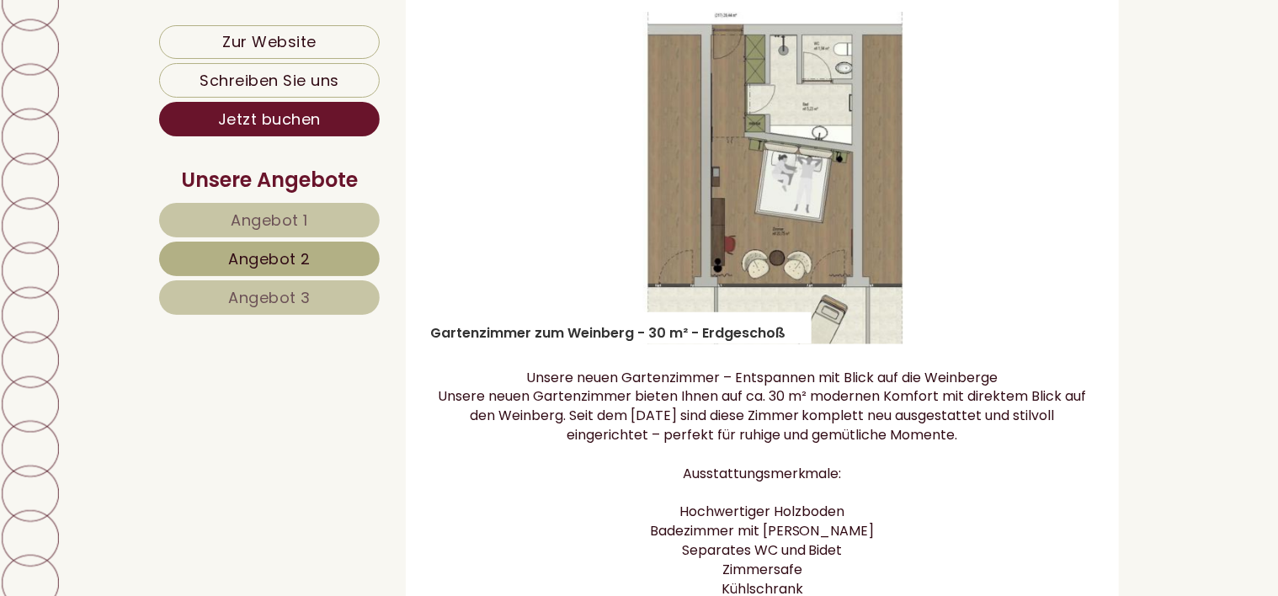
click at [1058, 196] on button "Next" at bounding box center [1056, 178] width 18 height 42
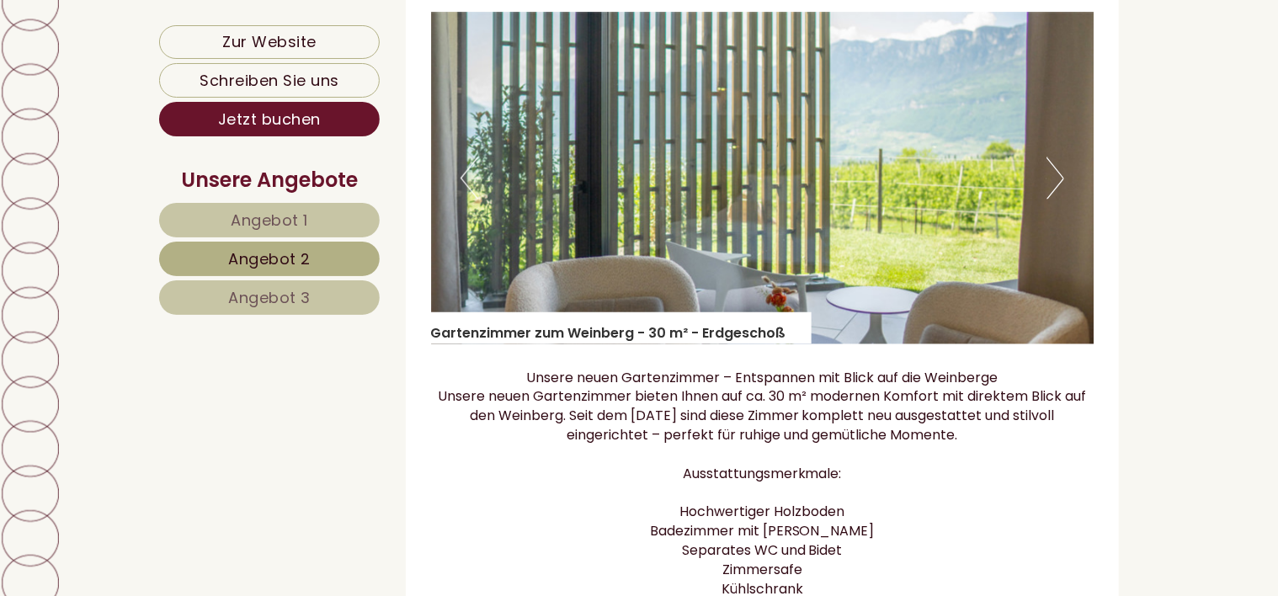
click at [1058, 196] on button "Next" at bounding box center [1056, 178] width 18 height 42
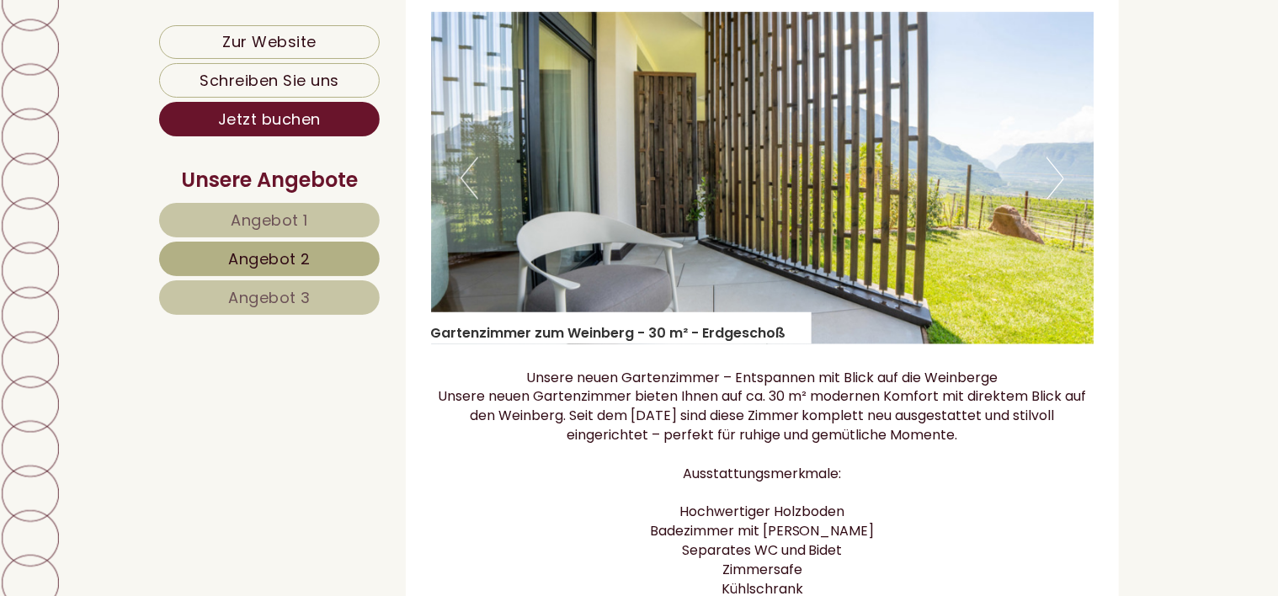
click at [1058, 196] on button "Next" at bounding box center [1056, 178] width 18 height 42
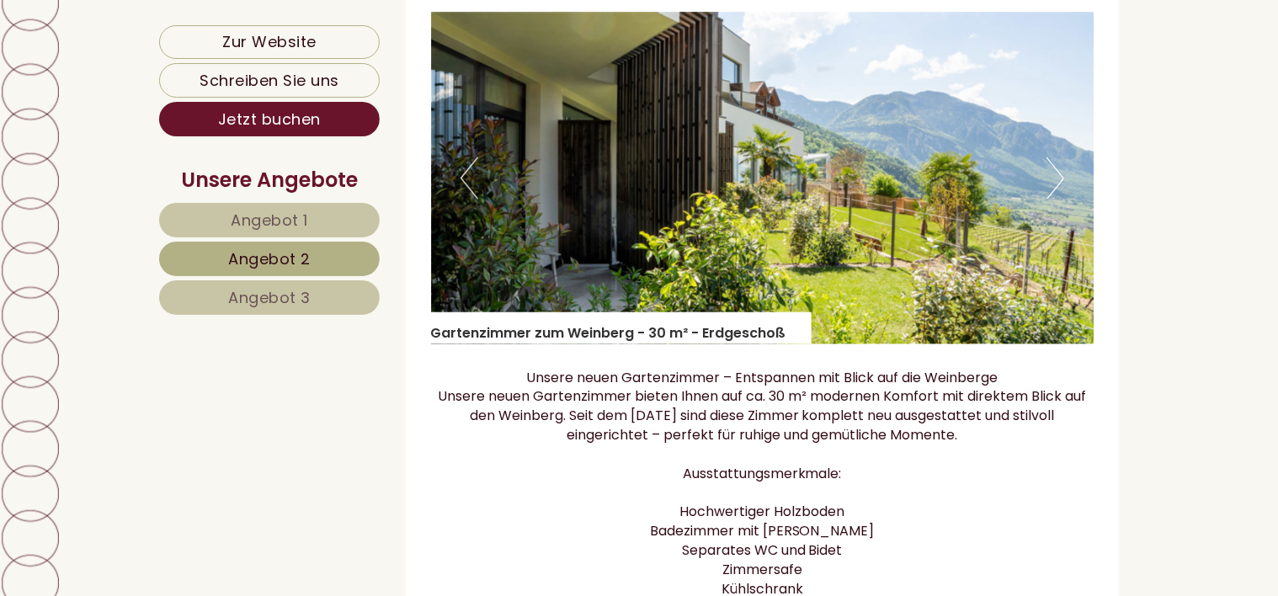
click at [1058, 195] on button "Next" at bounding box center [1056, 178] width 18 height 42
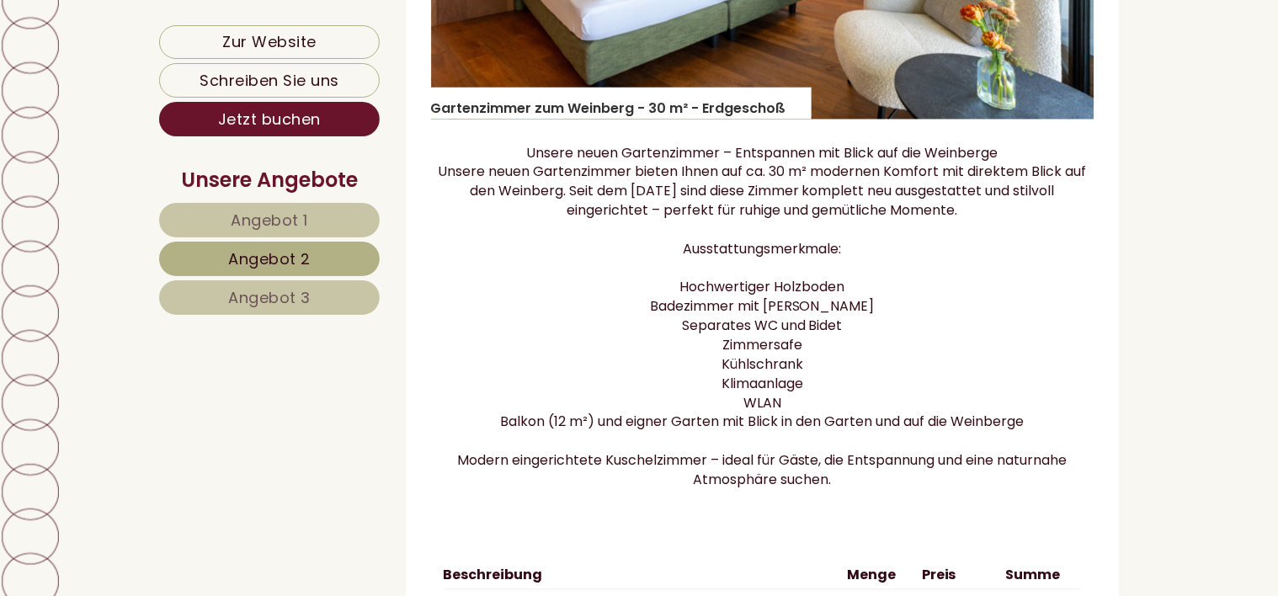
scroll to position [1208, 0]
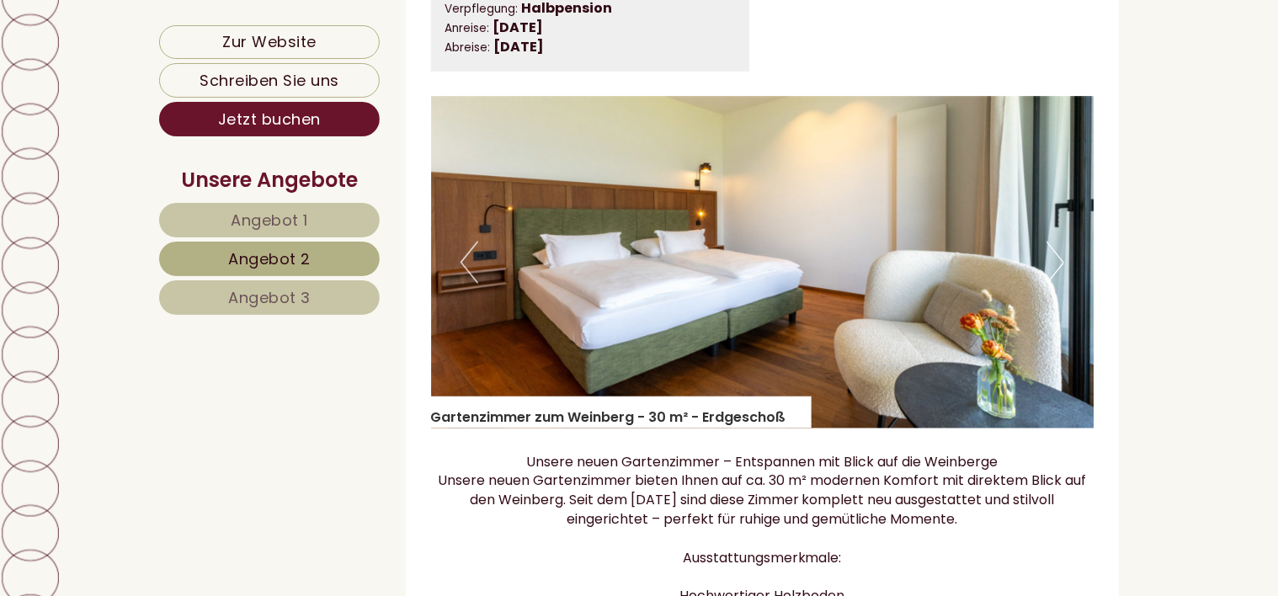
click at [266, 210] on span "Angebot 1" at bounding box center [269, 220] width 77 height 21
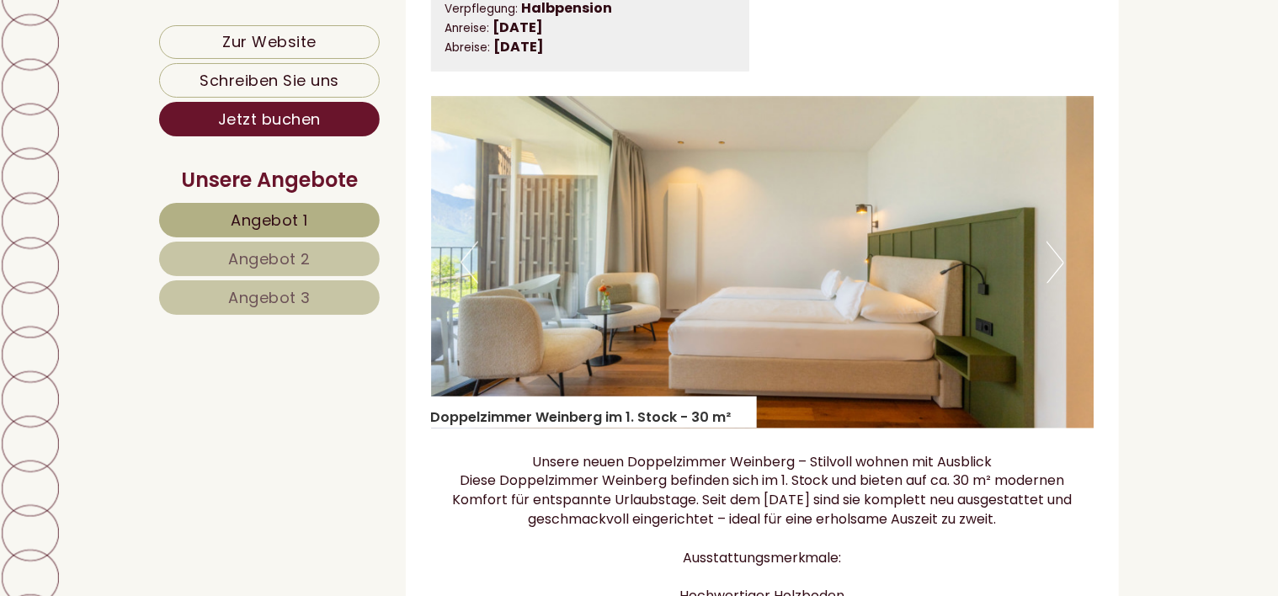
click at [1056, 275] on button "Next" at bounding box center [1056, 263] width 18 height 42
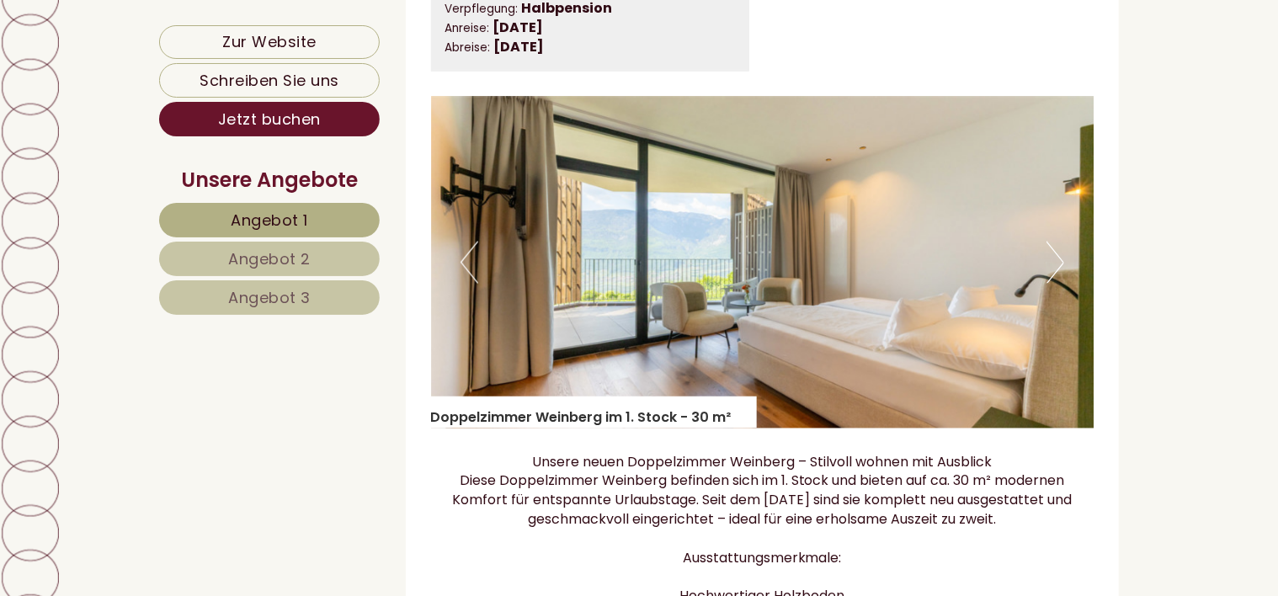
click at [1056, 275] on button "Next" at bounding box center [1056, 263] width 18 height 42
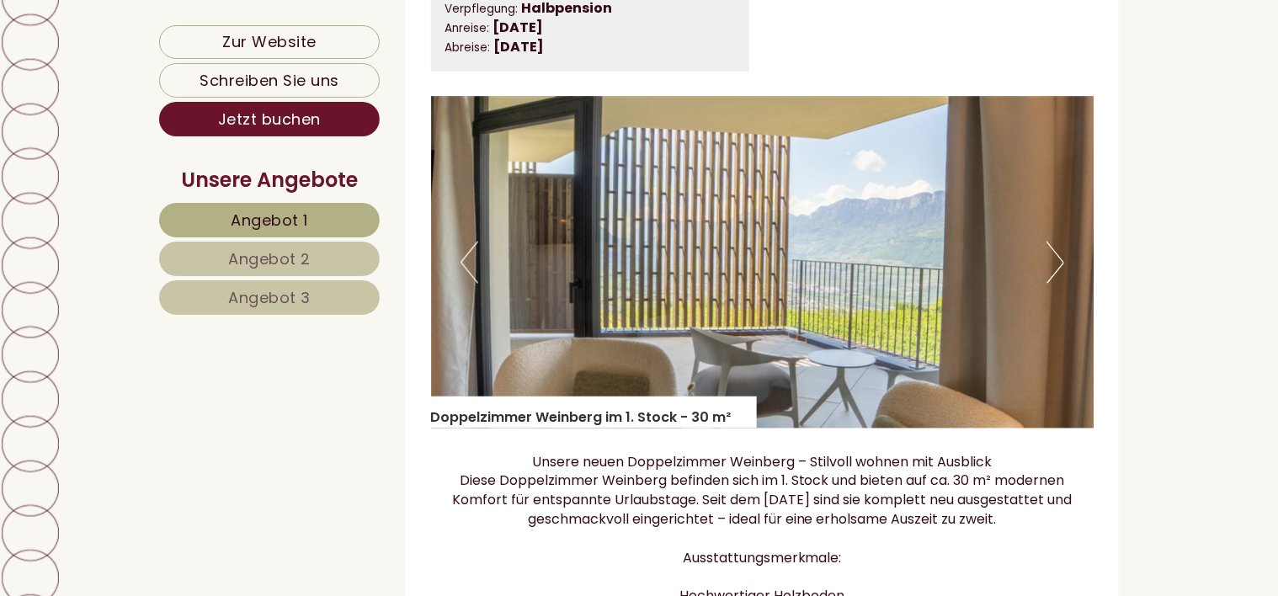
click at [1056, 275] on button "Next" at bounding box center [1056, 263] width 18 height 42
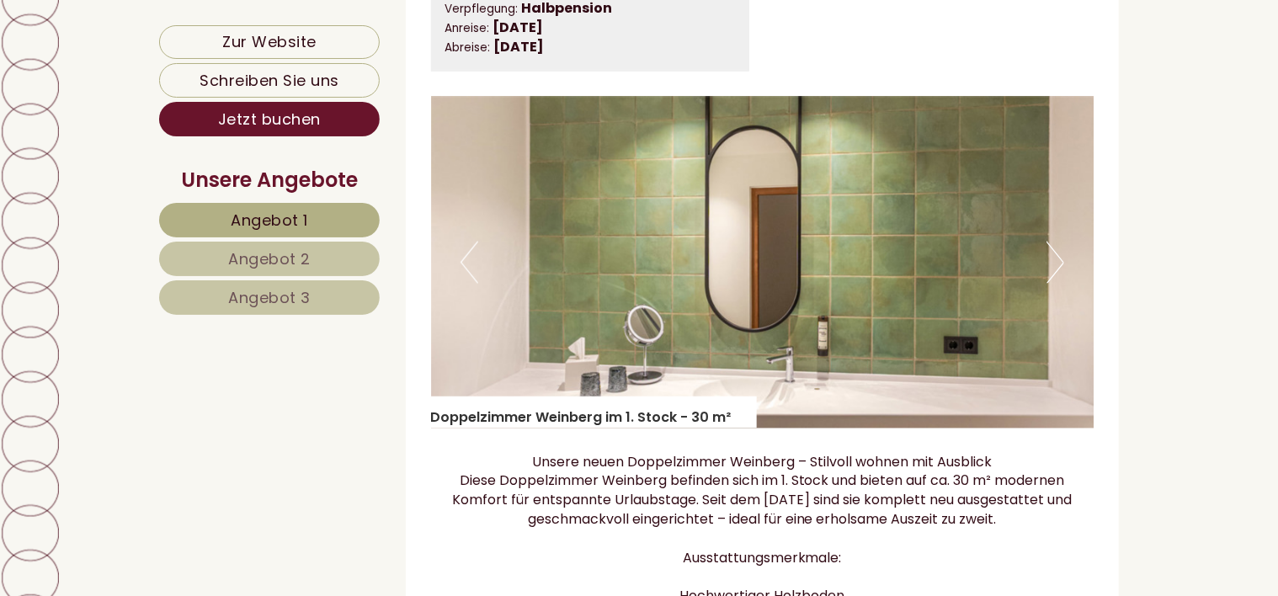
click at [1056, 275] on button "Next" at bounding box center [1056, 263] width 18 height 42
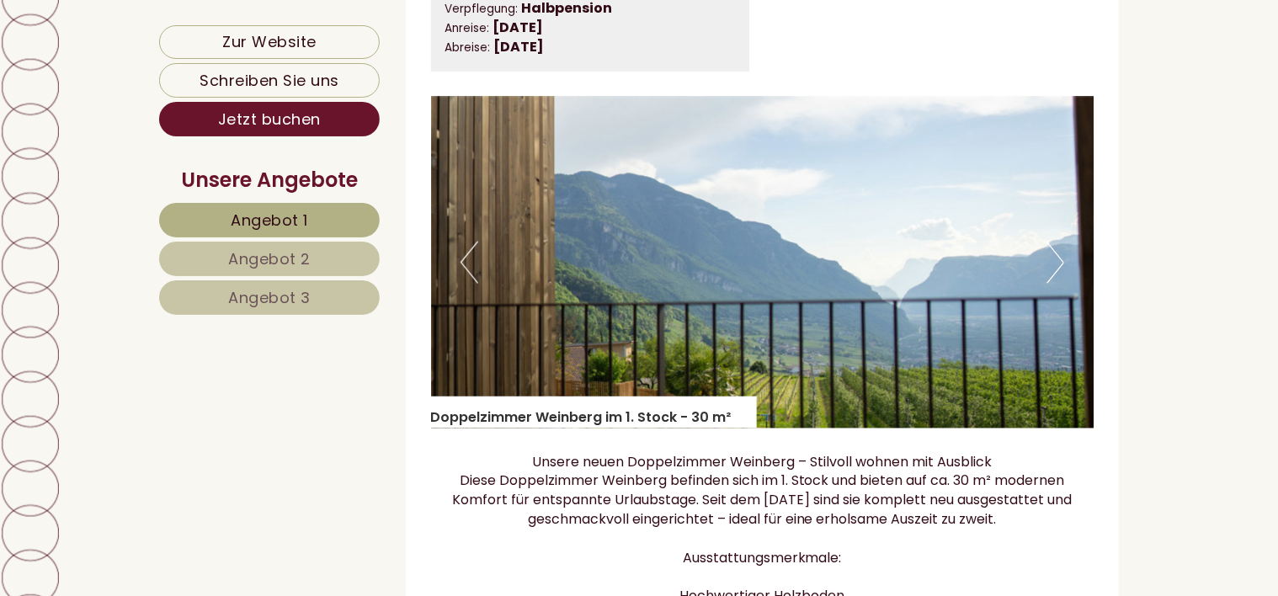
click at [1056, 275] on button "Next" at bounding box center [1056, 263] width 18 height 42
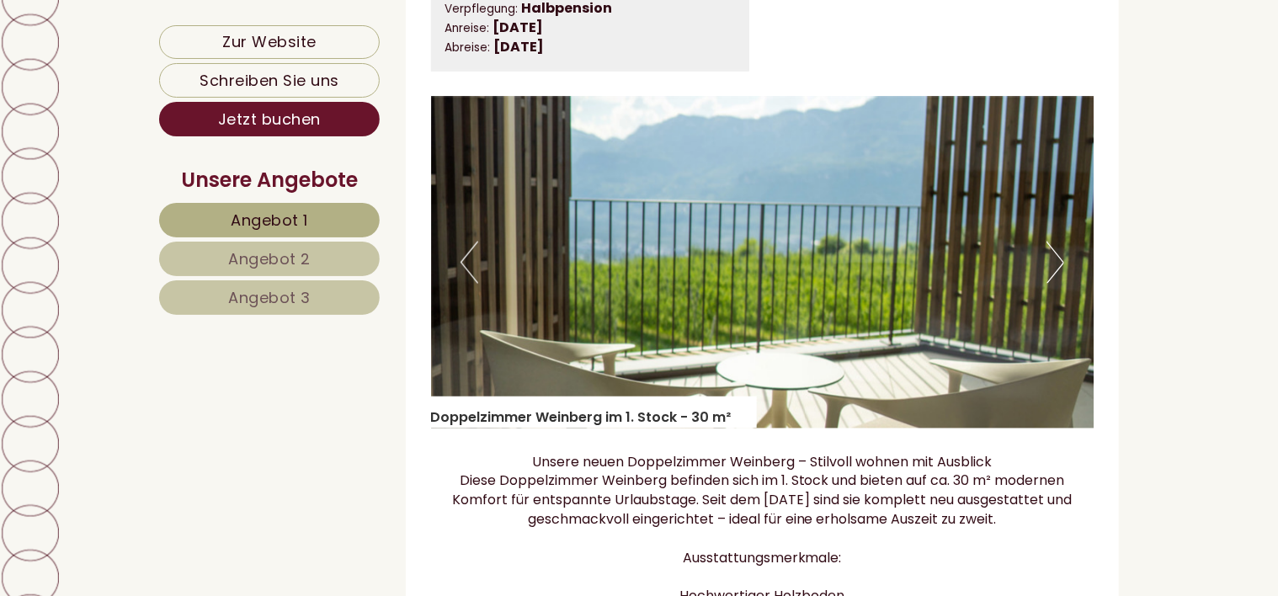
click at [1056, 275] on button "Next" at bounding box center [1056, 263] width 18 height 42
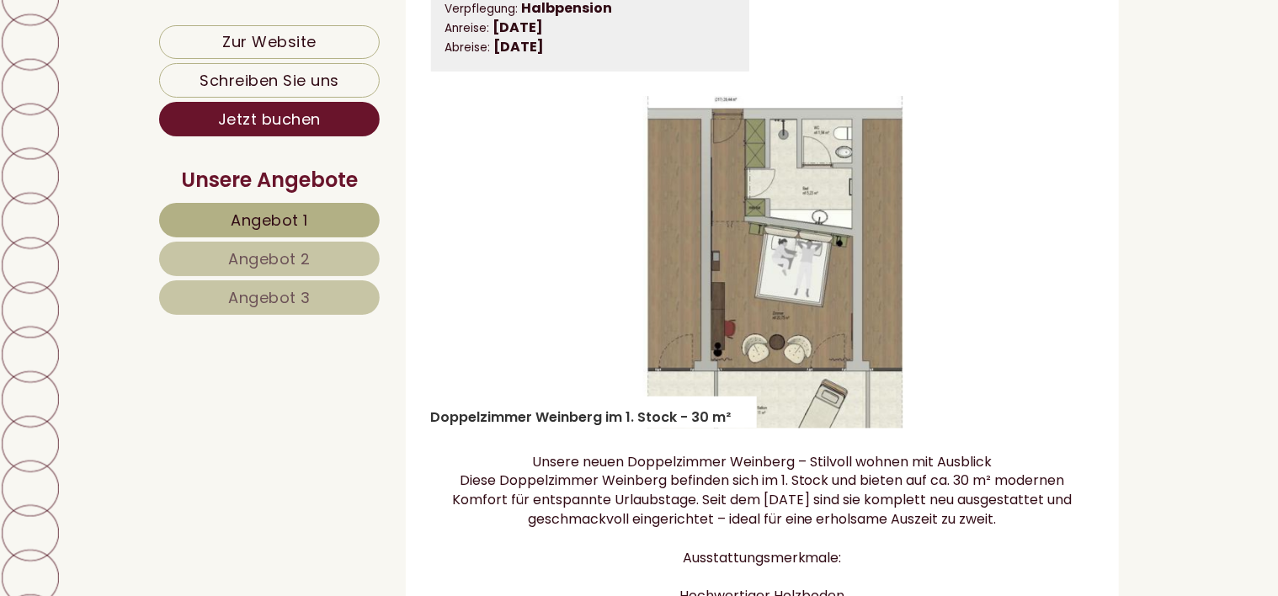
click at [1056, 275] on button "Next" at bounding box center [1056, 263] width 18 height 42
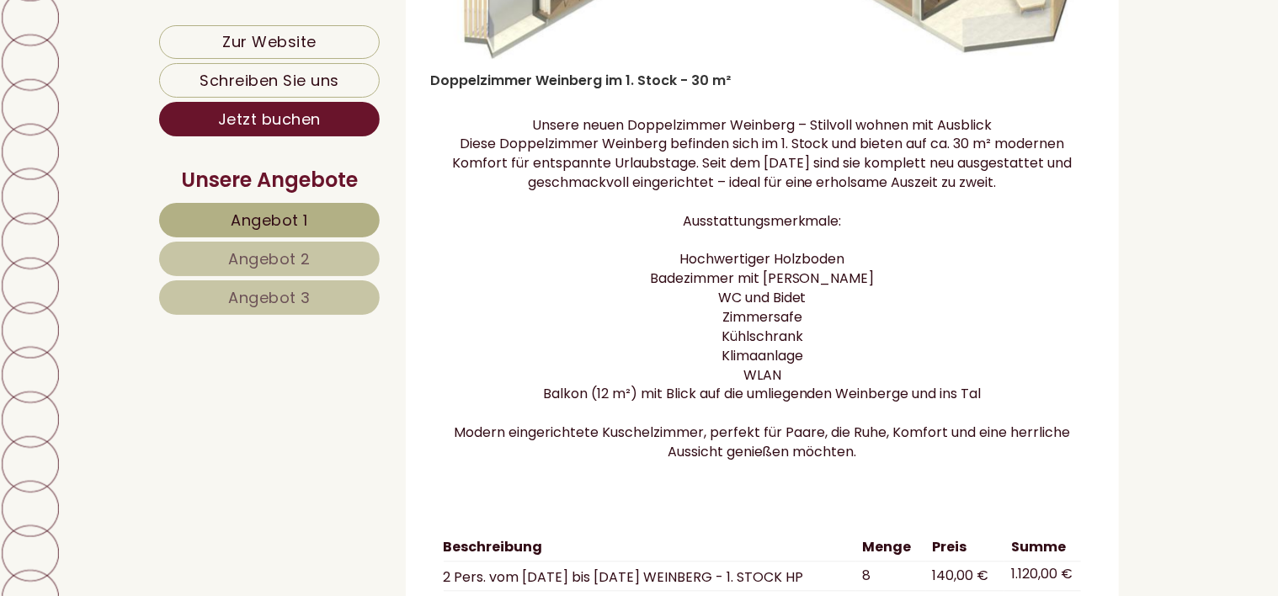
scroll to position [1798, 0]
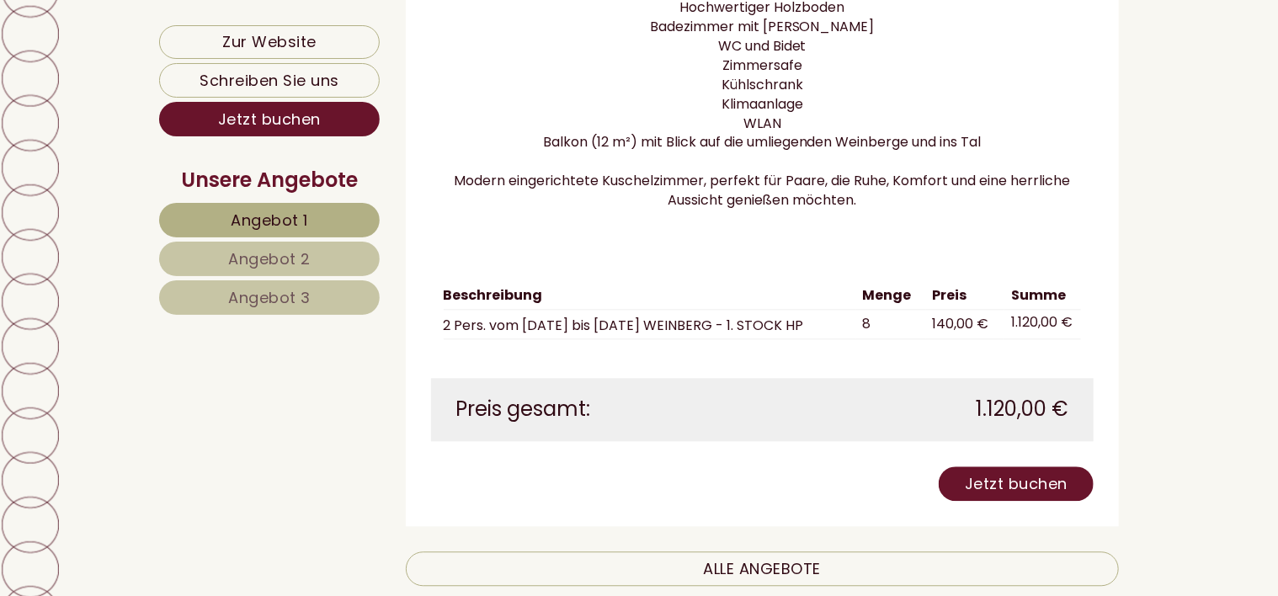
click at [275, 288] on span "Angebot 3" at bounding box center [269, 297] width 83 height 21
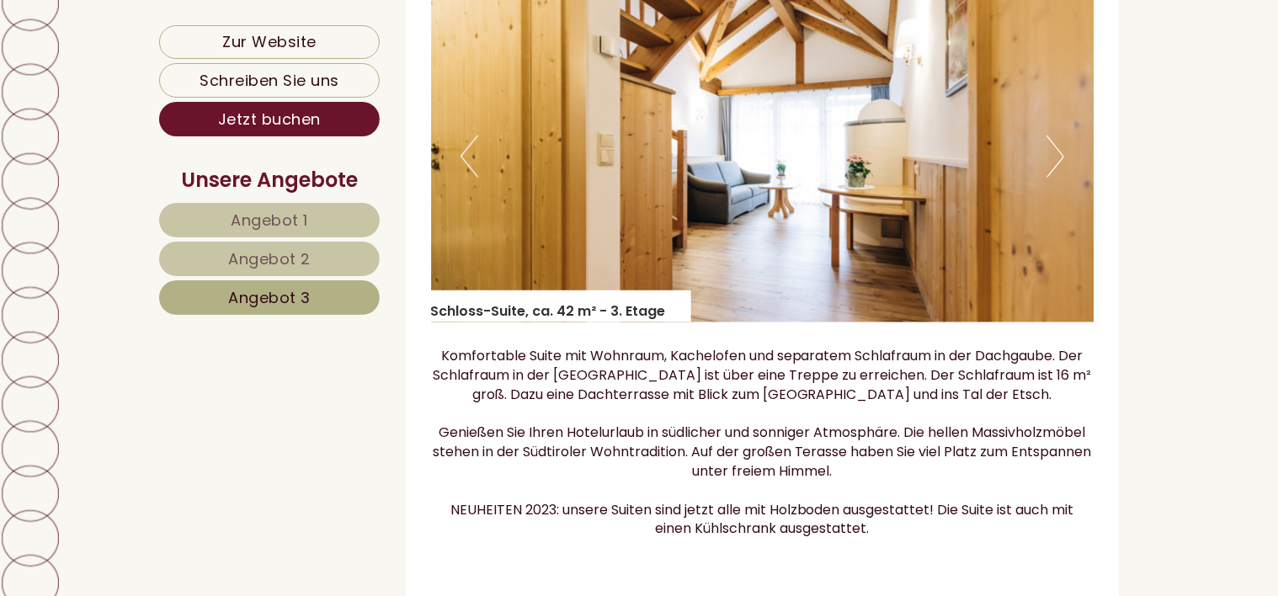
scroll to position [1124, 0]
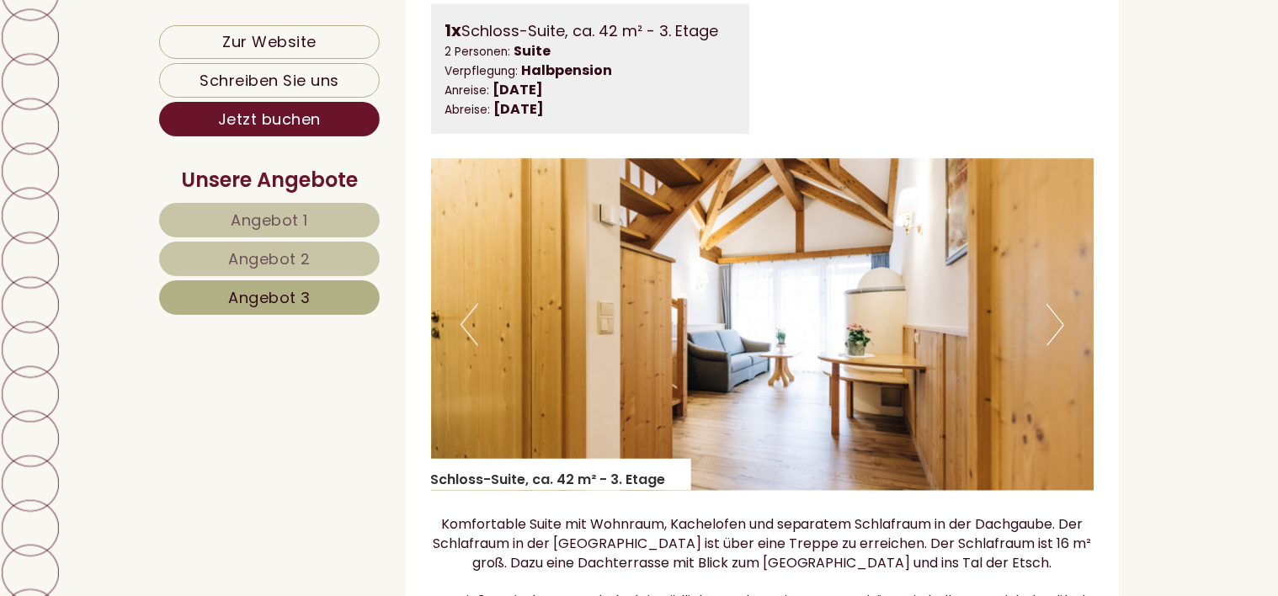
click at [744, 360] on img at bounding box center [763, 325] width 664 height 332
click at [1059, 346] on button "Next" at bounding box center [1056, 325] width 18 height 42
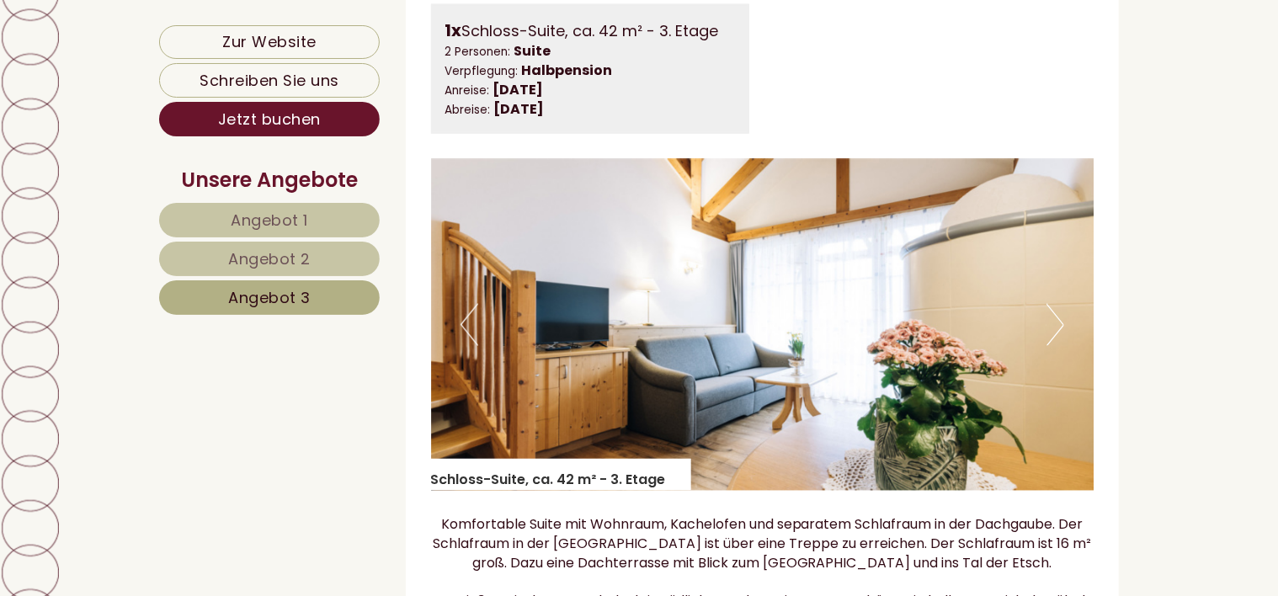
click at [1059, 346] on button "Next" at bounding box center [1056, 325] width 18 height 42
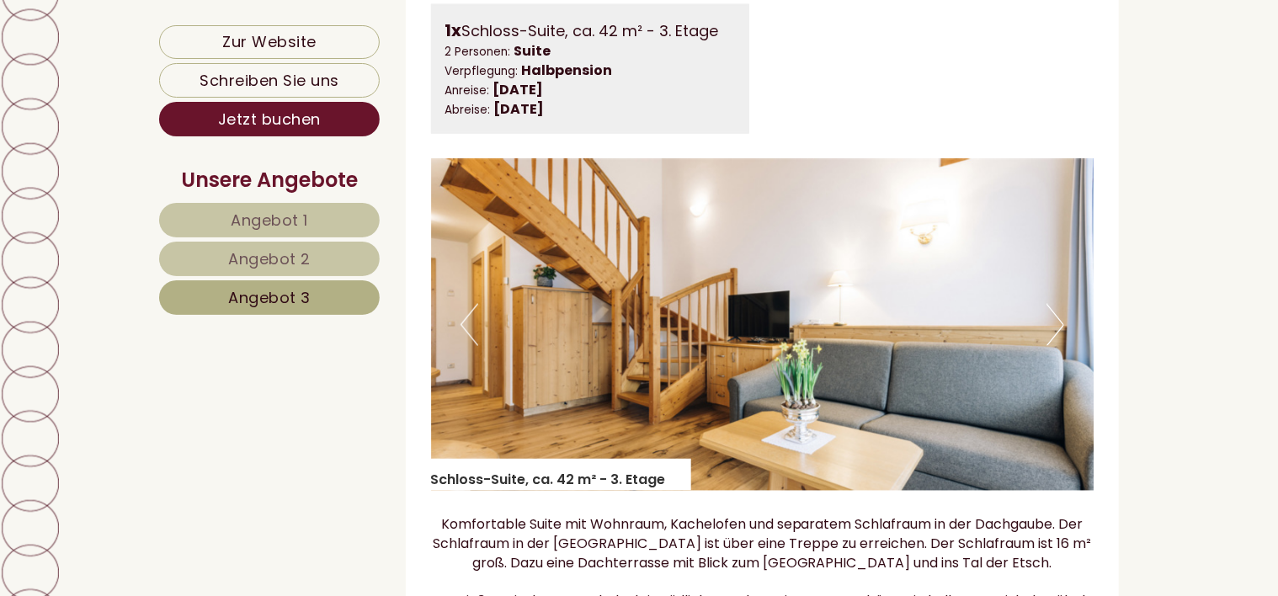
click at [1059, 346] on button "Next" at bounding box center [1056, 325] width 18 height 42
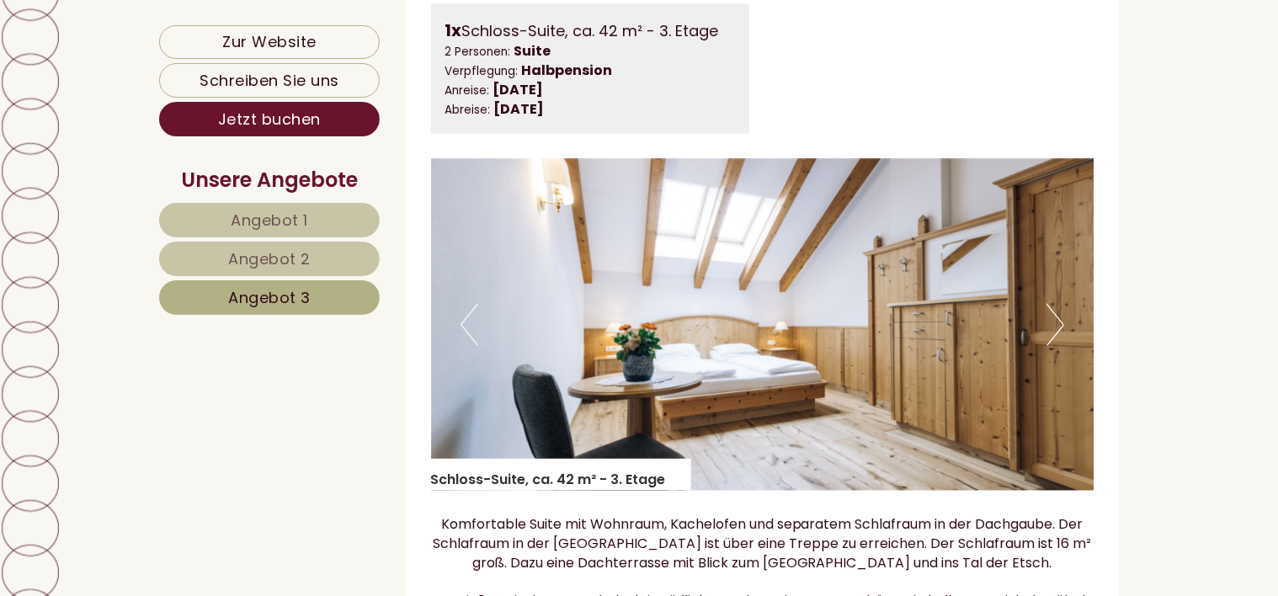
click at [1059, 346] on button "Next" at bounding box center [1056, 325] width 18 height 42
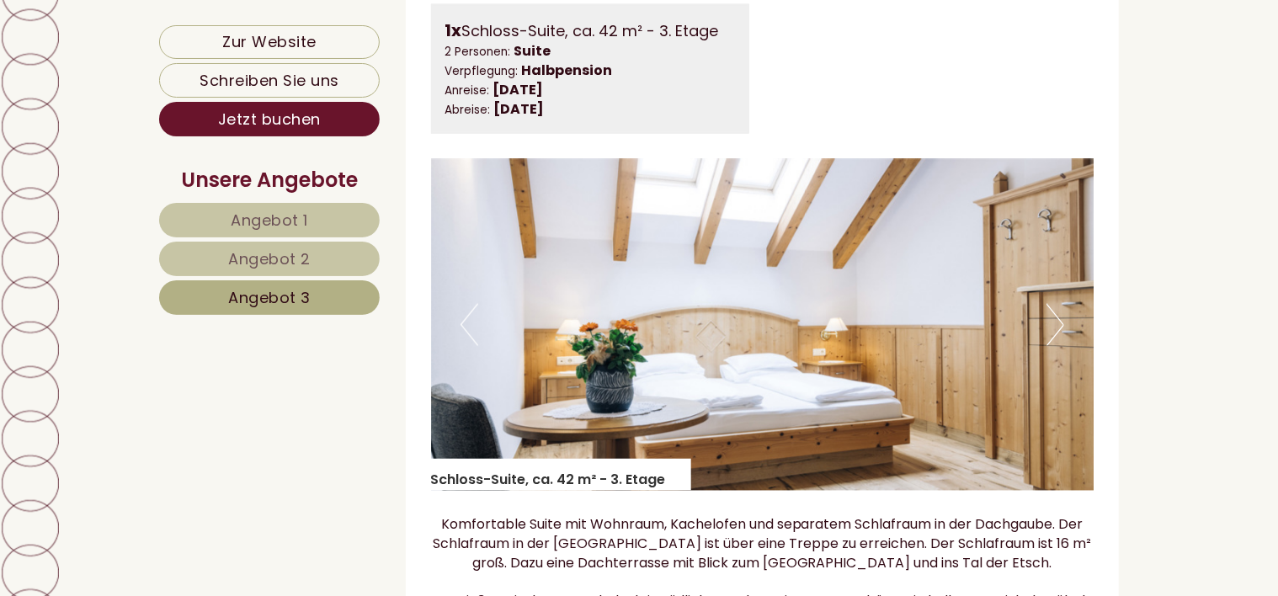
click at [1059, 346] on button "Next" at bounding box center [1056, 325] width 18 height 42
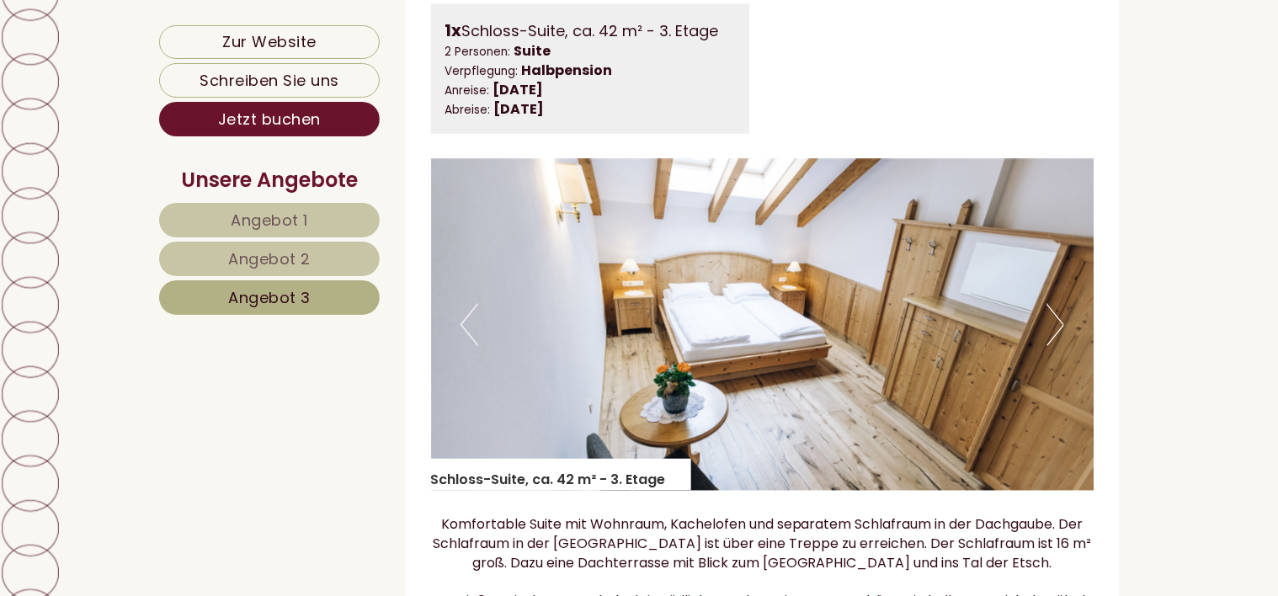
click at [1059, 346] on button "Next" at bounding box center [1056, 325] width 18 height 42
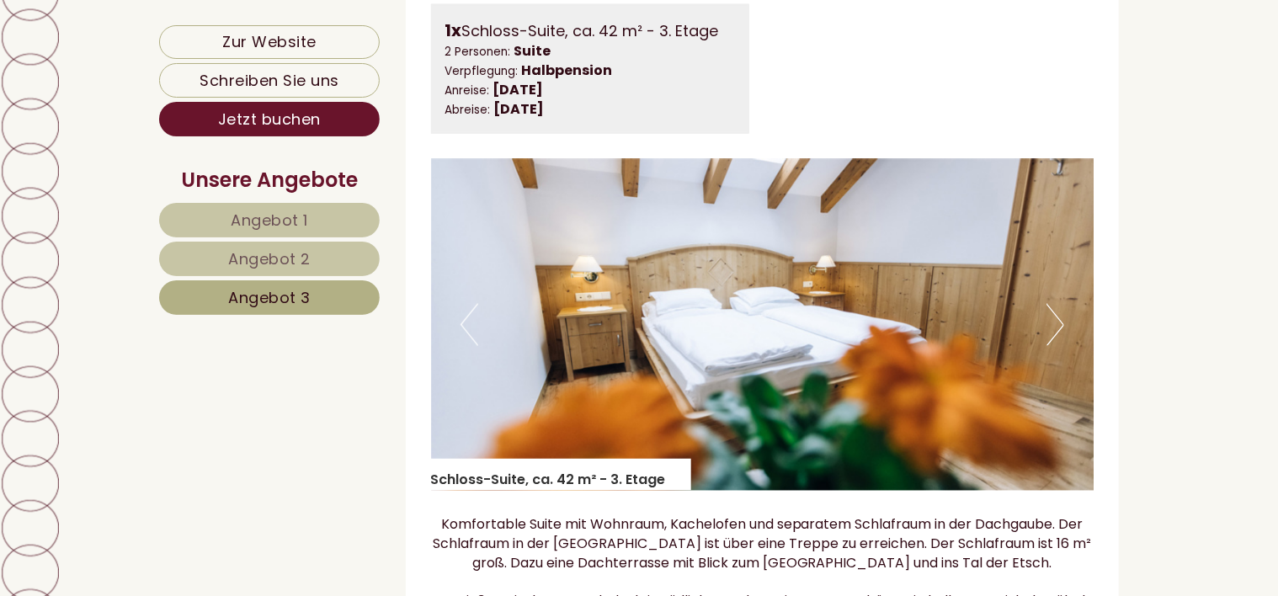
click at [1059, 346] on button "Next" at bounding box center [1056, 325] width 18 height 42
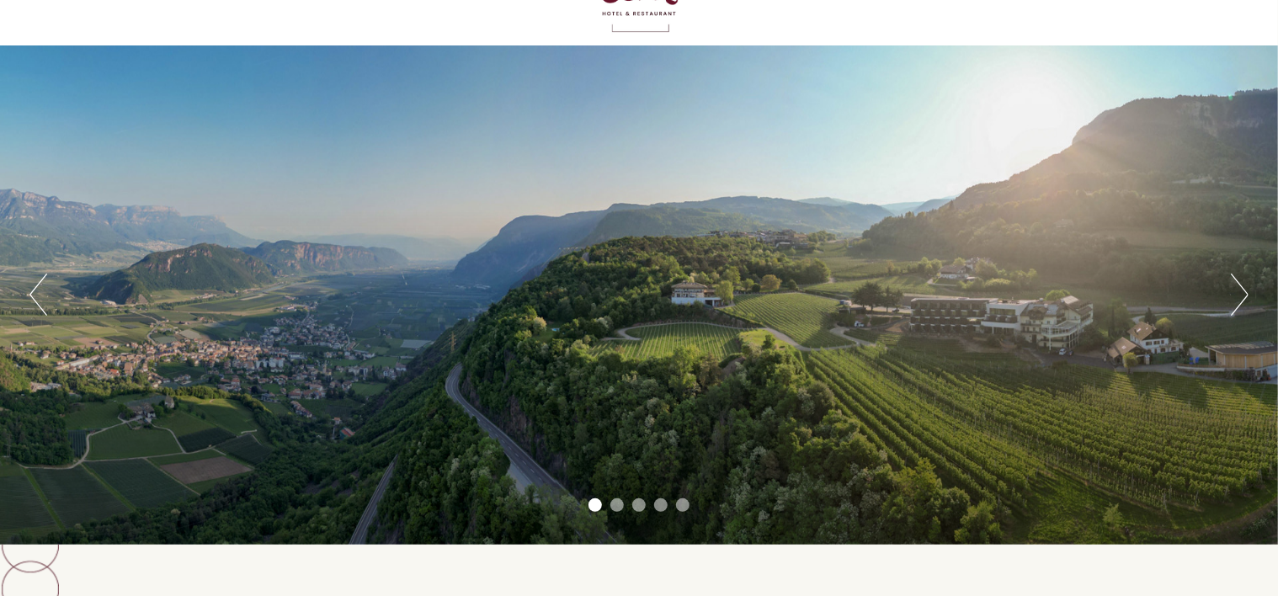
scroll to position [0, 0]
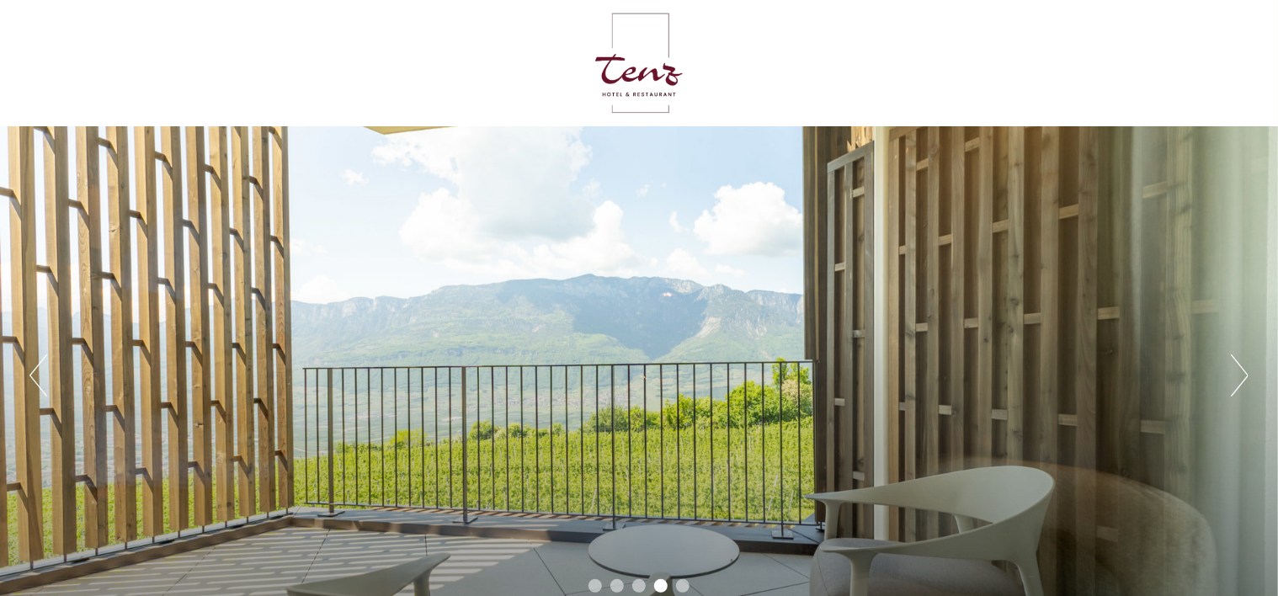
click at [1240, 365] on button "Next" at bounding box center [1240, 376] width 18 height 42
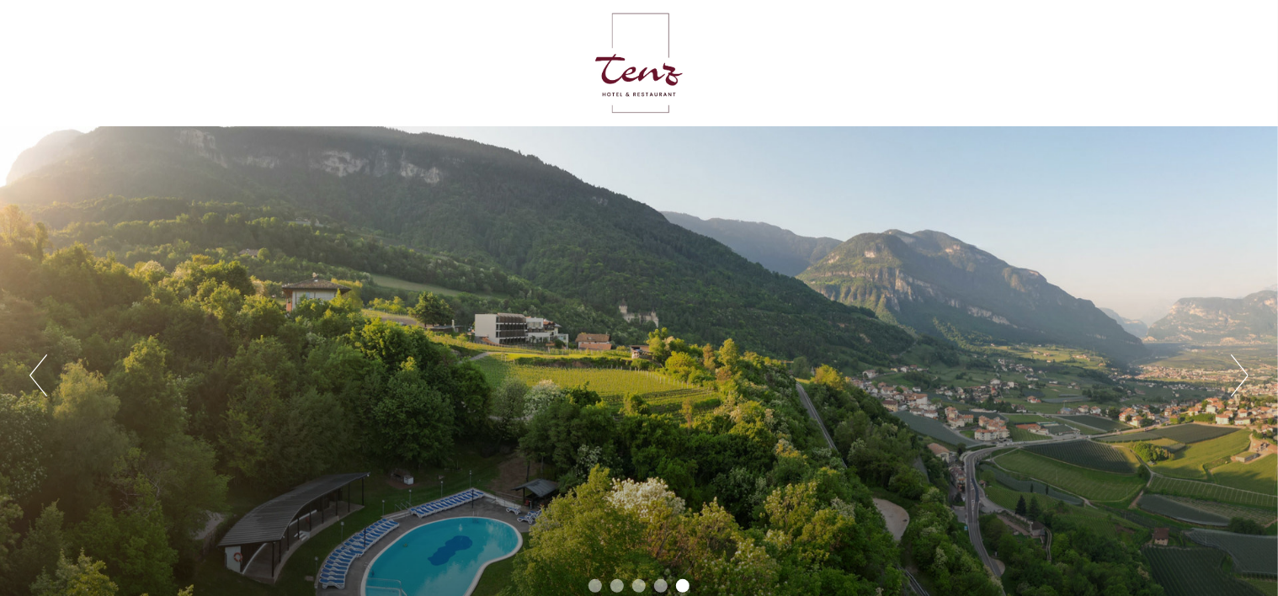
click at [1240, 365] on button "Next" at bounding box center [1240, 376] width 18 height 42
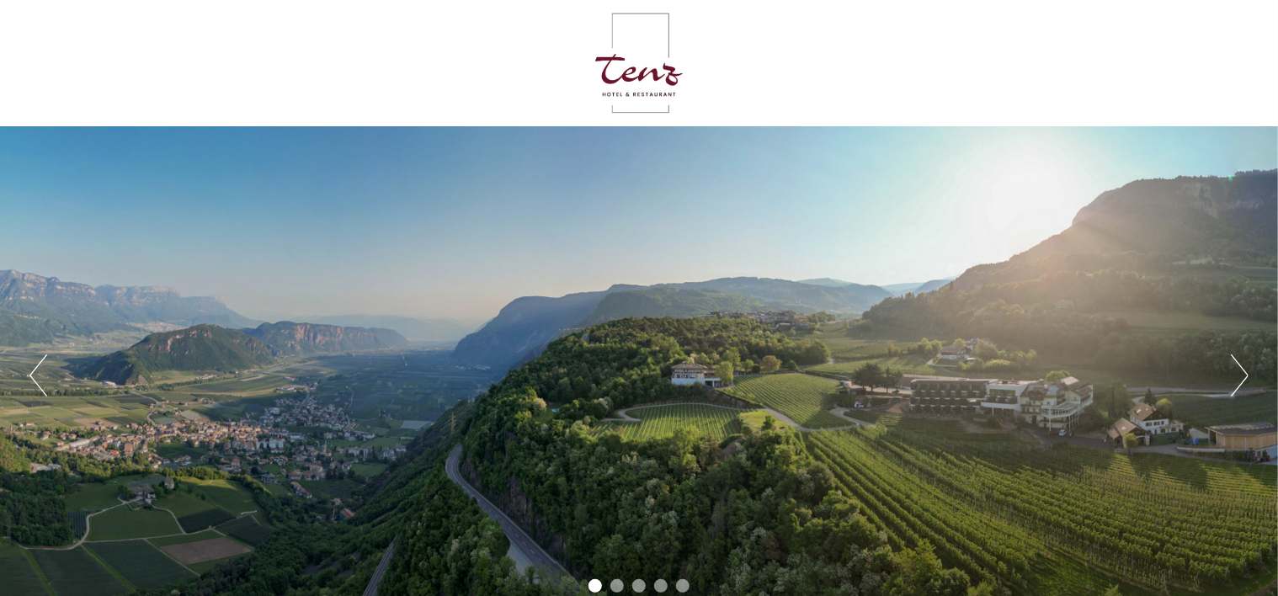
click at [1240, 365] on button "Next" at bounding box center [1240, 376] width 18 height 42
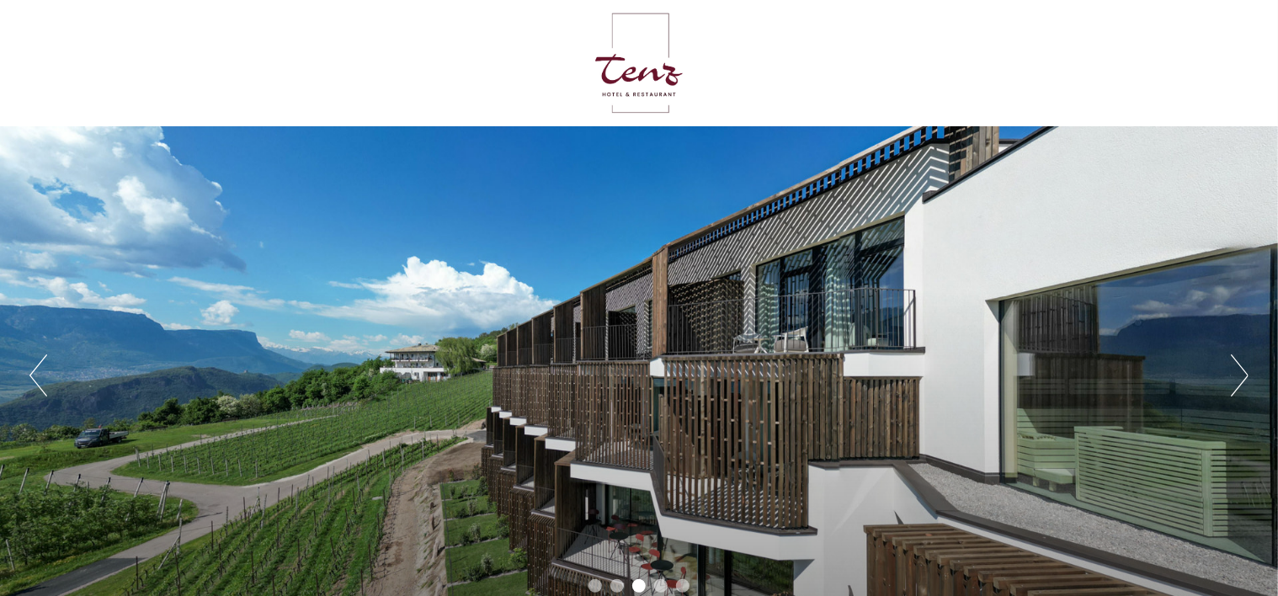
click at [1236, 378] on button "Next" at bounding box center [1240, 376] width 18 height 42
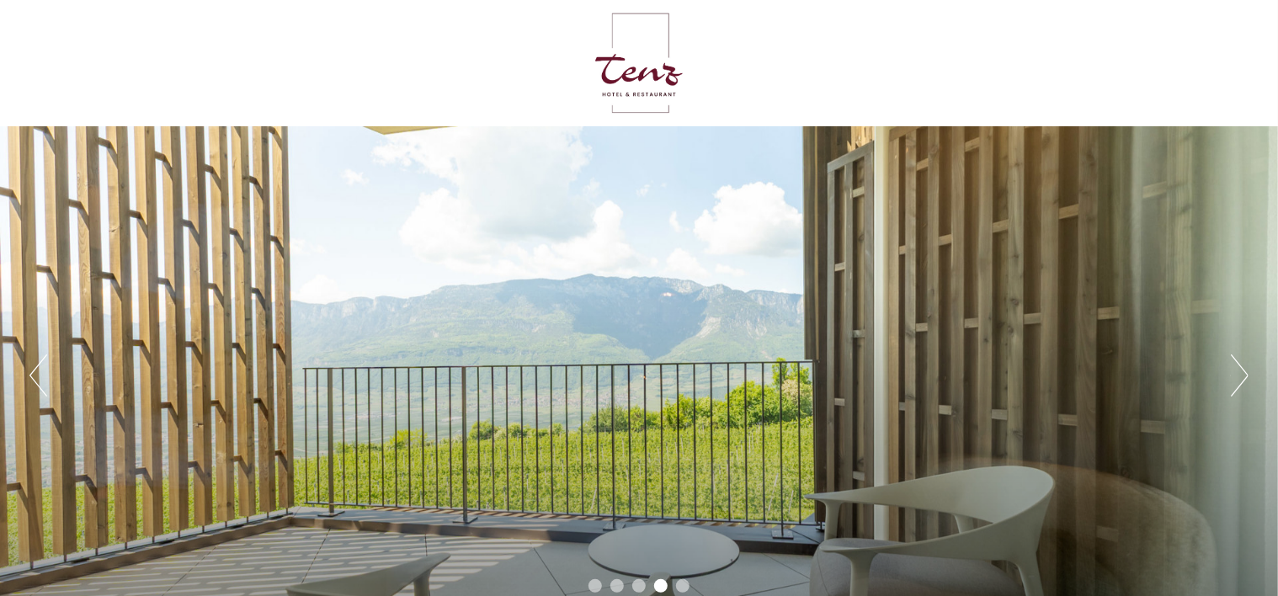
click at [1236, 378] on button "Next" at bounding box center [1240, 376] width 18 height 42
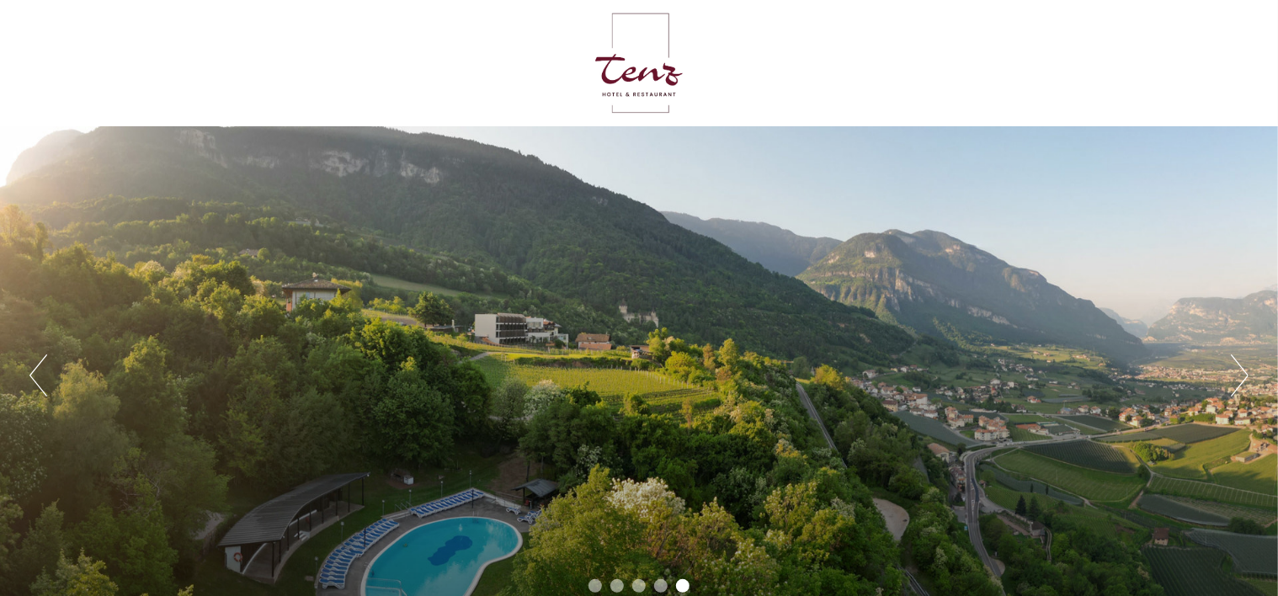
click at [1236, 378] on button "Next" at bounding box center [1240, 376] width 18 height 42
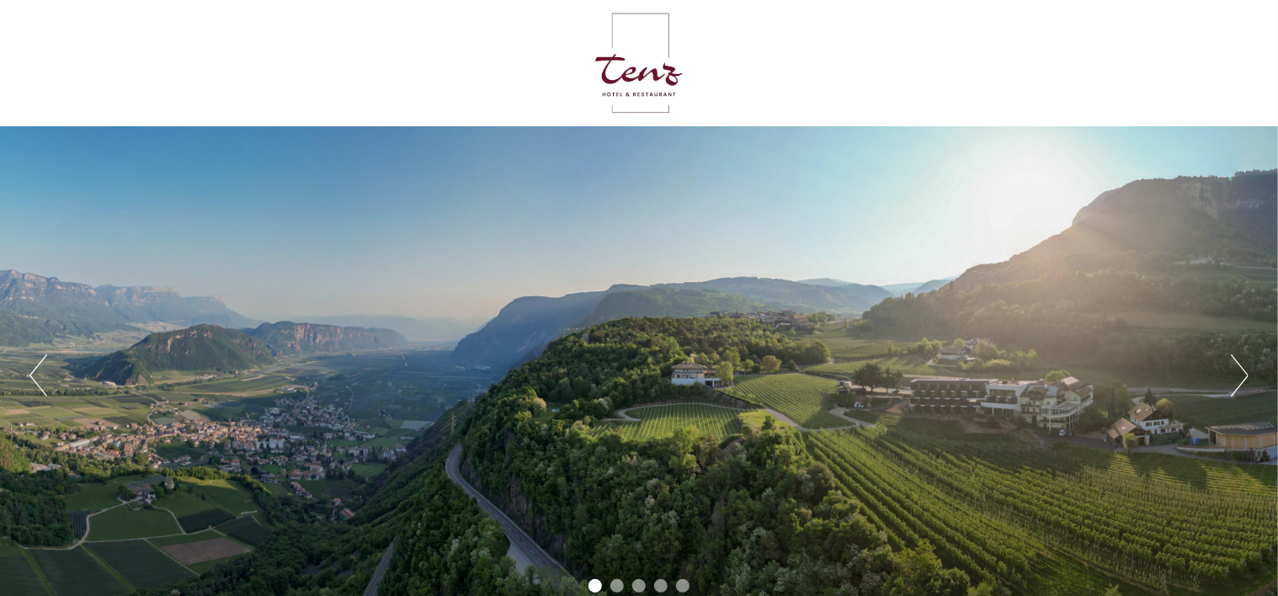
click at [1236, 378] on button "Next" at bounding box center [1240, 376] width 18 height 42
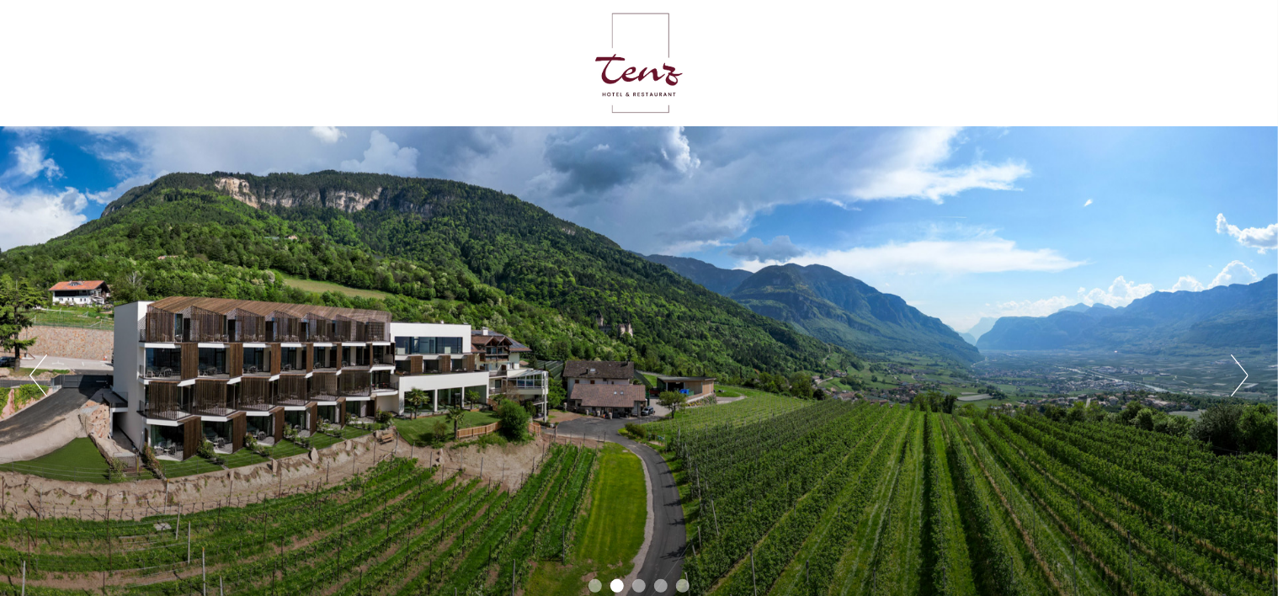
click at [1236, 378] on button "Next" at bounding box center [1240, 376] width 18 height 42
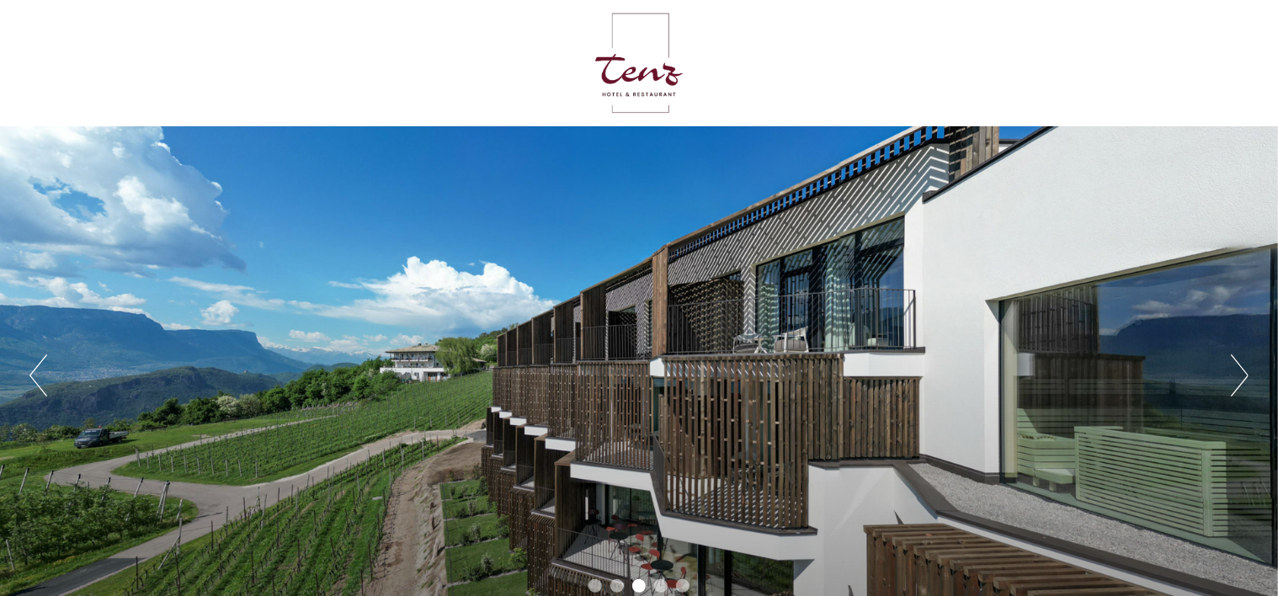
click at [1236, 378] on button "Next" at bounding box center [1240, 376] width 18 height 42
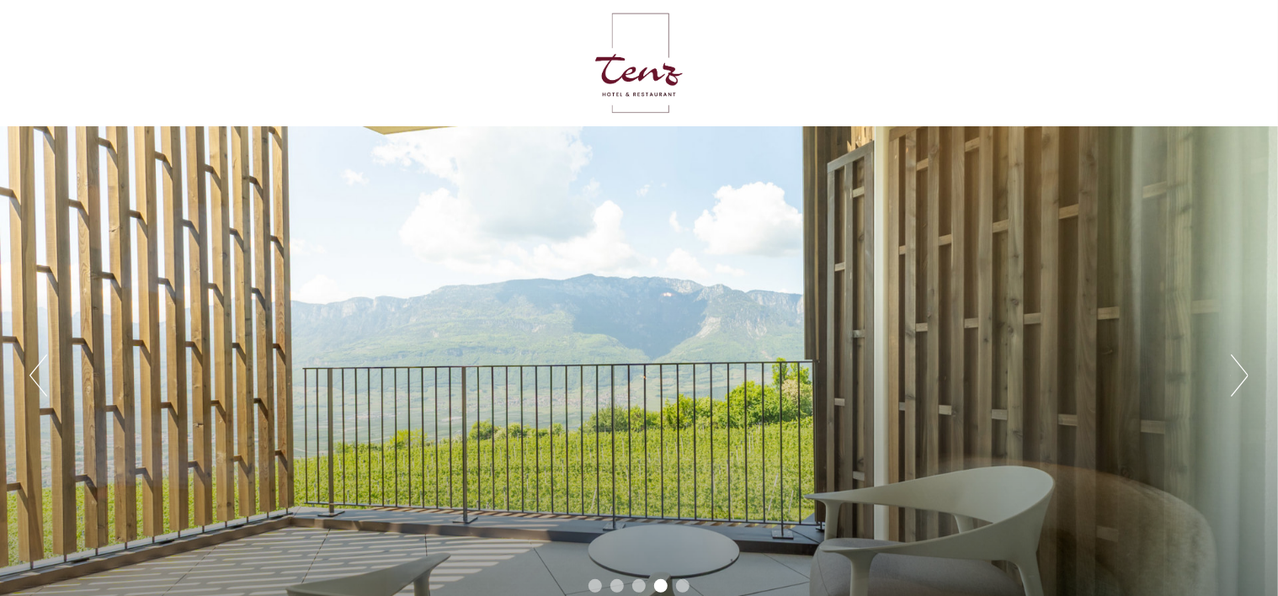
click at [1236, 378] on button "Next" at bounding box center [1240, 376] width 18 height 42
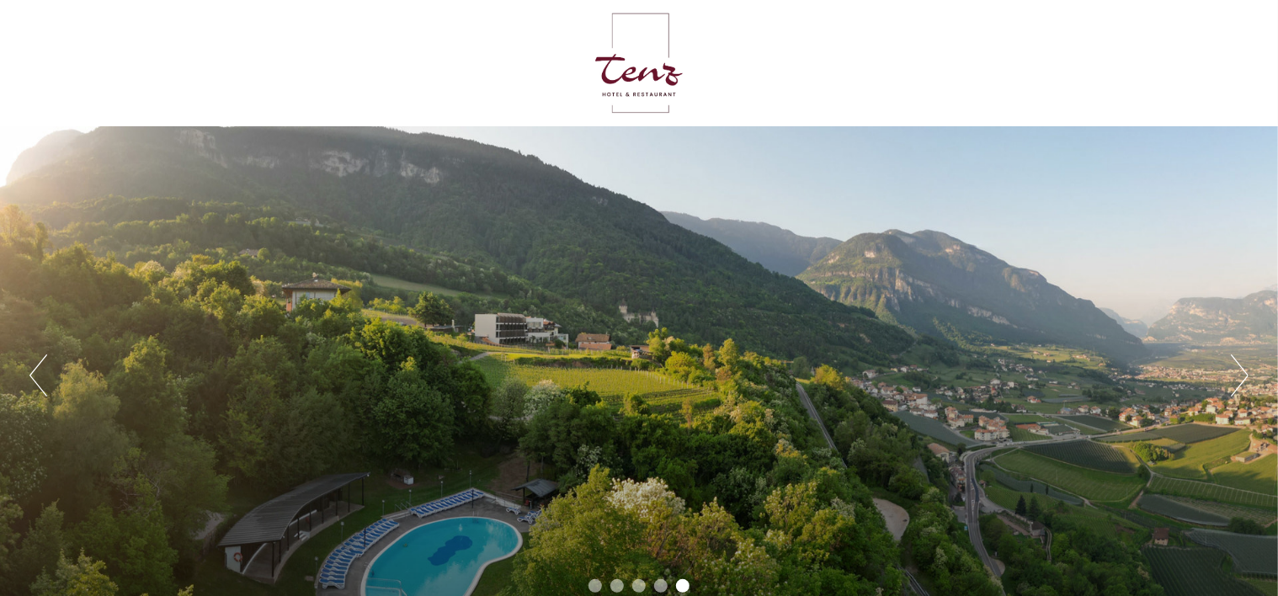
click at [1236, 378] on button "Next" at bounding box center [1240, 376] width 18 height 42
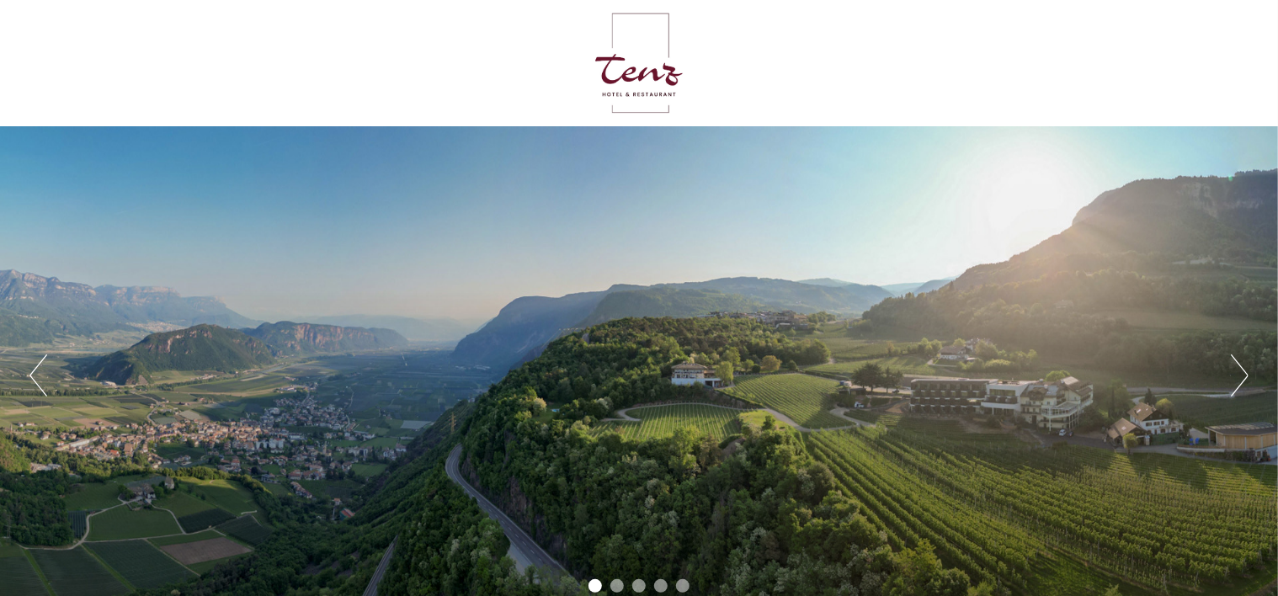
click at [1236, 378] on button "Next" at bounding box center [1240, 376] width 18 height 42
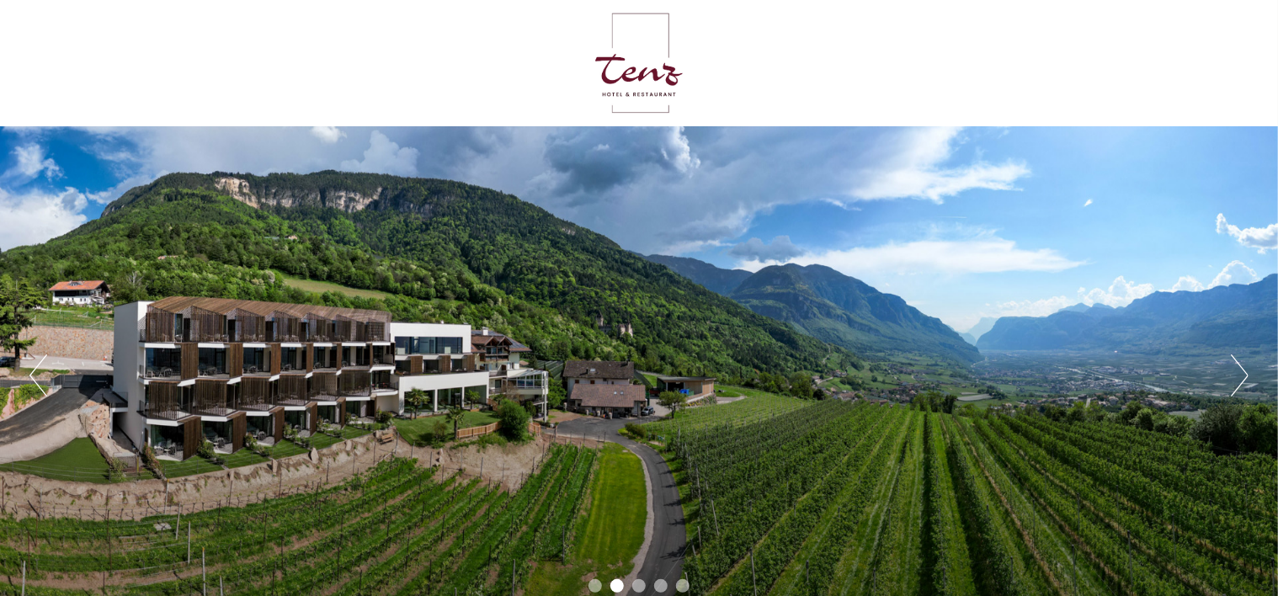
click at [40, 375] on button "Previous" at bounding box center [38, 376] width 18 height 42
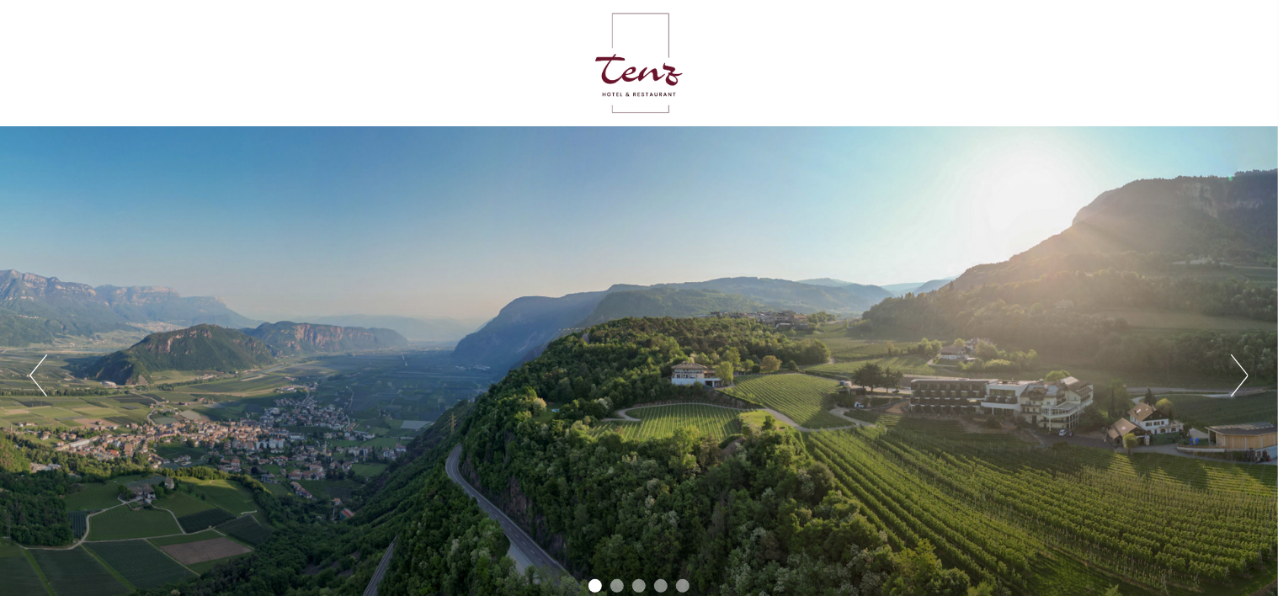
click at [1246, 370] on button "Next" at bounding box center [1240, 376] width 18 height 42
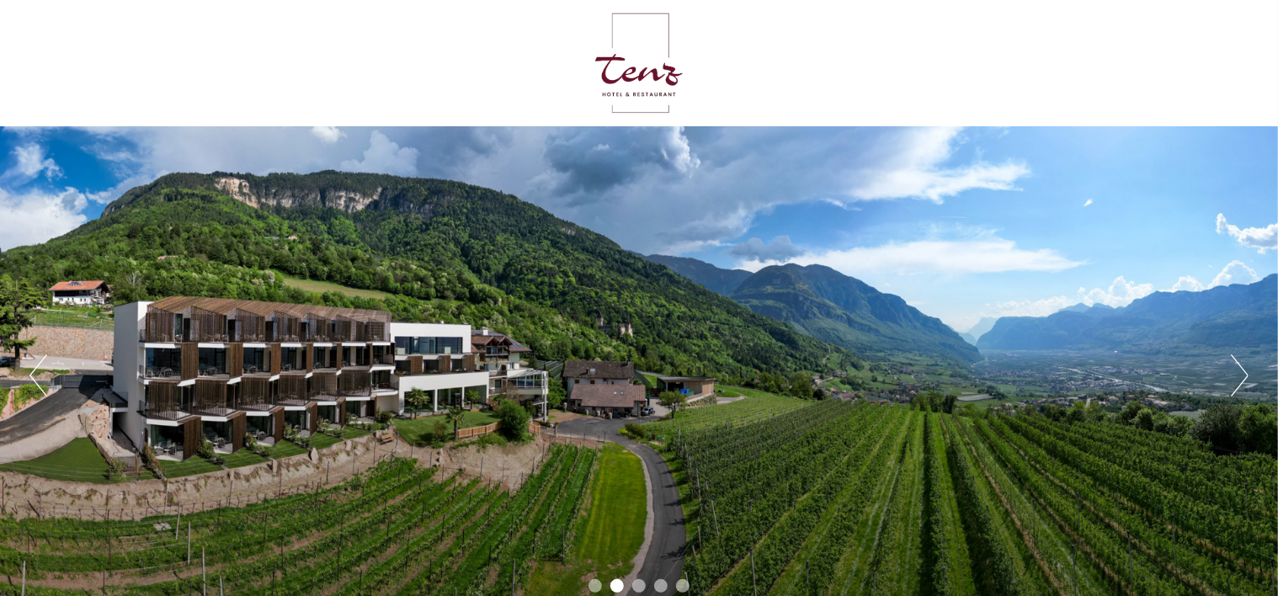
click at [1246, 371] on button "Next" at bounding box center [1240, 376] width 18 height 42
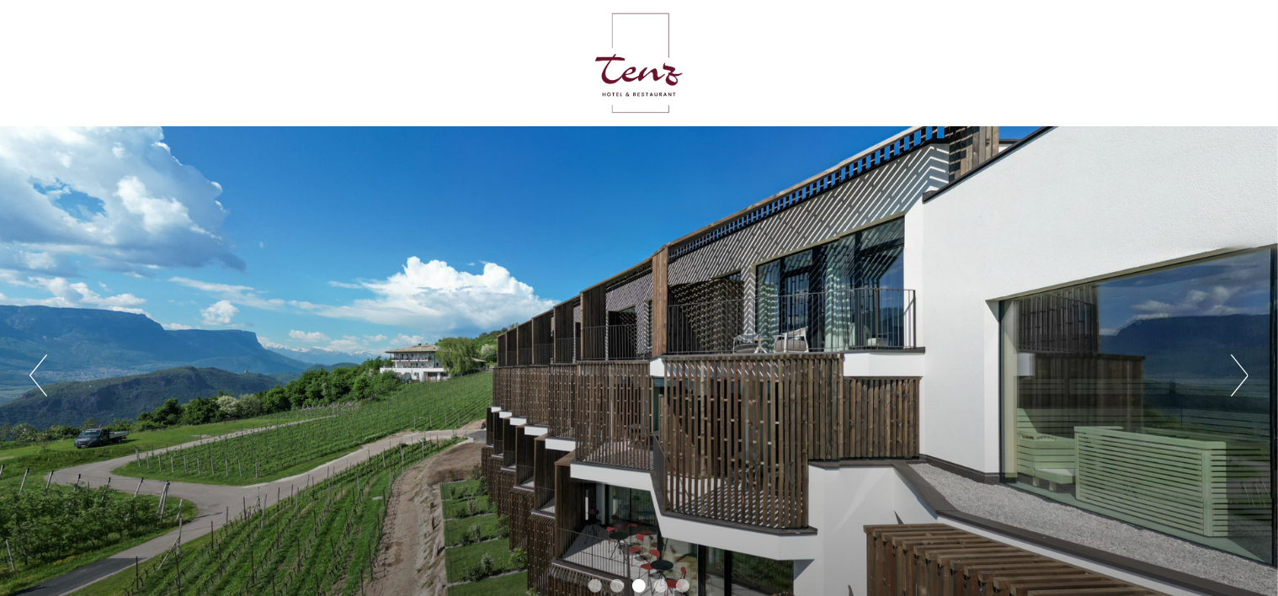
click at [1246, 371] on button "Next" at bounding box center [1240, 376] width 18 height 42
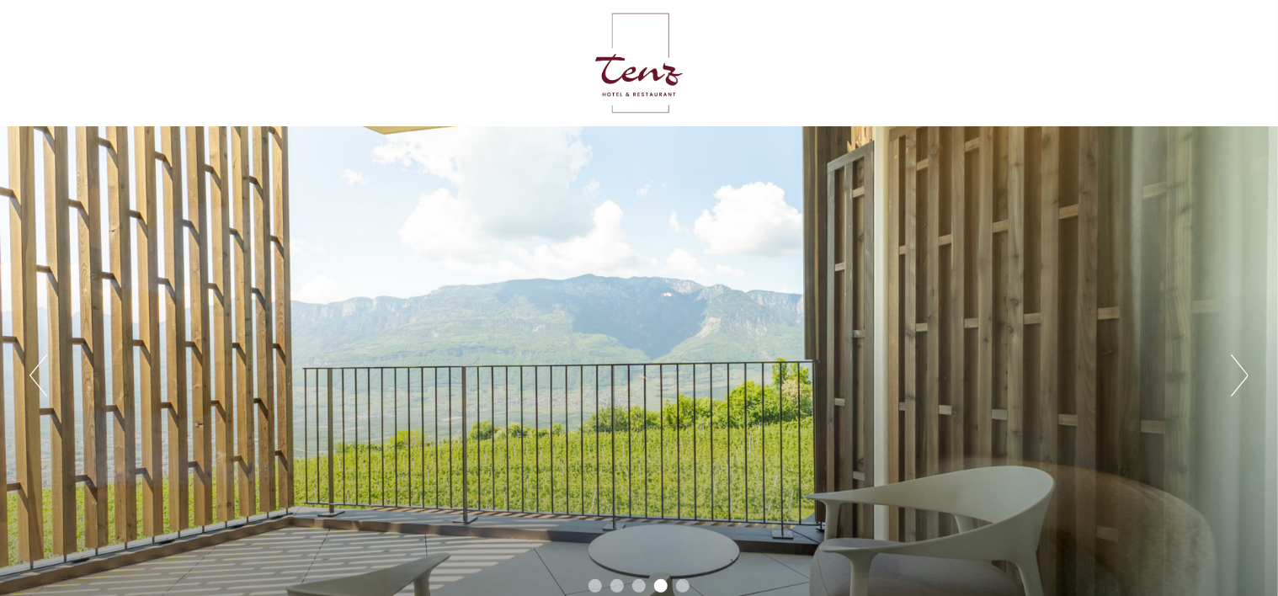
click at [1246, 371] on button "Next" at bounding box center [1240, 376] width 18 height 42
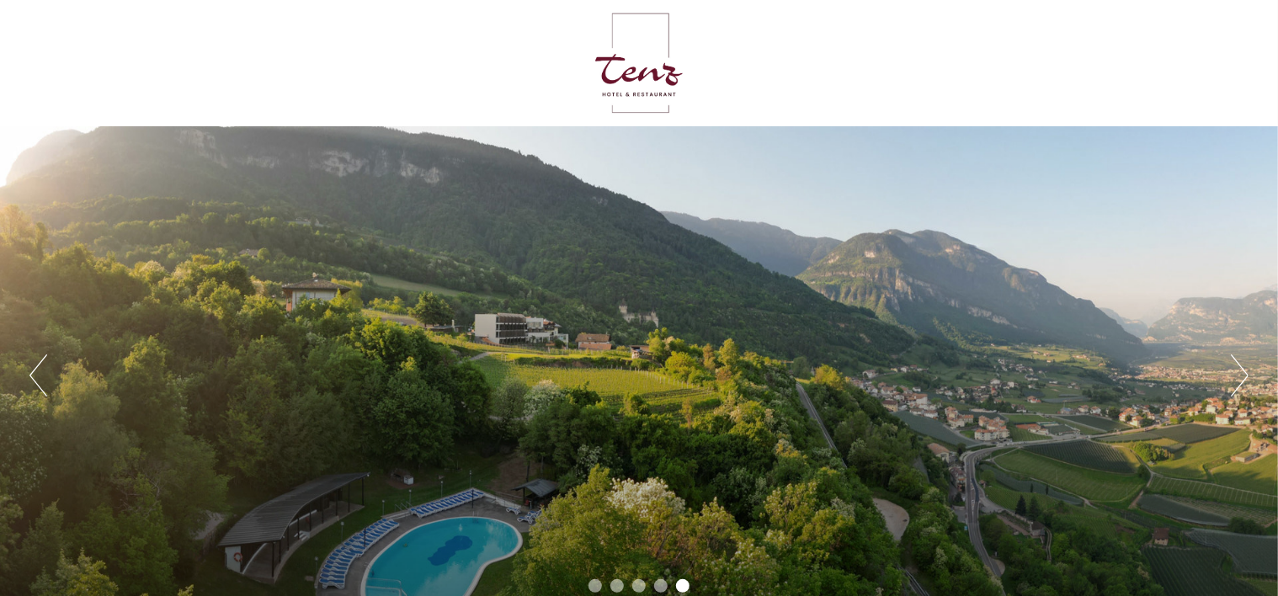
click at [1246, 371] on button "Next" at bounding box center [1240, 376] width 18 height 42
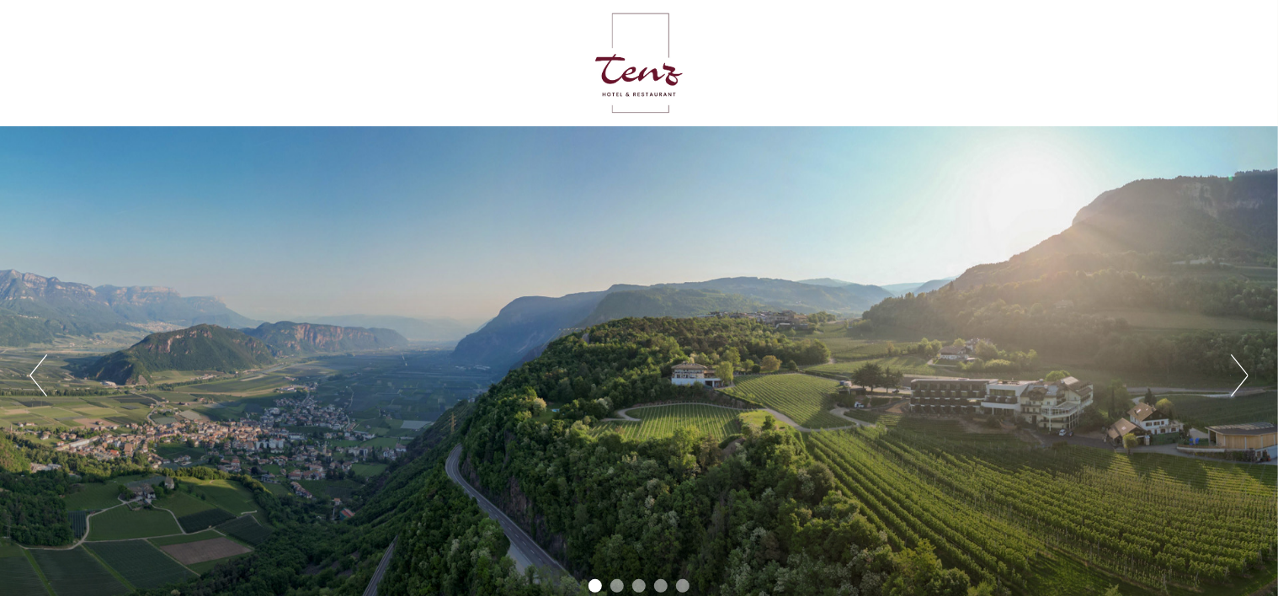
click at [1246, 371] on button "Next" at bounding box center [1240, 376] width 18 height 42
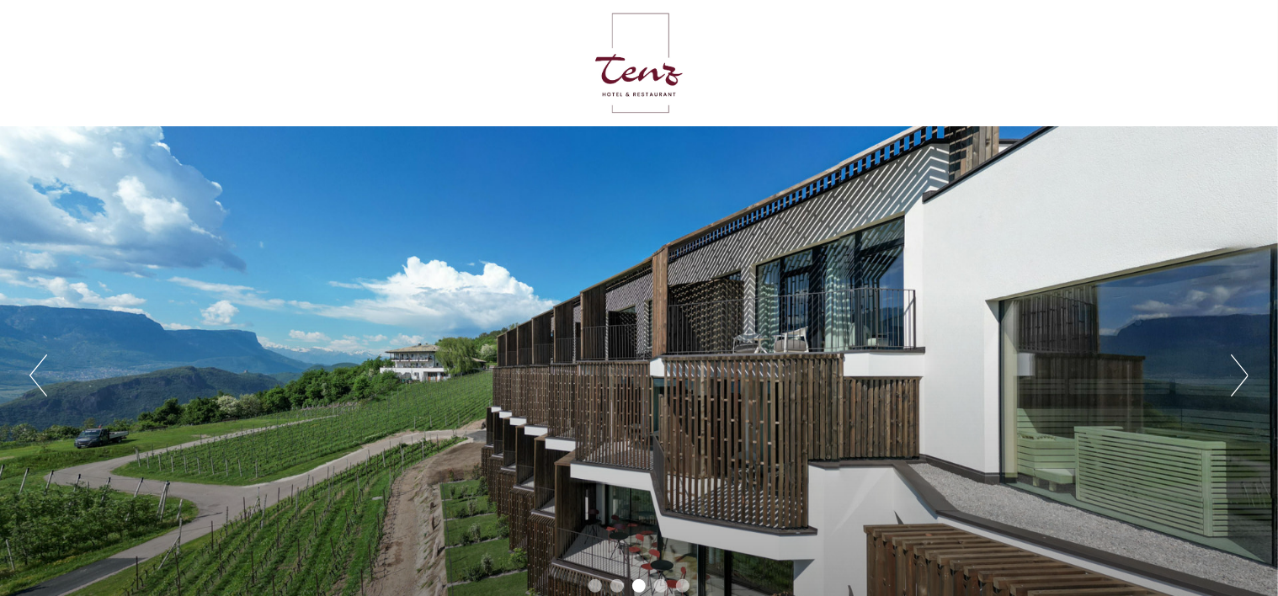
click at [1244, 376] on button "Next" at bounding box center [1240, 376] width 18 height 42
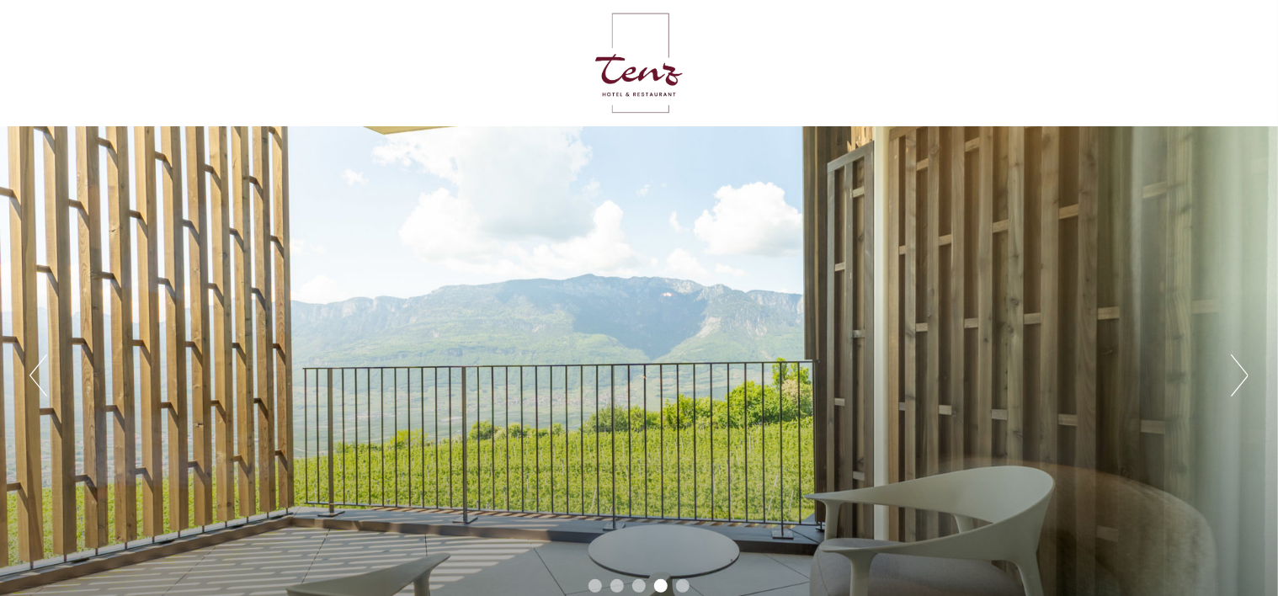
click at [1244, 376] on button "Next" at bounding box center [1240, 376] width 18 height 42
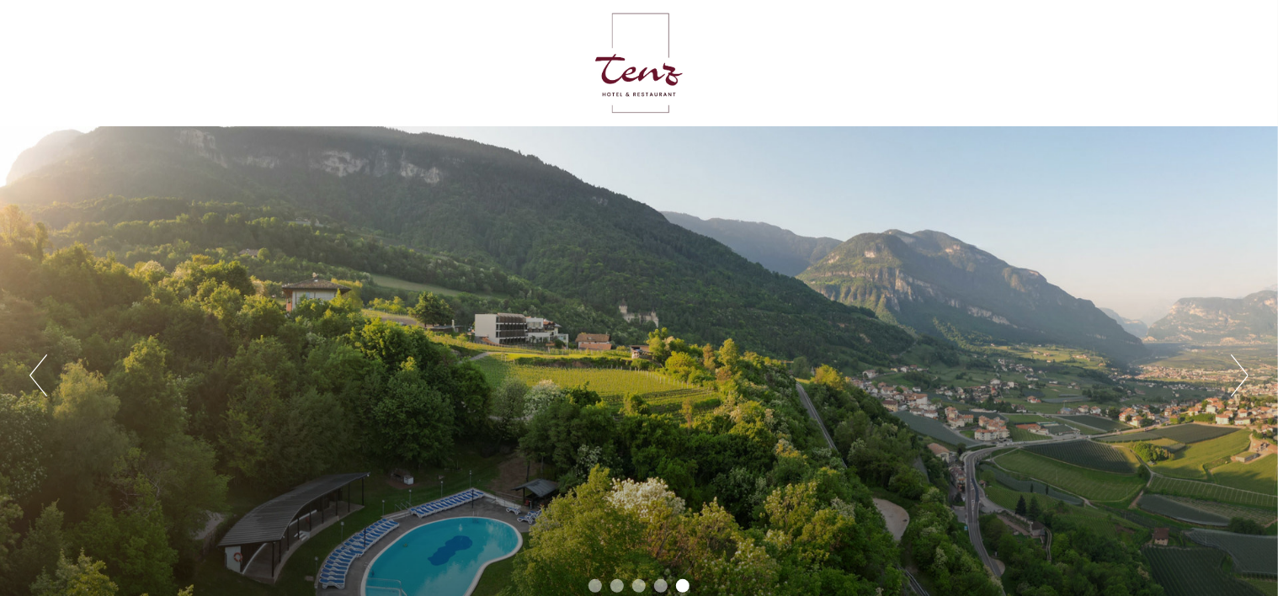
click at [1244, 376] on button "Next" at bounding box center [1240, 376] width 18 height 42
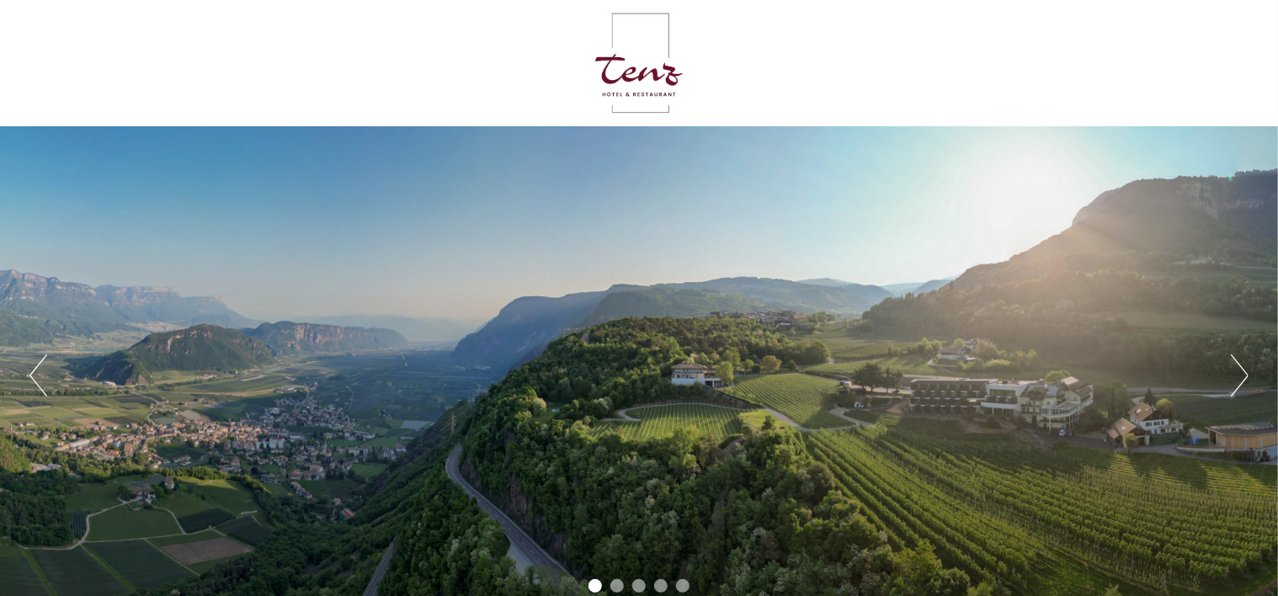
click at [1244, 376] on button "Next" at bounding box center [1240, 376] width 18 height 42
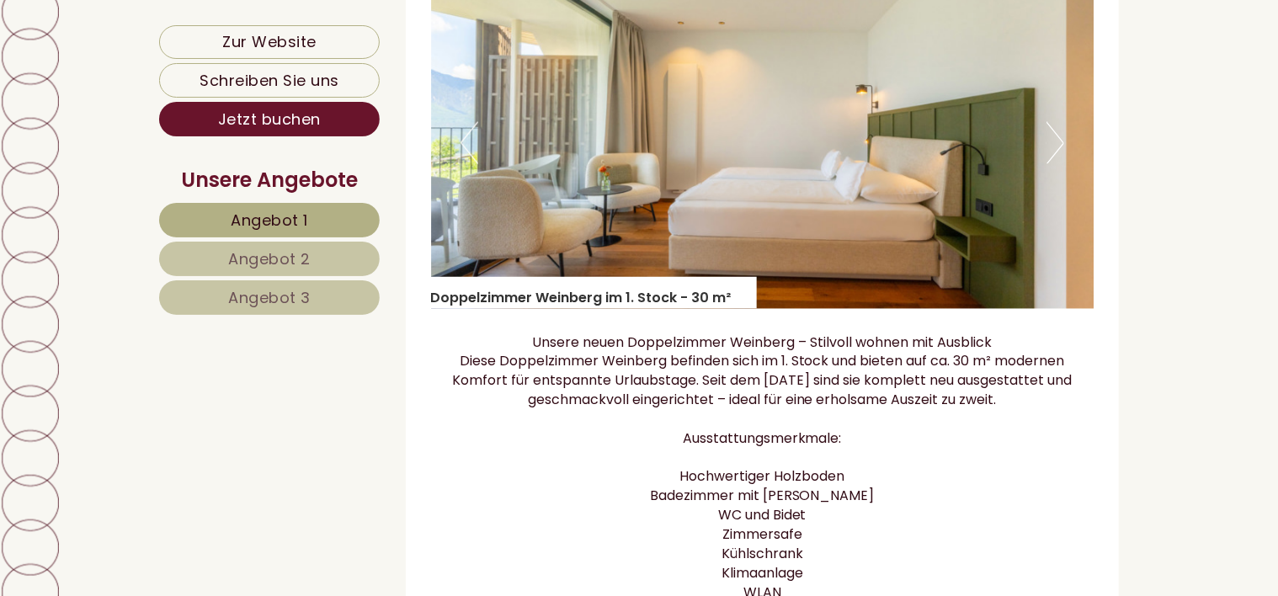
scroll to position [1432, 0]
